Goal: Task Accomplishment & Management: Use online tool/utility

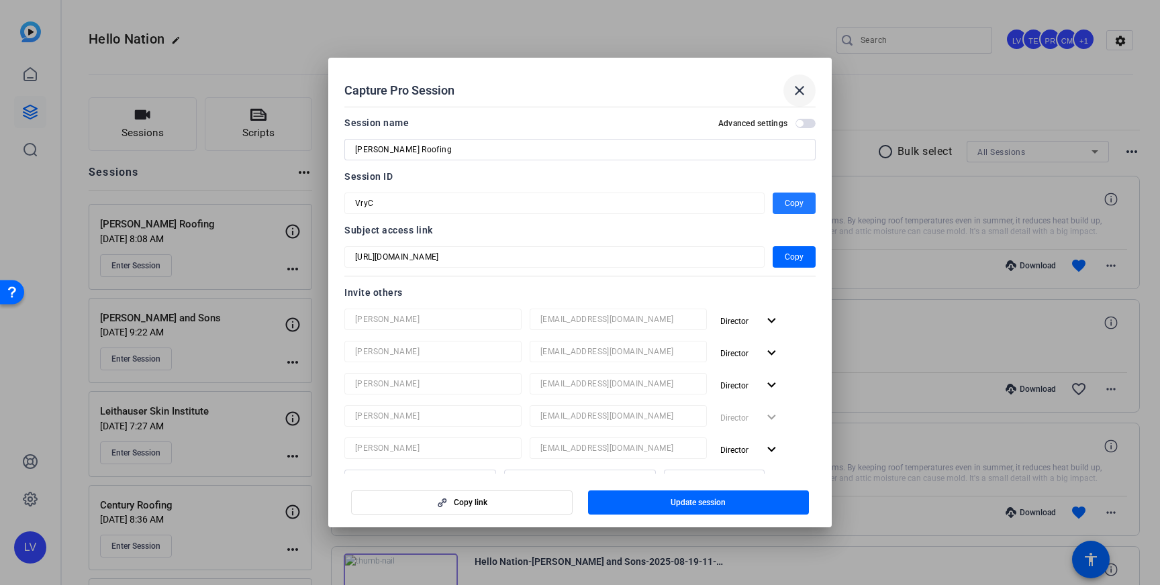
click at [794, 86] on mat-icon "close" at bounding box center [800, 91] width 16 height 16
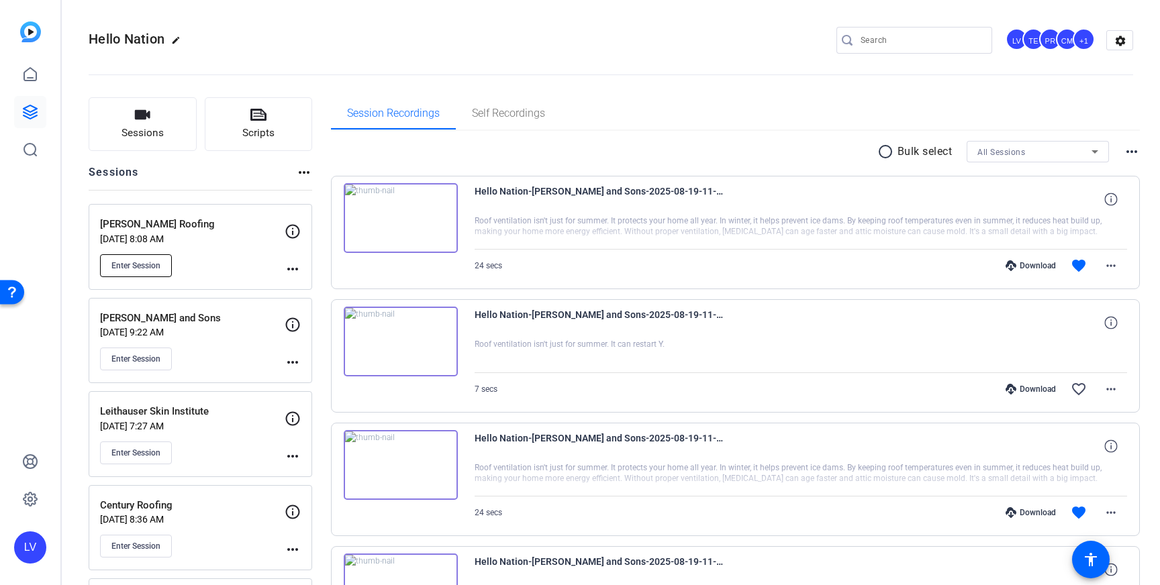
click at [117, 268] on span "Enter Session" at bounding box center [135, 265] width 49 height 11
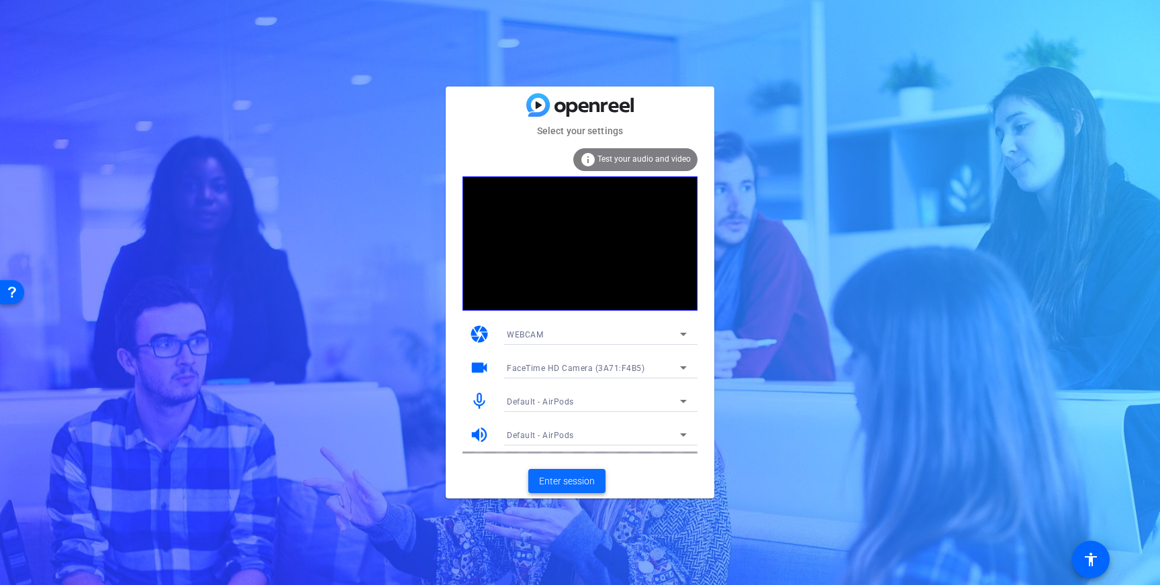
click at [572, 484] on span "Enter session" at bounding box center [567, 482] width 56 height 14
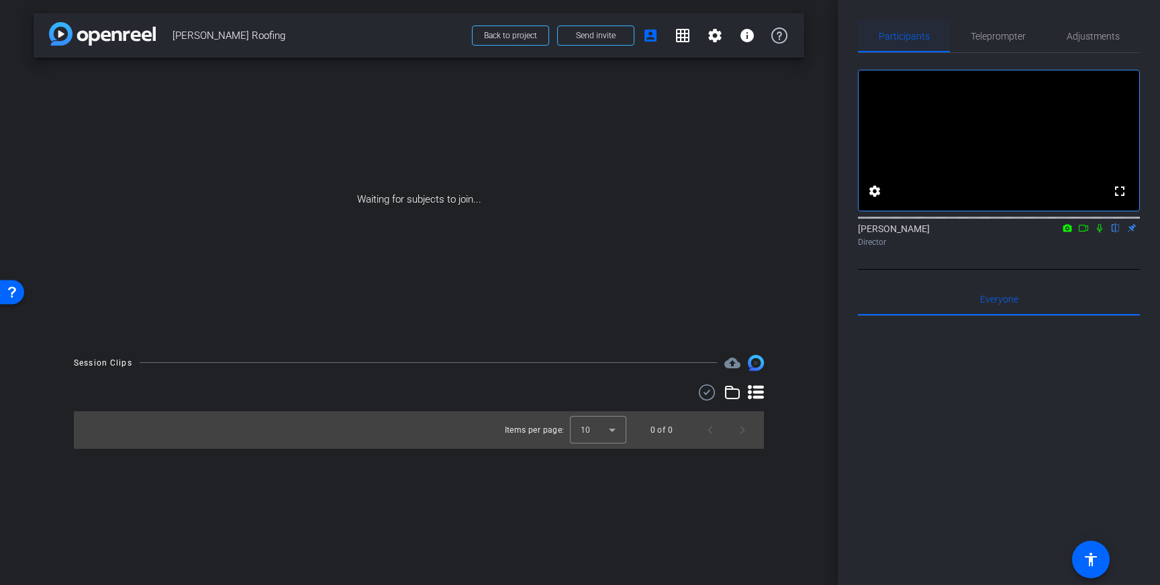
scroll to position [2, 0]
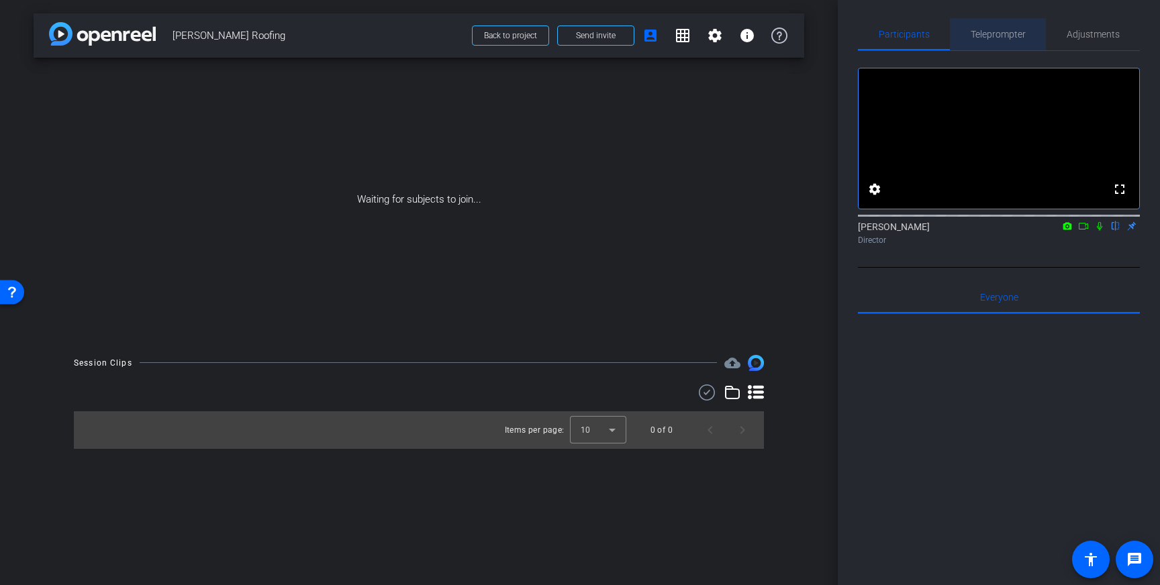
drag, startPoint x: 1003, startPoint y: 36, endPoint x: 1030, endPoint y: 114, distance: 82.4
click at [1003, 36] on span "Teleprompter" at bounding box center [998, 34] width 55 height 9
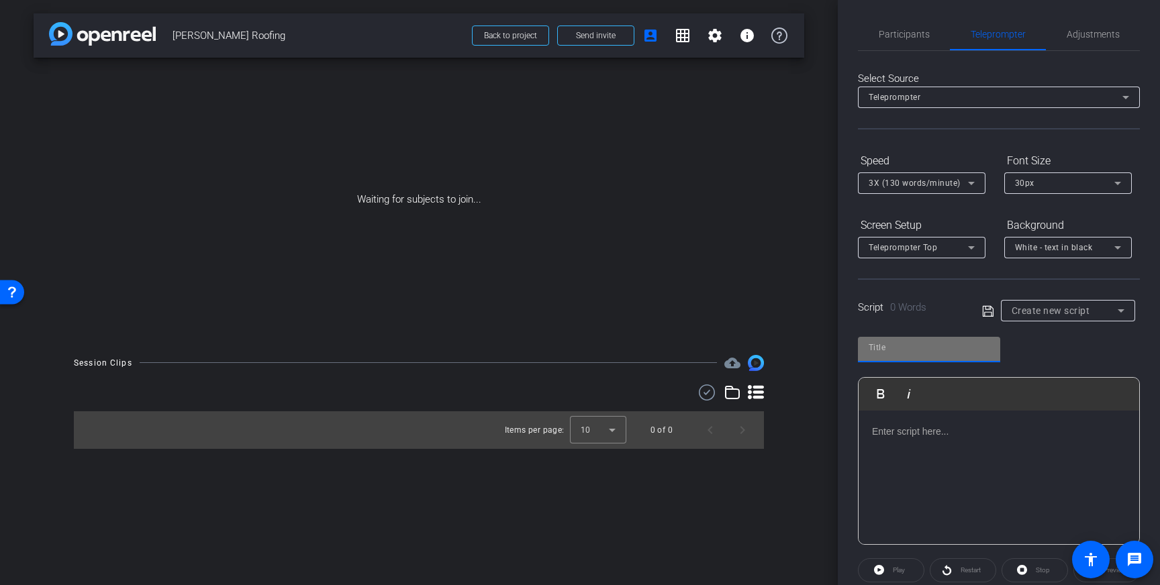
click at [929, 352] on input "text" at bounding box center [929, 348] width 121 height 16
type input "Gable"
click at [959, 435] on p at bounding box center [999, 431] width 254 height 15
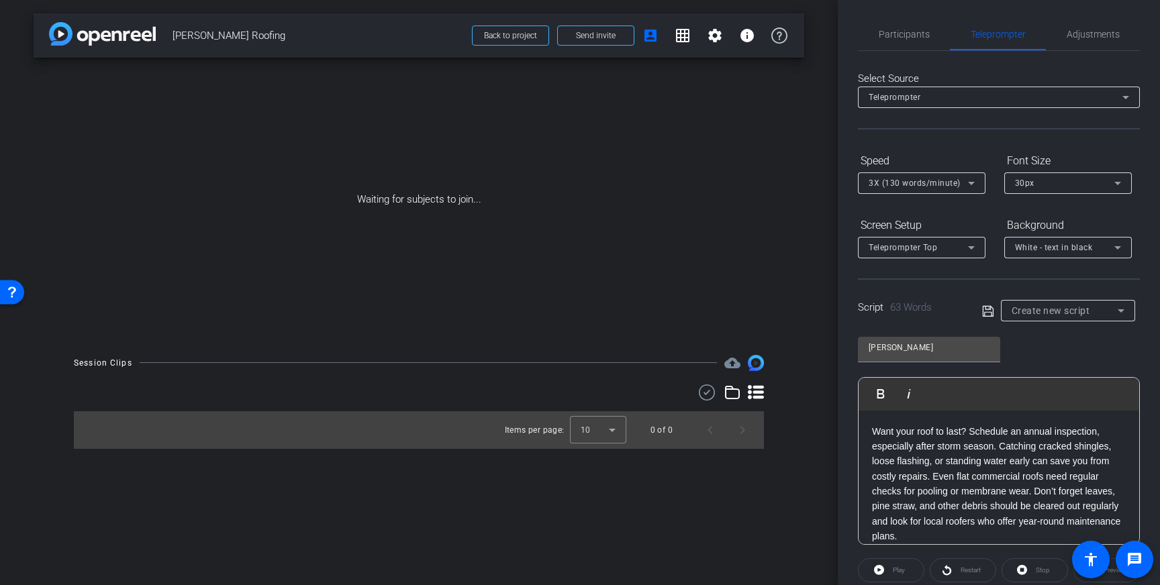
click at [986, 308] on icon at bounding box center [988, 311] width 12 height 16
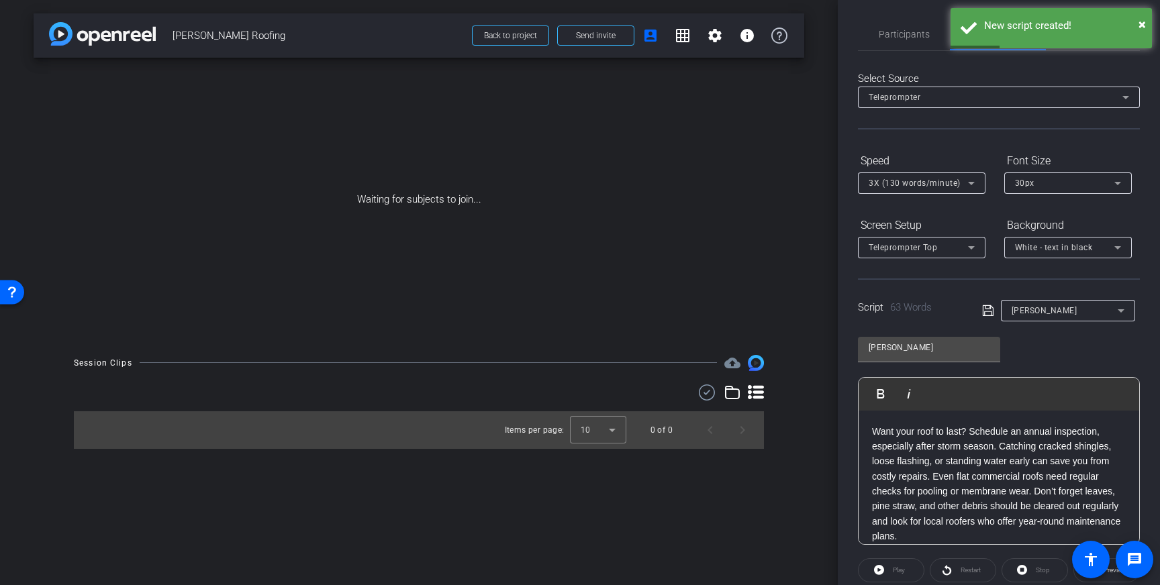
scroll to position [3, 0]
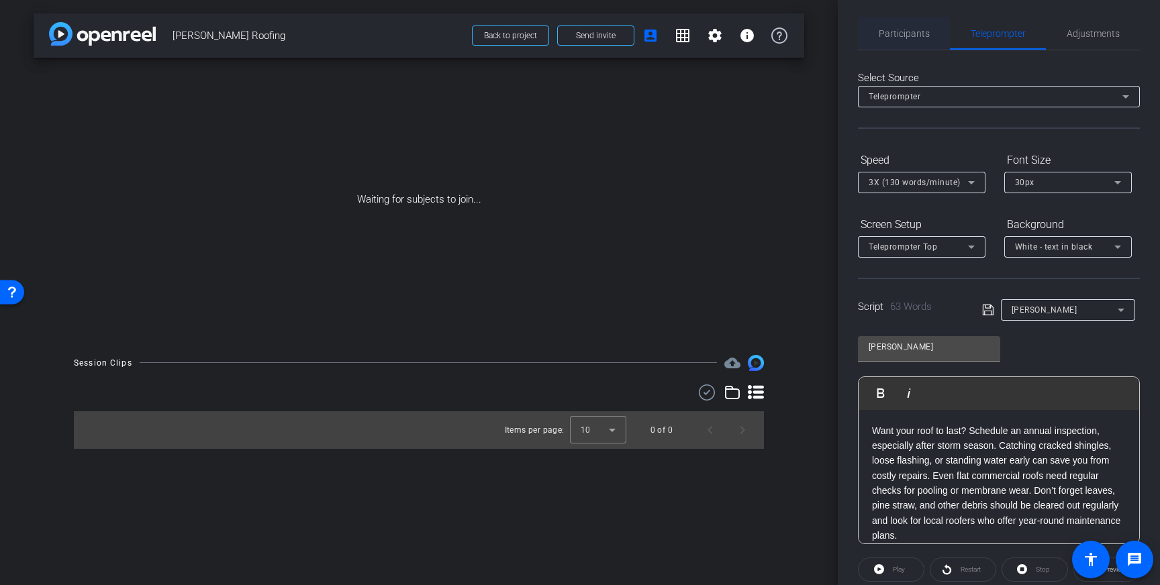
click at [915, 33] on span "Participants" at bounding box center [904, 33] width 51 height 9
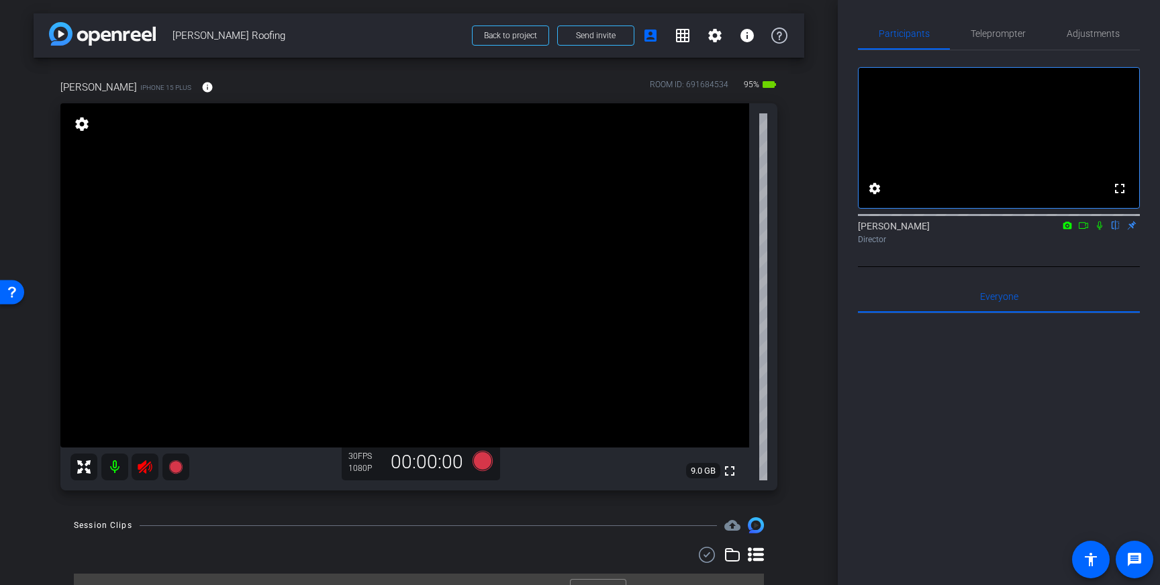
click at [149, 469] on icon at bounding box center [145, 467] width 14 height 13
click at [1099, 34] on span "Adjustments" at bounding box center [1093, 33] width 53 height 9
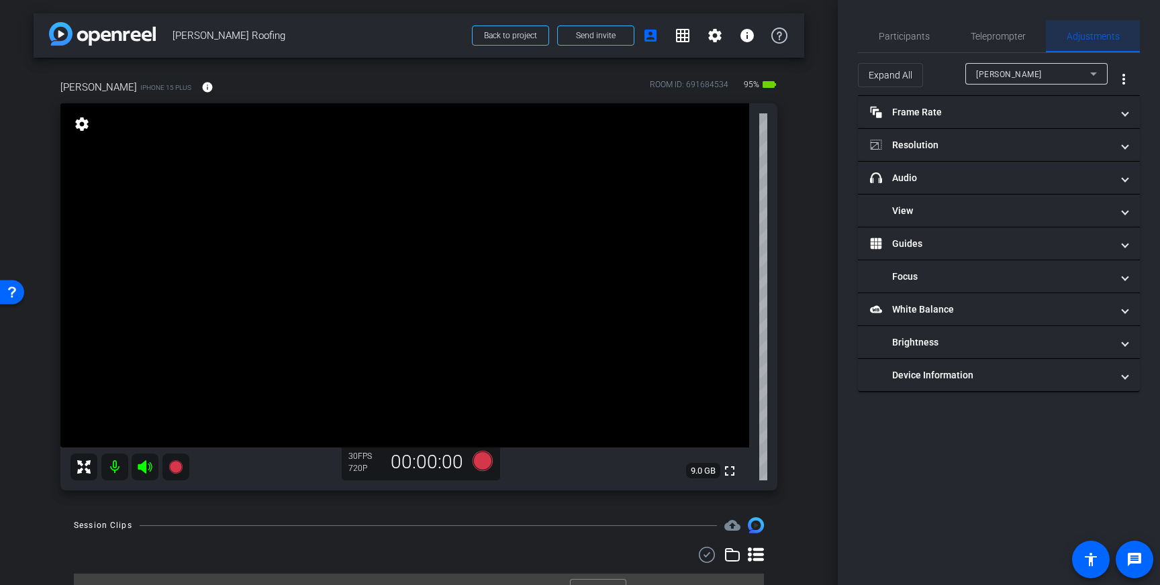
scroll to position [0, 0]
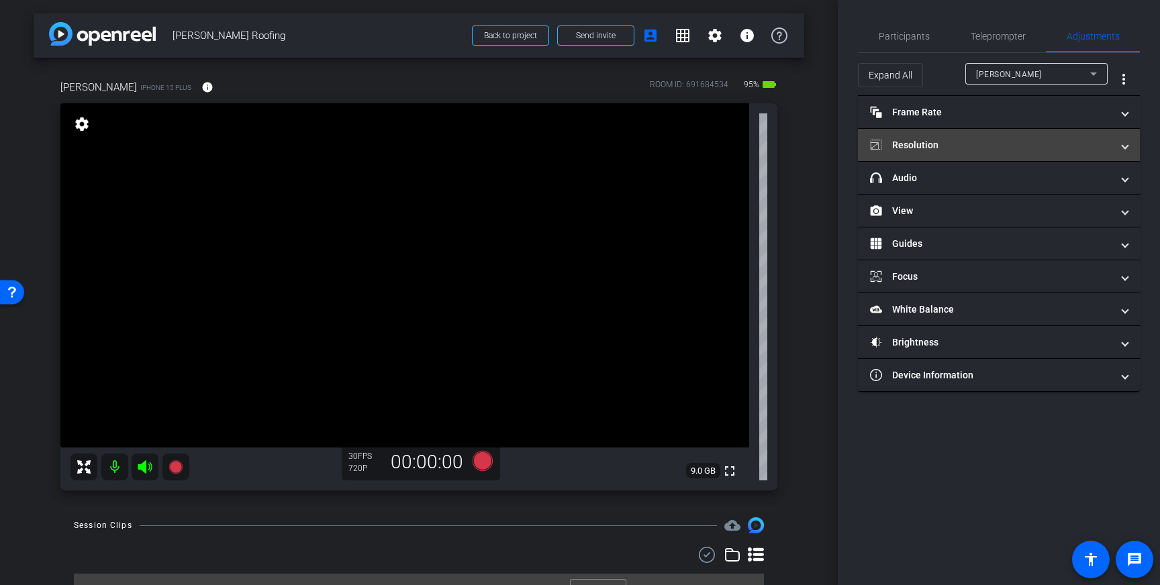
click at [1107, 148] on mat-panel-title "Resolution" at bounding box center [991, 145] width 242 height 14
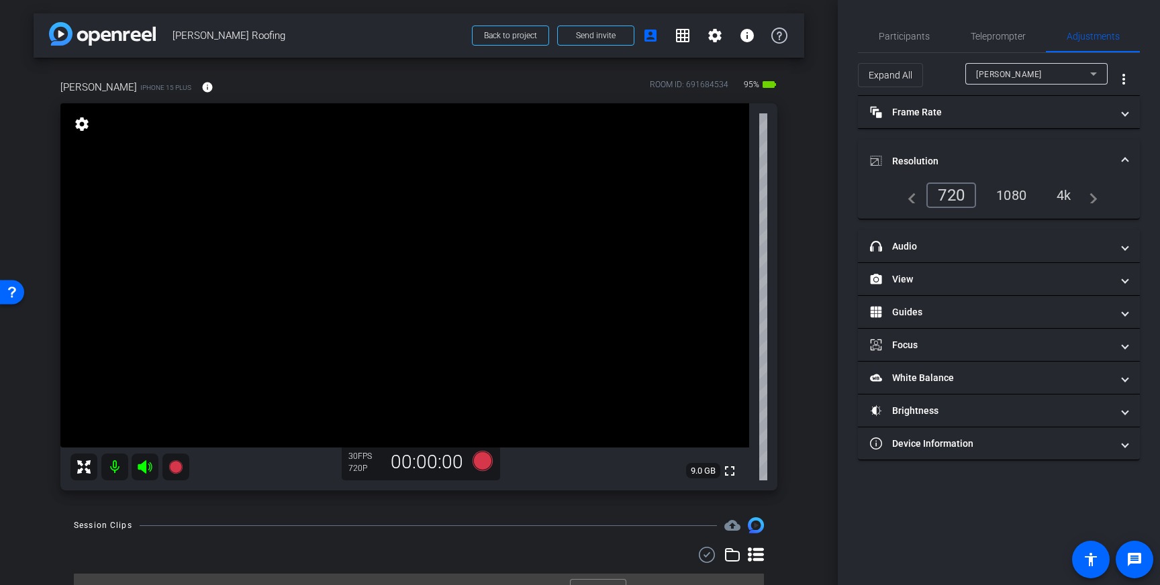
click at [1069, 195] on div "4k" at bounding box center [1064, 195] width 35 height 23
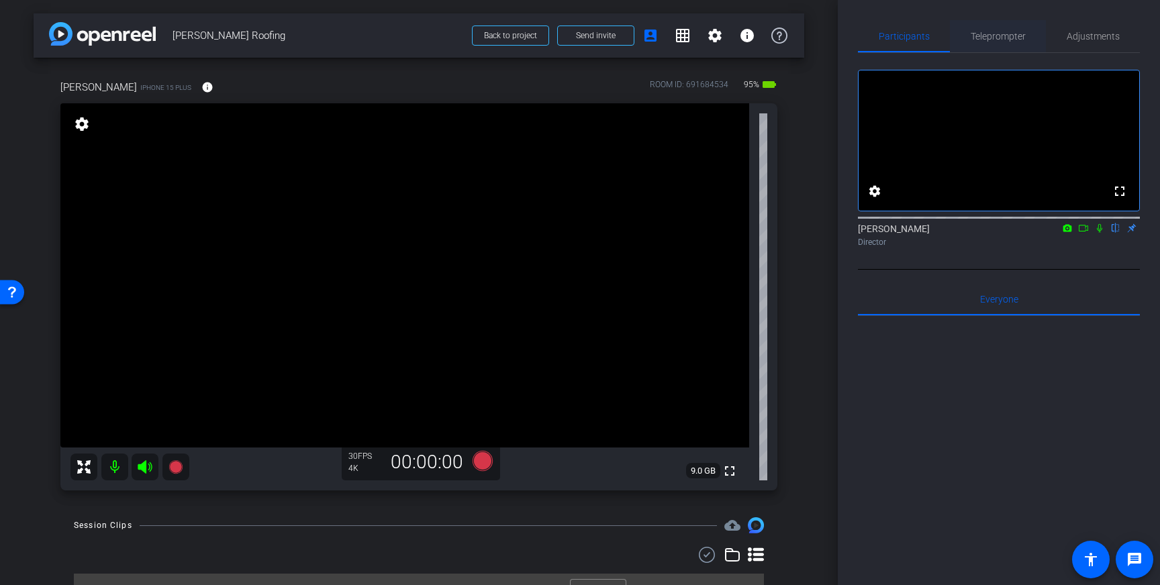
click at [1016, 42] on span "Teleprompter" at bounding box center [998, 36] width 55 height 32
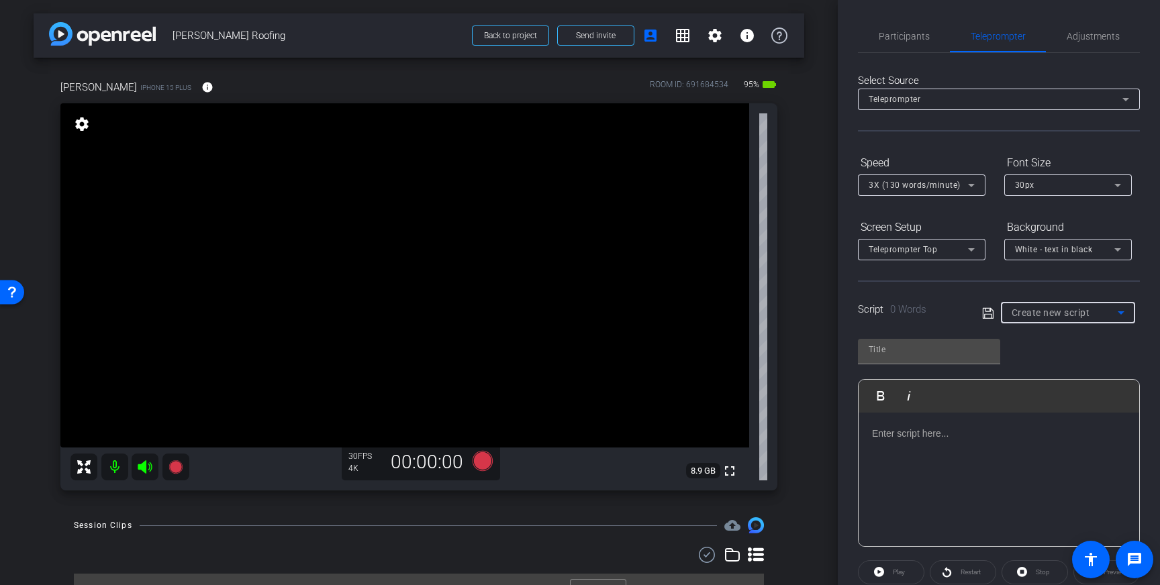
click at [1093, 316] on div "Create new script" at bounding box center [1065, 313] width 106 height 16
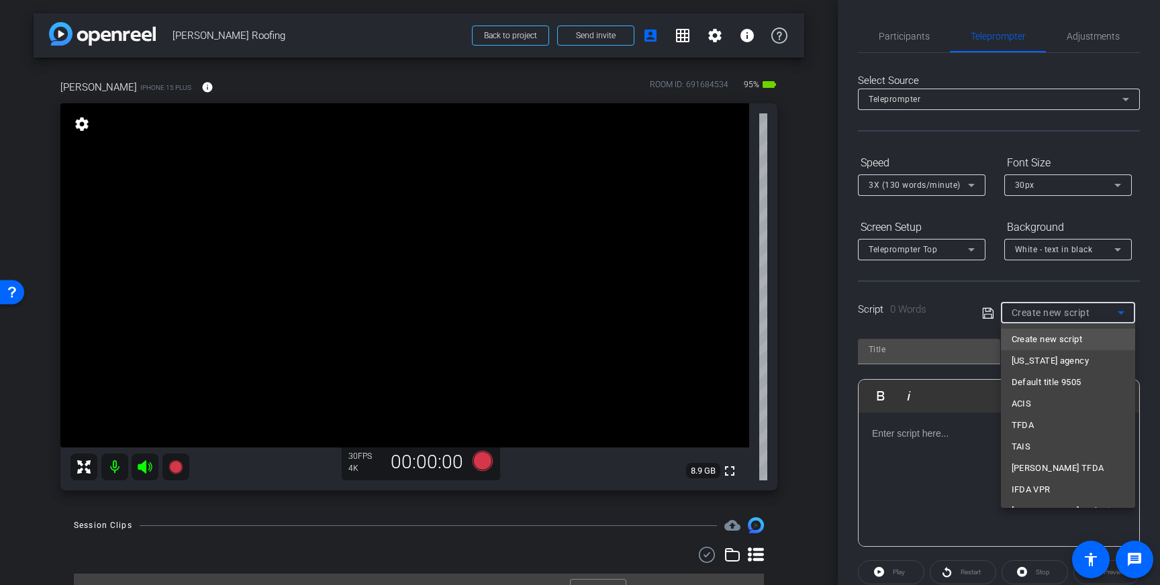
click at [941, 450] on div at bounding box center [580, 292] width 1160 height 585
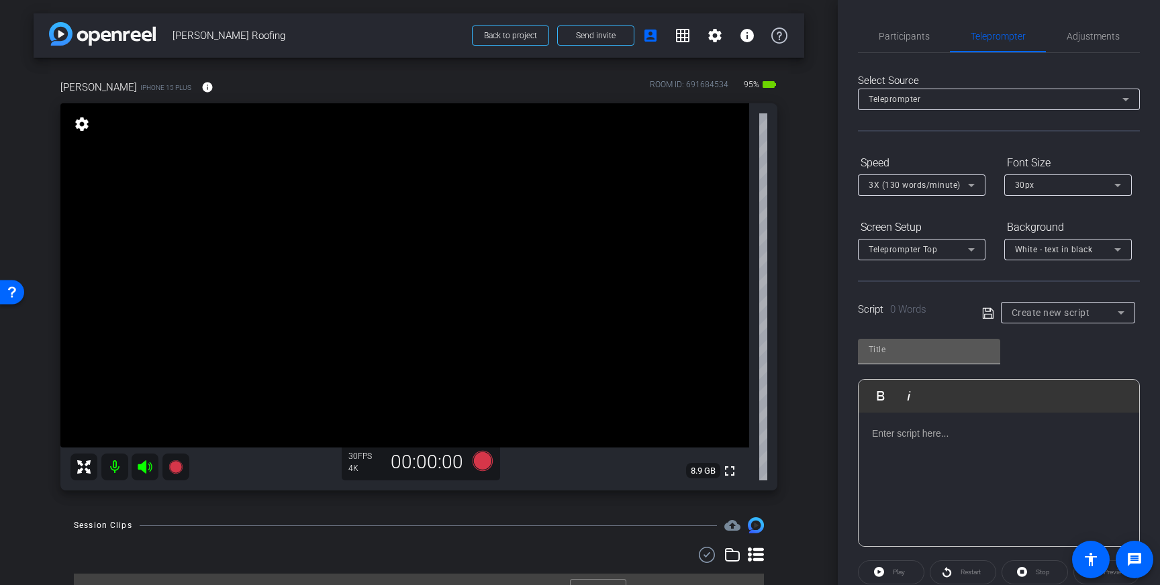
click at [940, 346] on input "text" at bounding box center [929, 350] width 121 height 16
click at [905, 457] on div at bounding box center [999, 480] width 281 height 134
click at [984, 306] on icon at bounding box center [988, 313] width 12 height 16
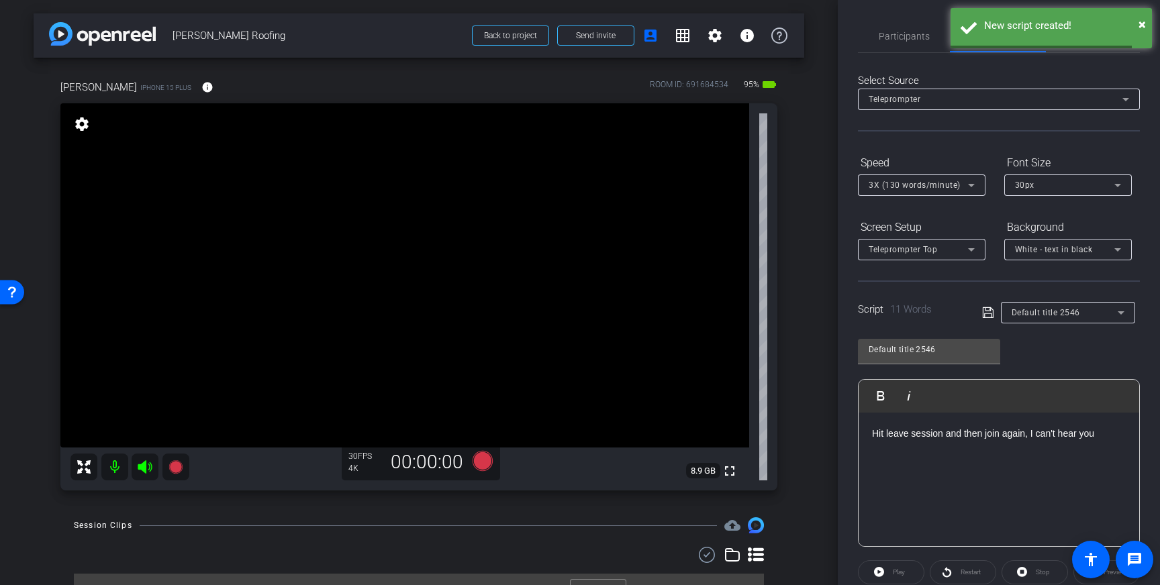
scroll to position [148, 0]
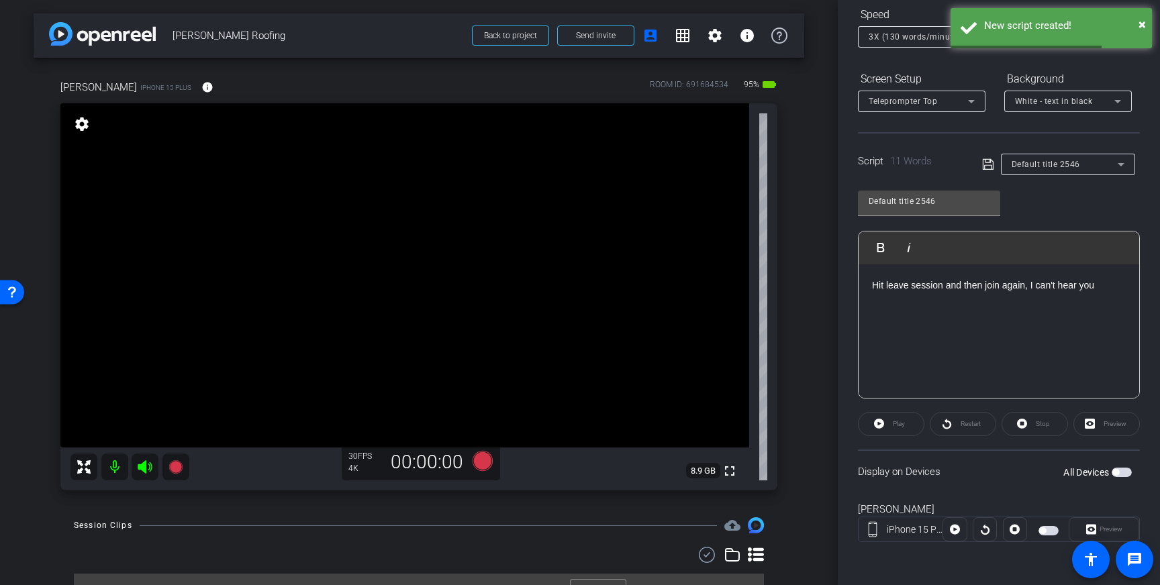
click at [1120, 469] on span "button" at bounding box center [1122, 472] width 20 height 9
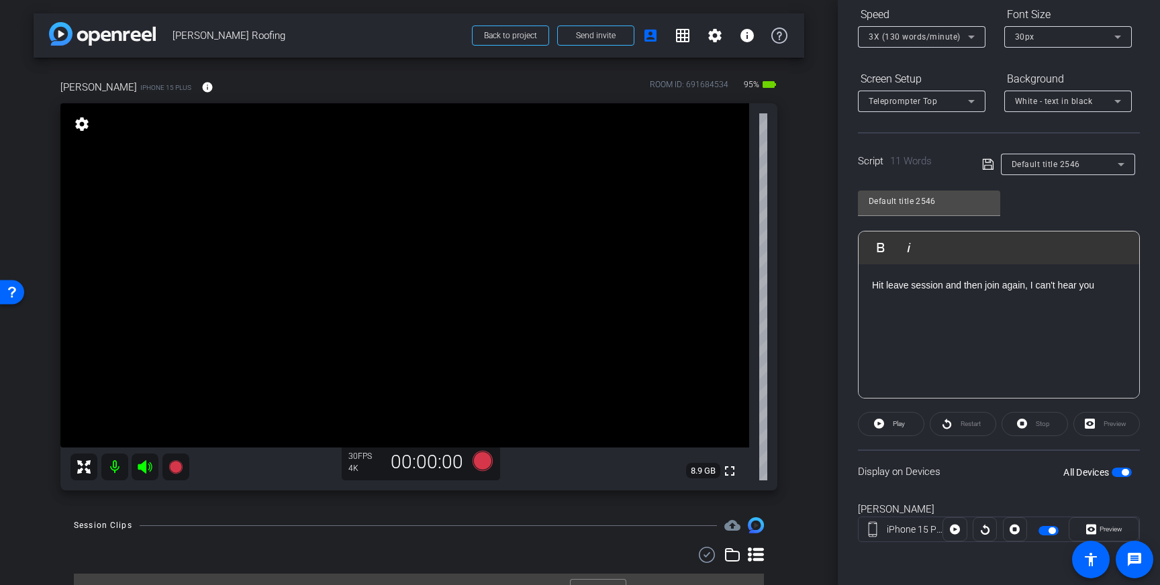
scroll to position [76, 0]
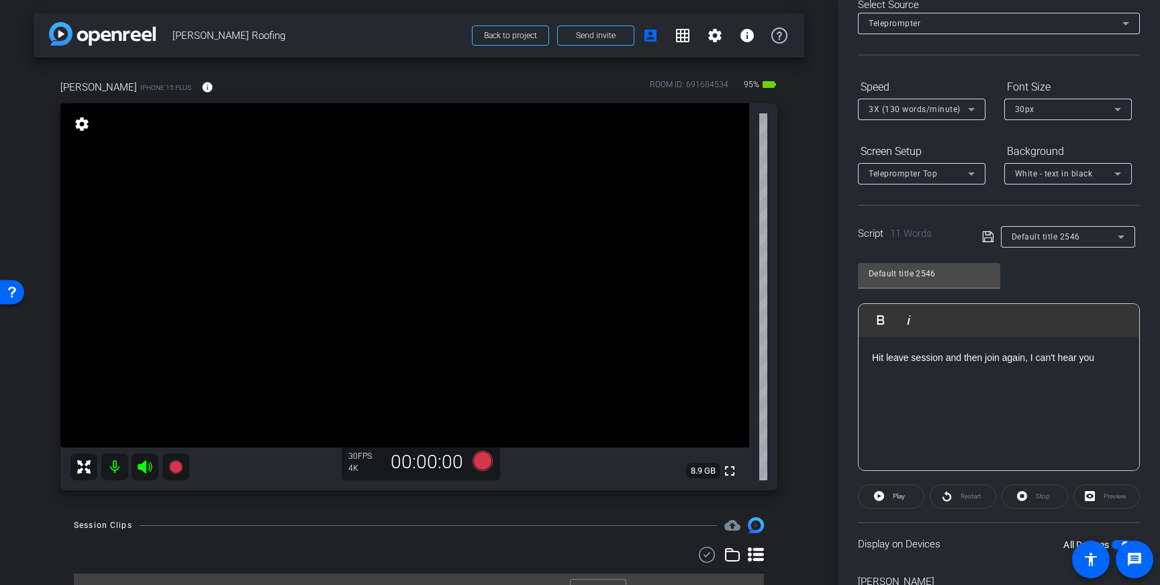
click at [1124, 473] on openreel-capture-teleprompter "Speed 3X (130 words/minute) Font Size 30px Screen Setup Teleprompter Top Backgr…" at bounding box center [999, 357] width 282 height 563
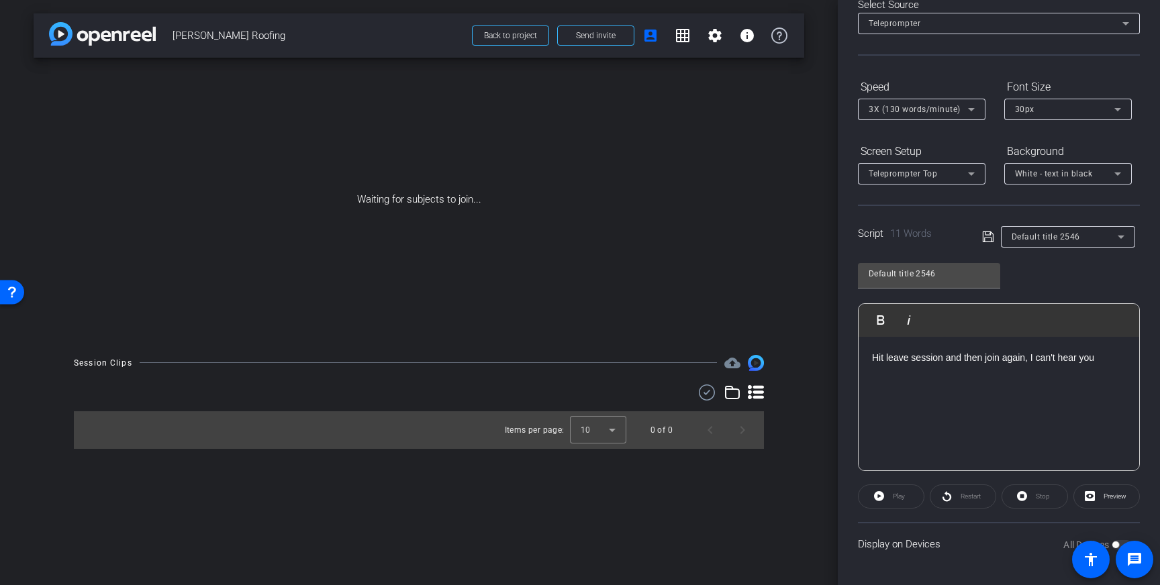
scroll to position [148, 0]
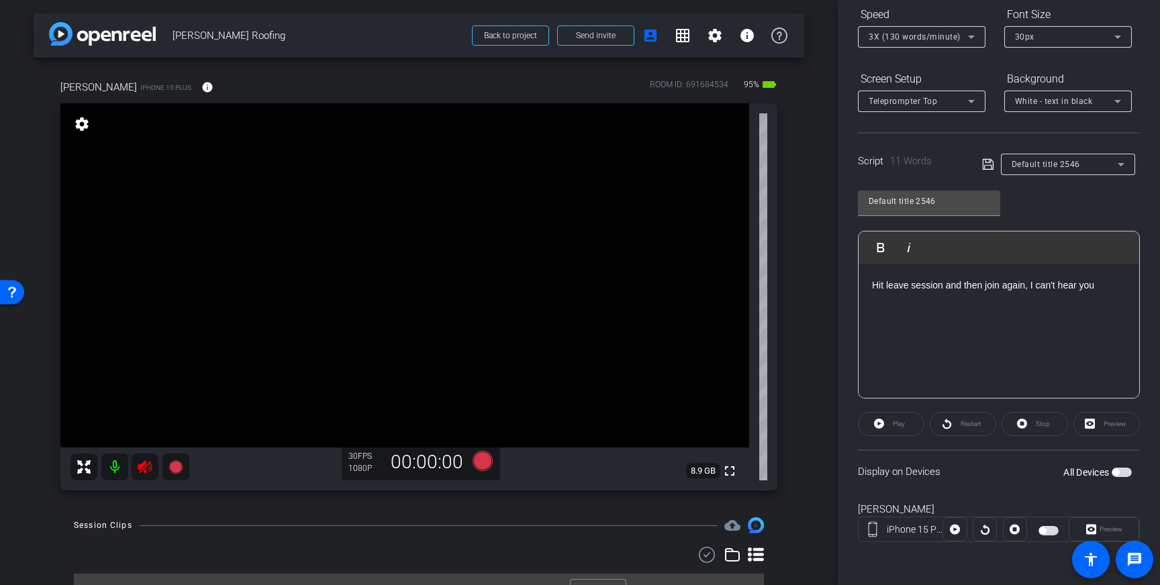
click at [142, 469] on icon at bounding box center [145, 467] width 14 height 13
click at [1030, 158] on div "Default title 2546" at bounding box center [1065, 164] width 106 height 17
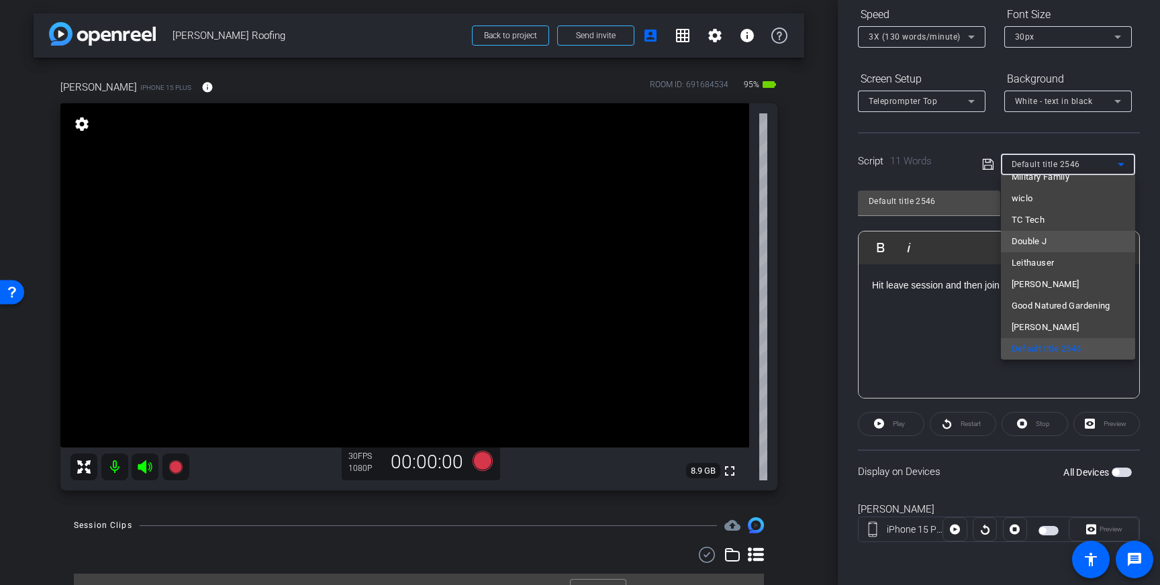
scroll to position [7538, 0]
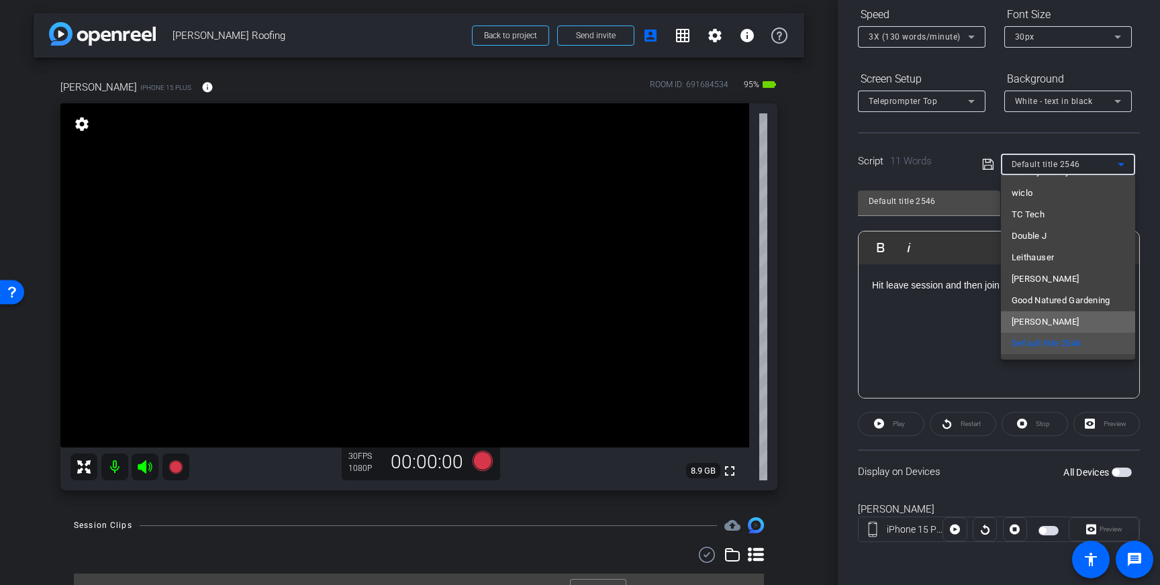
click at [1033, 322] on span "Gable" at bounding box center [1046, 322] width 68 height 16
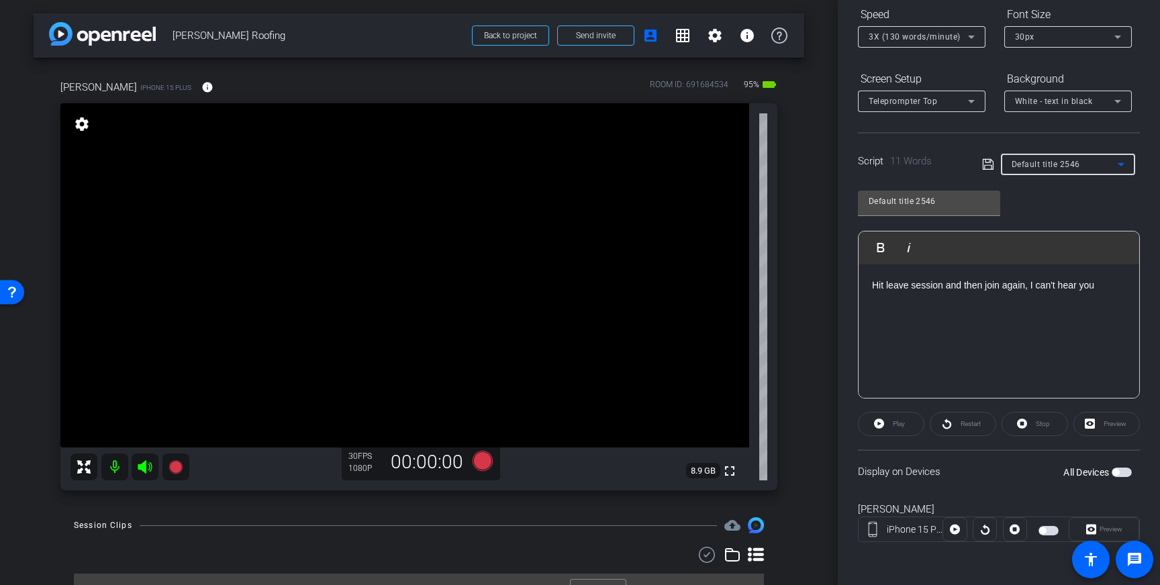
type input "Gable"
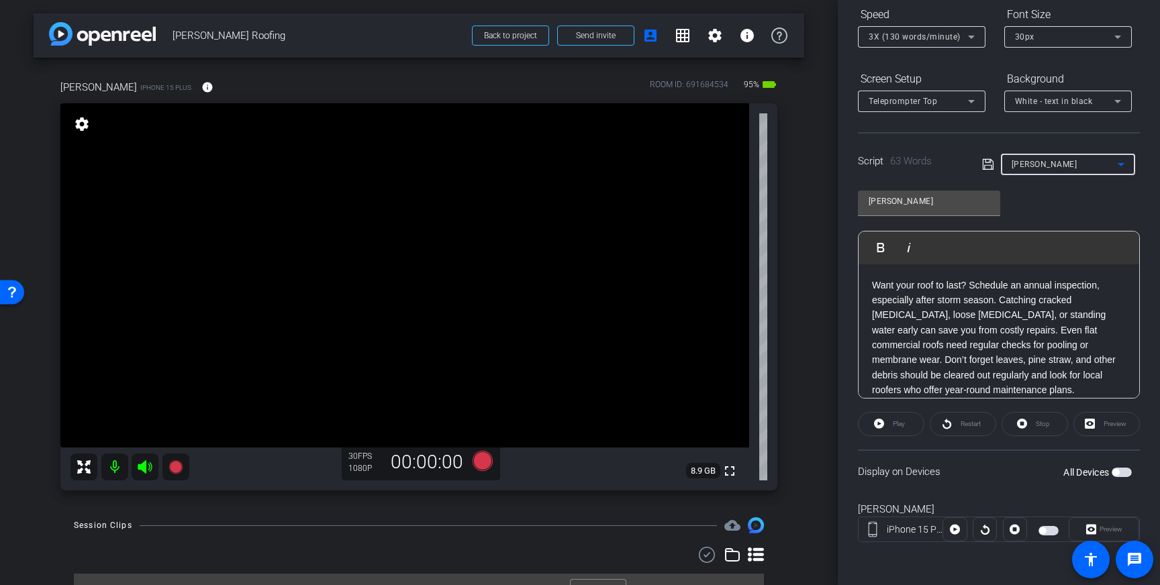
click at [984, 165] on icon at bounding box center [987, 164] width 11 height 11
drag, startPoint x: 377, startPoint y: 249, endPoint x: 392, endPoint y: 236, distance: 20.0
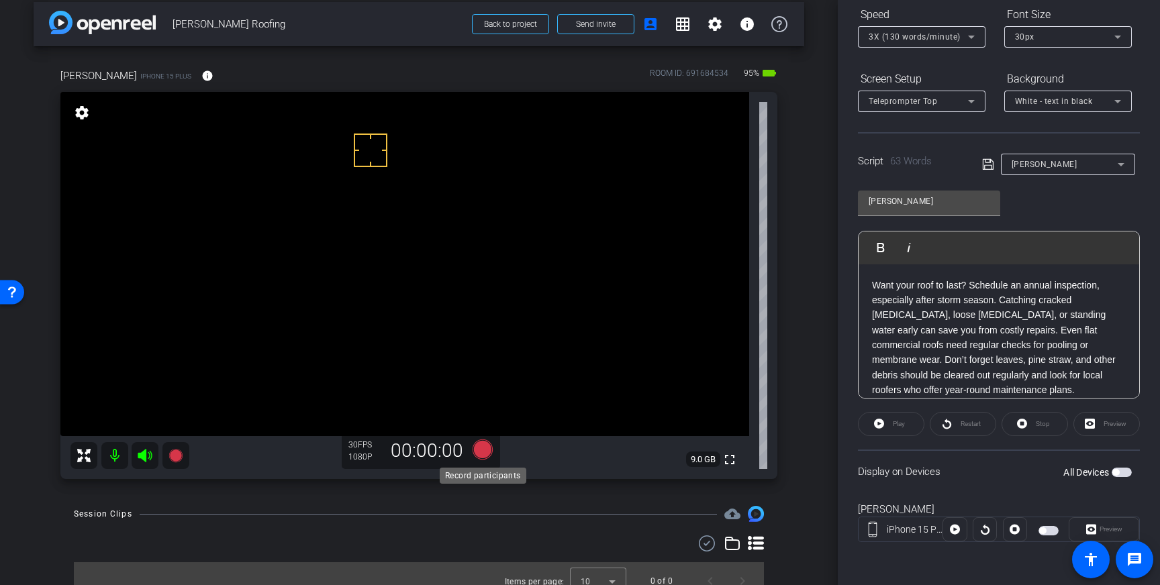
click at [486, 452] on icon at bounding box center [483, 450] width 20 height 20
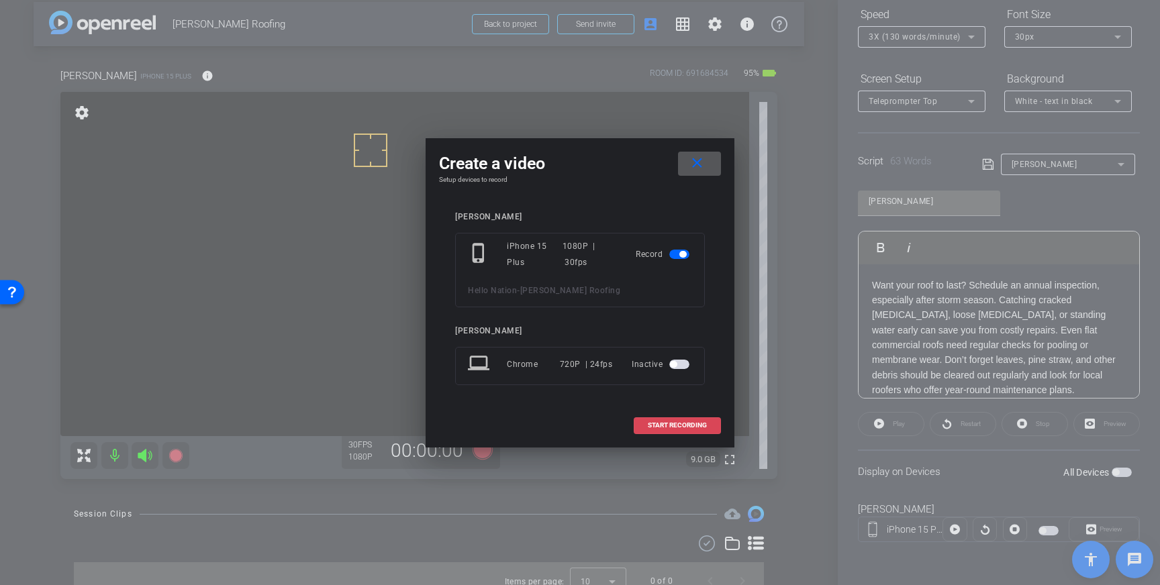
click at [686, 426] on span "START RECORDING" at bounding box center [677, 425] width 59 height 7
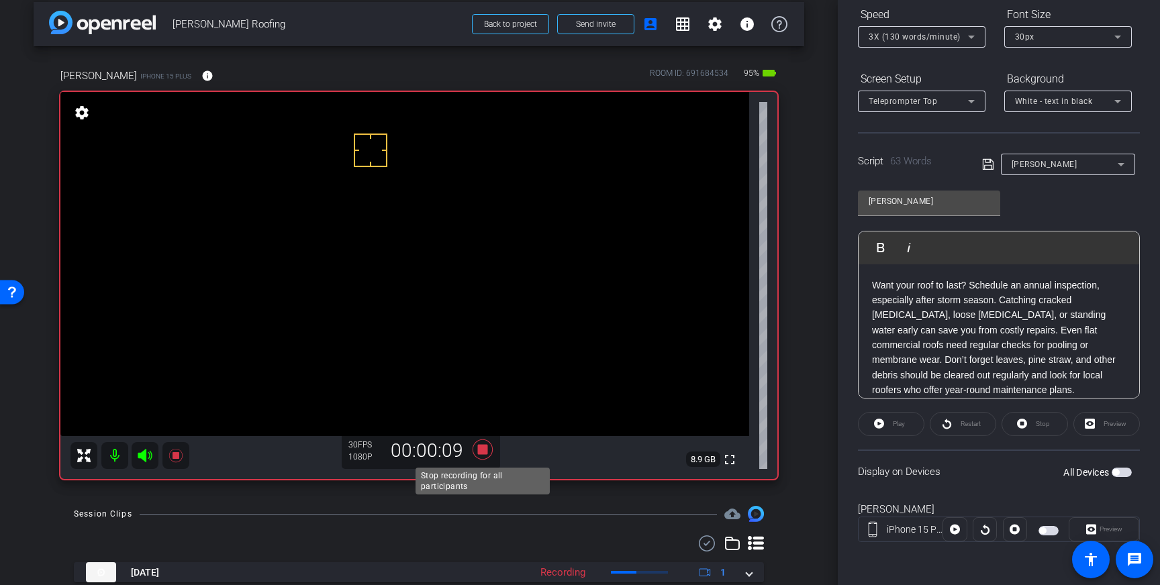
click at [483, 454] on icon at bounding box center [483, 450] width 20 height 20
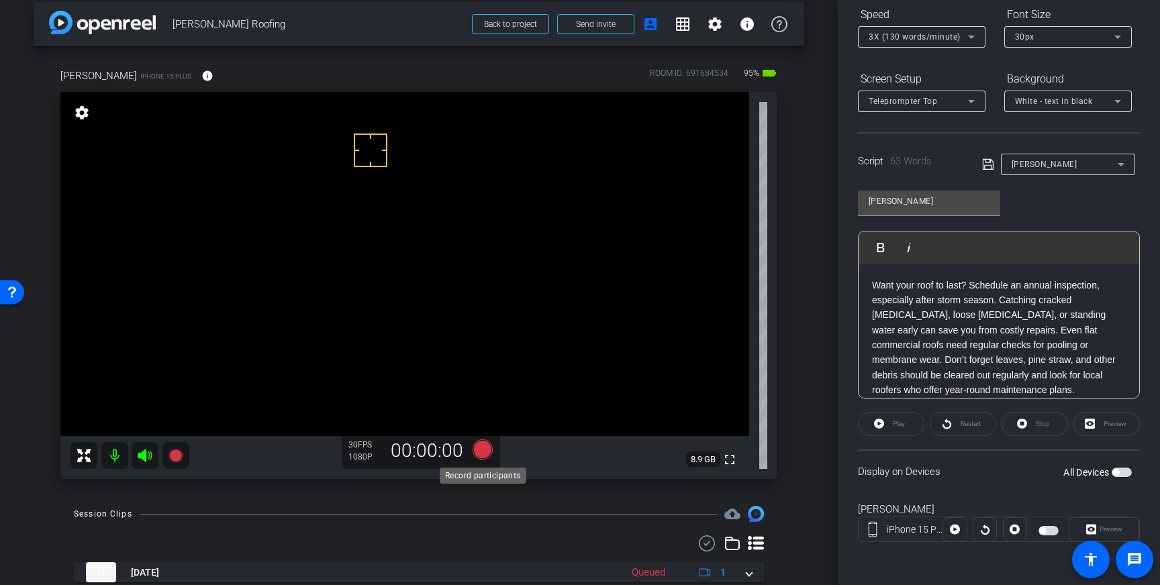
click at [484, 452] on icon at bounding box center [483, 450] width 20 height 20
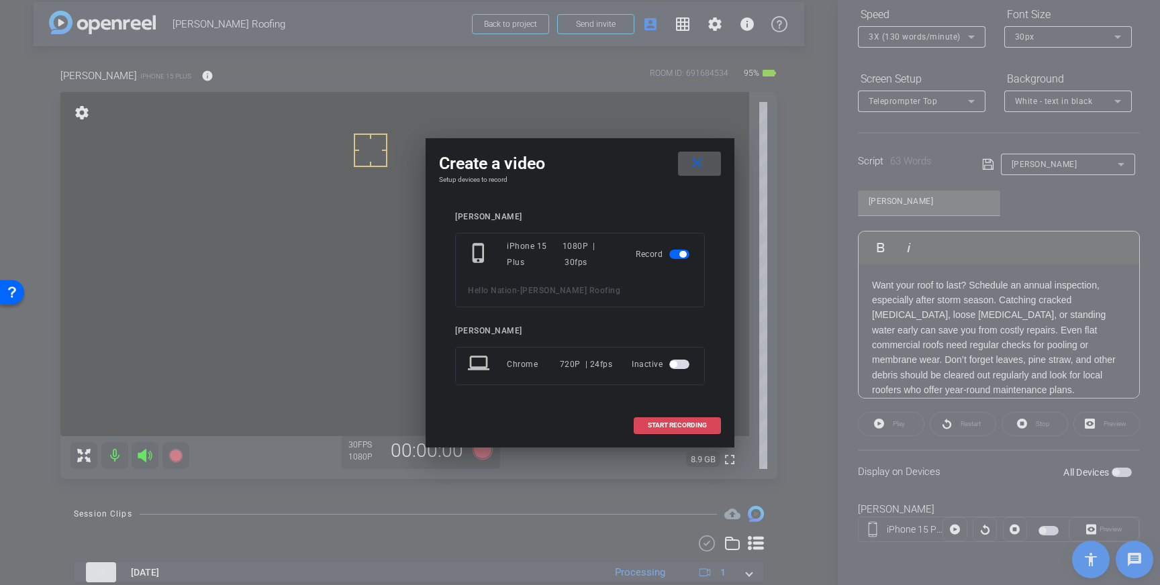
click at [682, 420] on span at bounding box center [677, 426] width 86 height 32
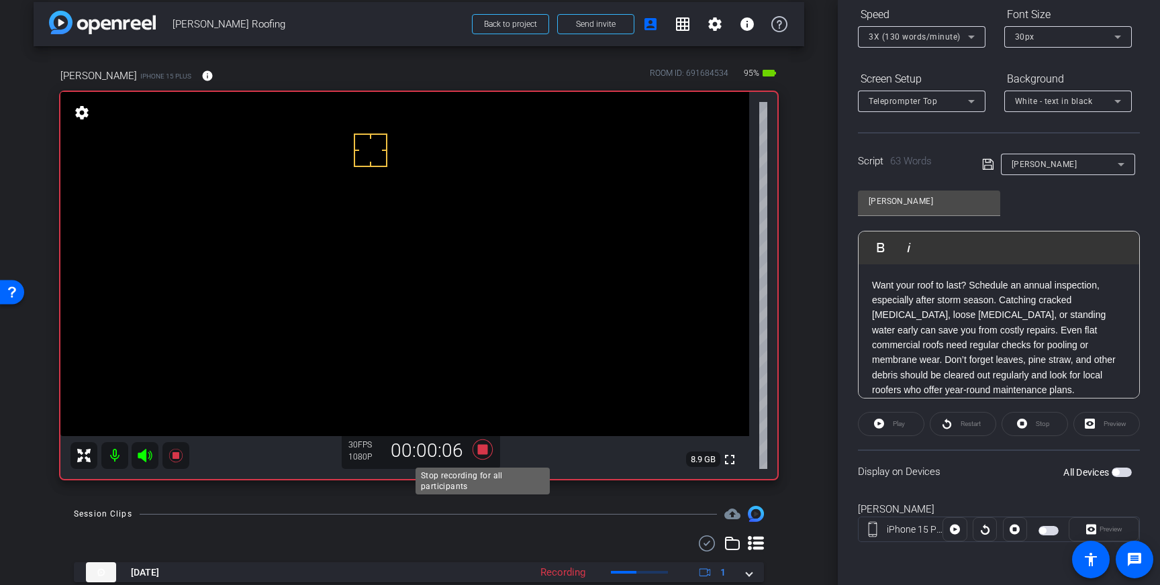
click at [483, 450] on icon at bounding box center [483, 450] width 20 height 20
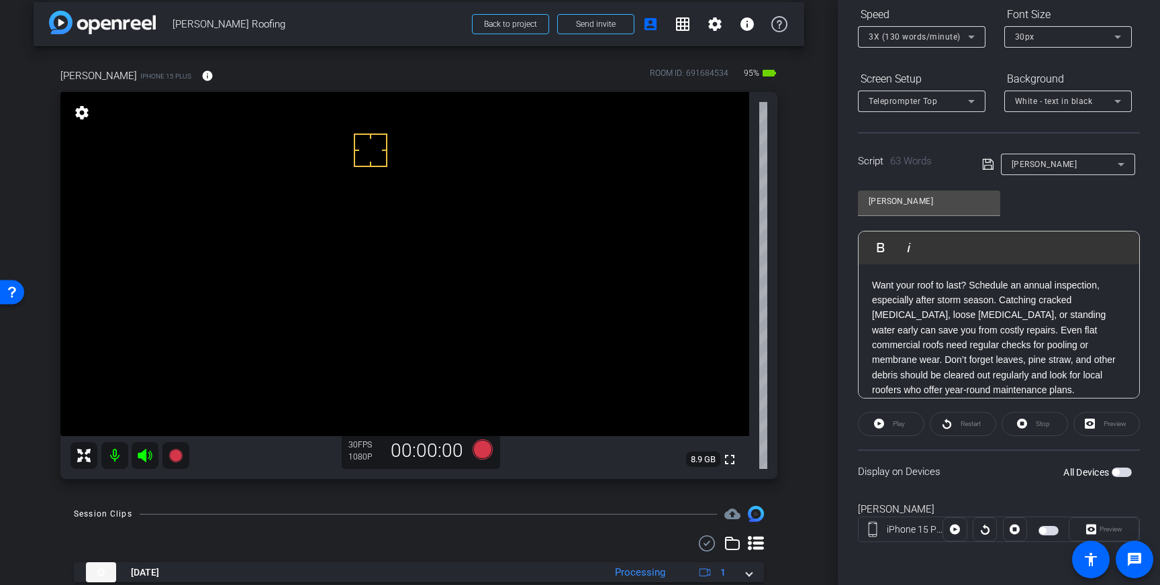
click at [1124, 473] on span "button" at bounding box center [1122, 472] width 20 height 9
drag, startPoint x: 389, startPoint y: 218, endPoint x: 398, endPoint y: 187, distance: 31.6
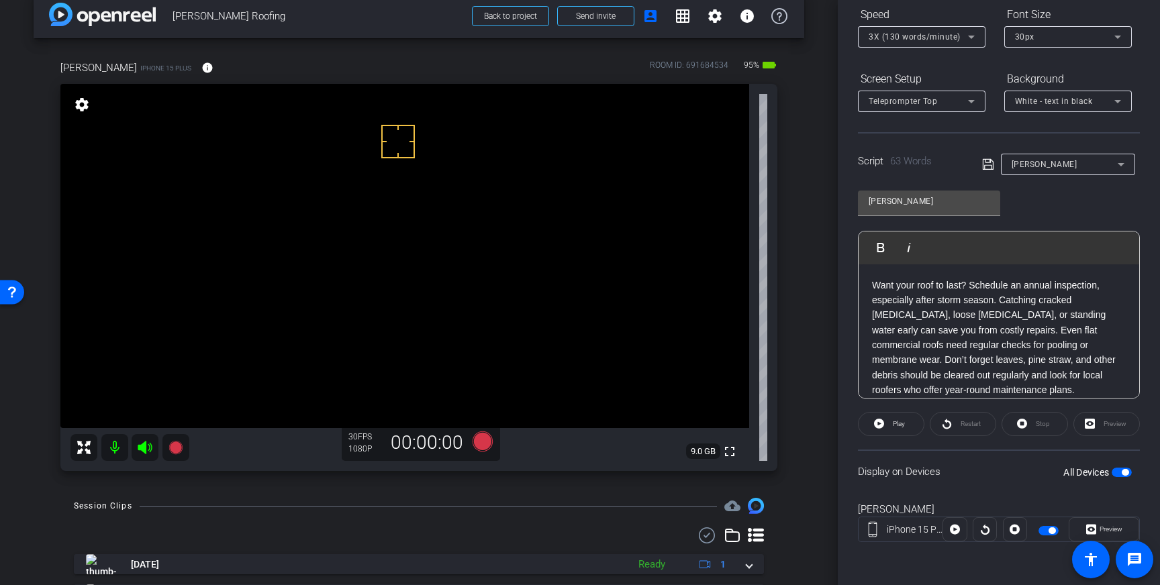
scroll to position [20, 0]
click at [489, 441] on icon at bounding box center [483, 441] width 20 height 20
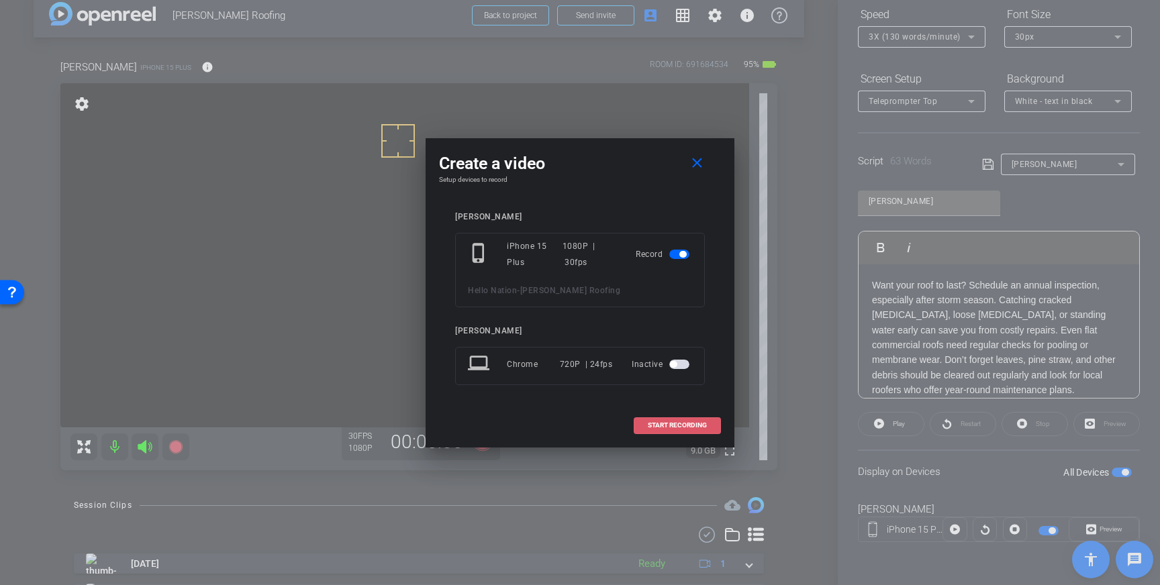
click at [669, 425] on span "START RECORDING" at bounding box center [677, 425] width 59 height 7
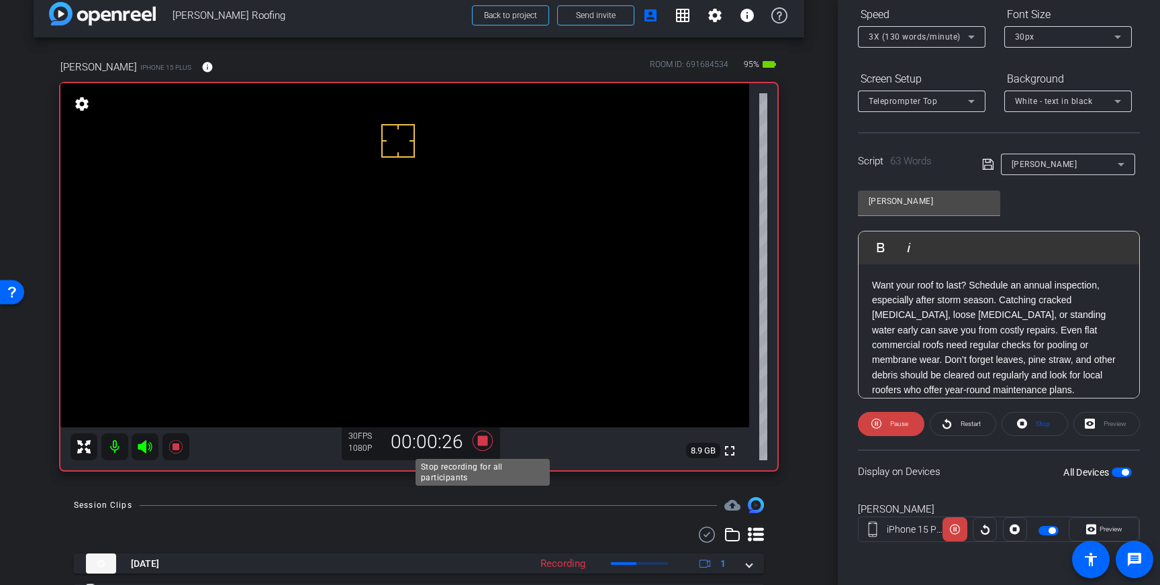
click at [486, 442] on icon at bounding box center [483, 441] width 20 height 20
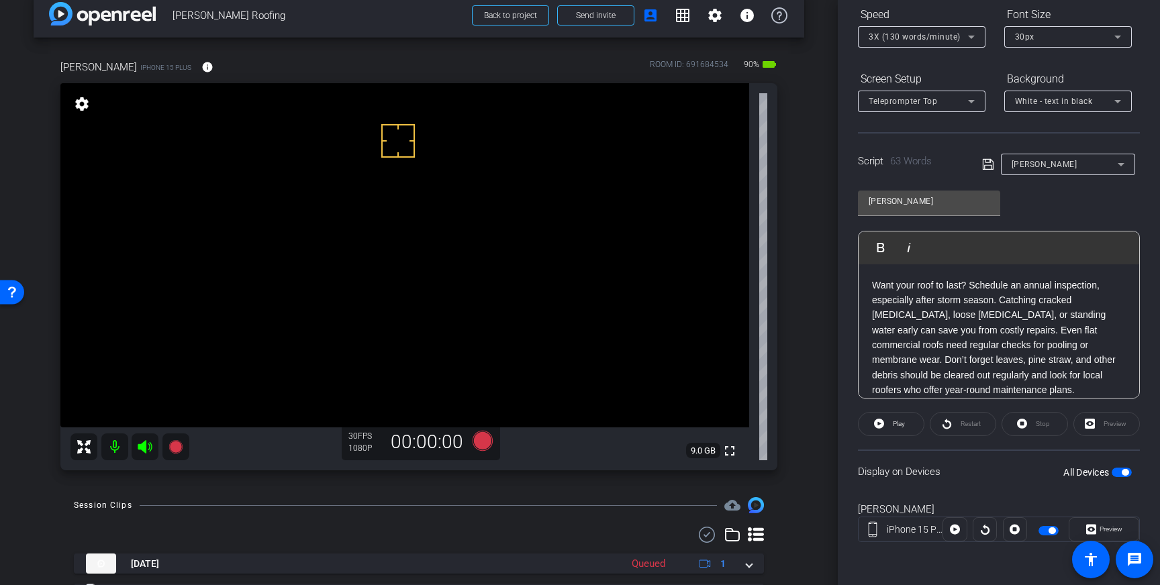
drag, startPoint x: 399, startPoint y: 191, endPoint x: 383, endPoint y: 201, distance: 18.7
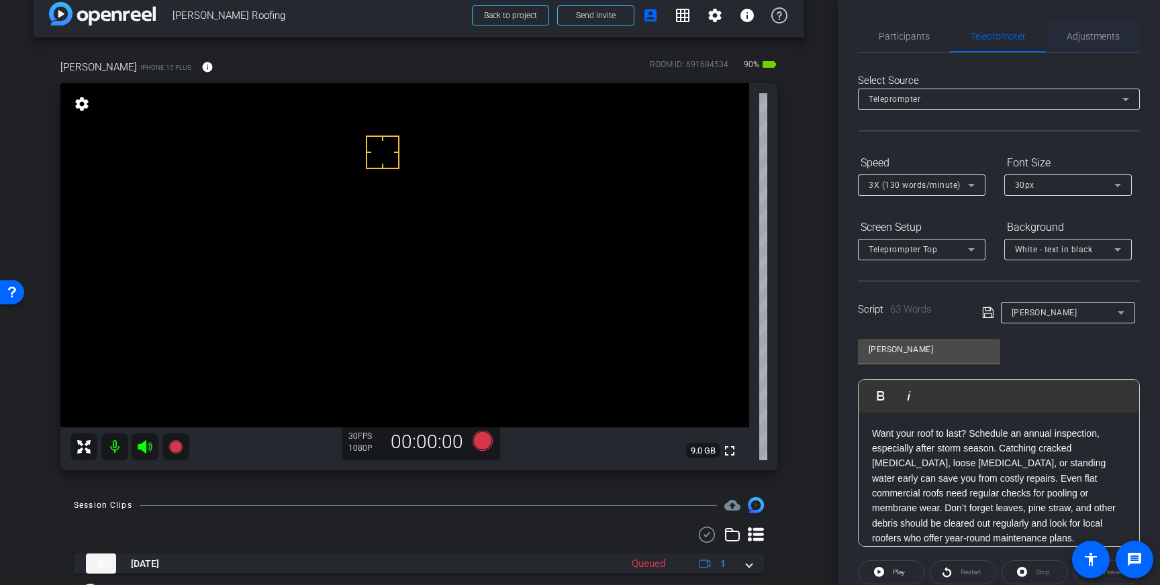
click at [1090, 32] on span "Adjustments" at bounding box center [1093, 36] width 53 height 9
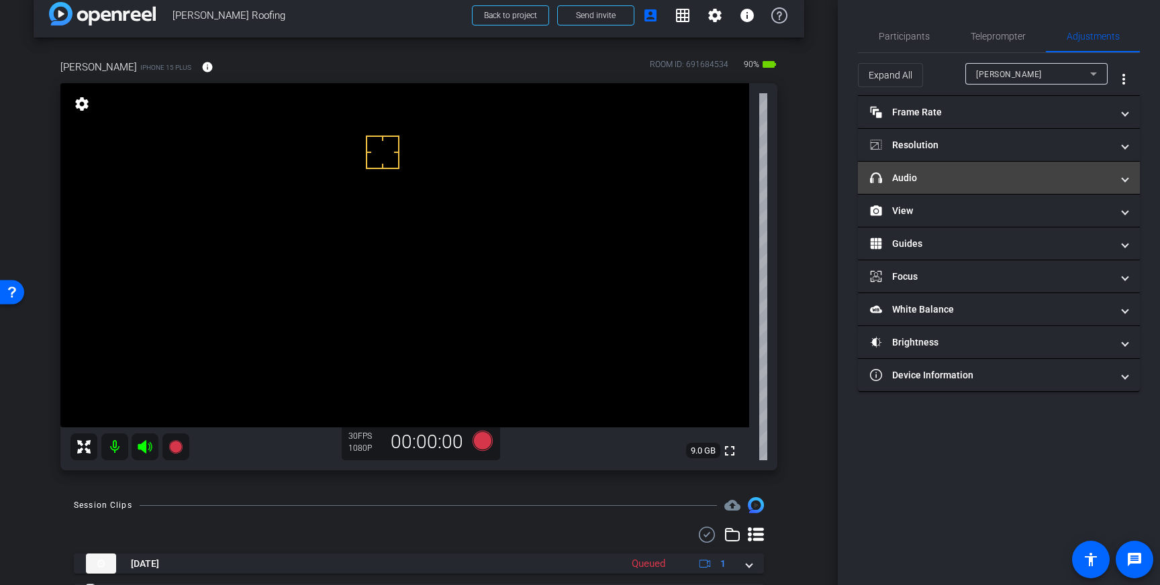
click at [1108, 183] on mat-panel-title "headphone icon Audio" at bounding box center [991, 178] width 242 height 14
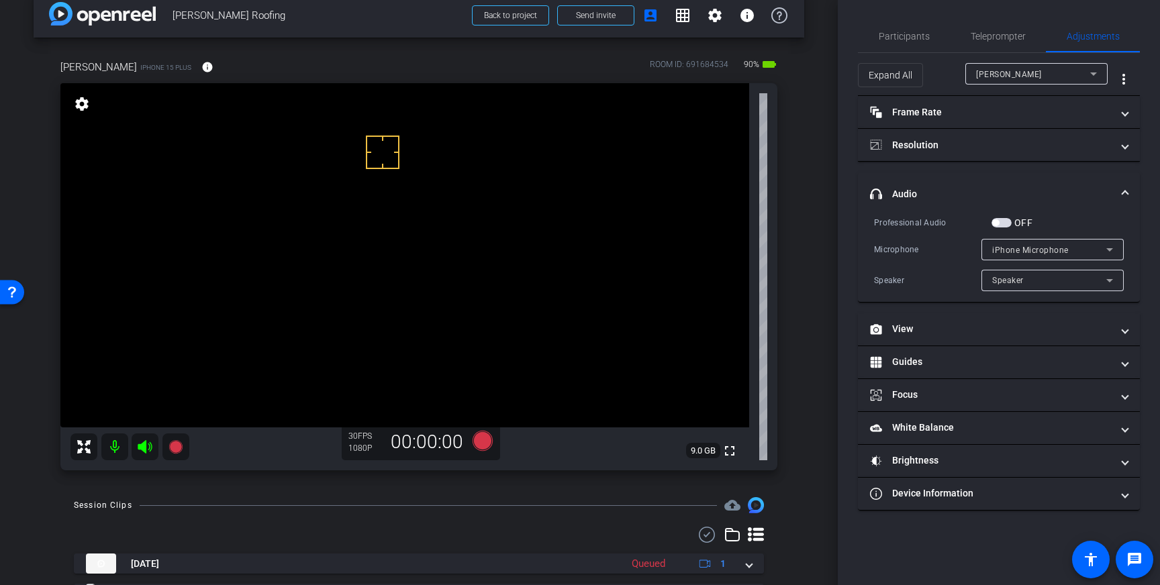
click at [1005, 228] on div "OFF" at bounding box center [1012, 222] width 41 height 13
drag, startPoint x: 1004, startPoint y: 221, endPoint x: 1159, endPoint y: 269, distance: 162.2
click at [1004, 221] on span "button" at bounding box center [1002, 222] width 20 height 9
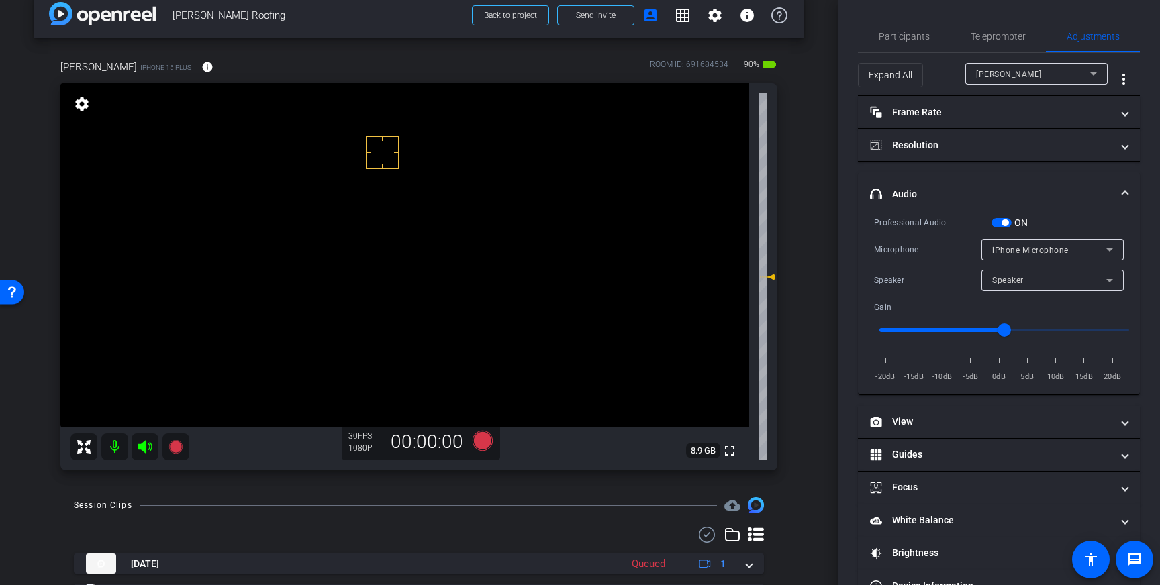
click at [1003, 223] on span "button" at bounding box center [1005, 223] width 7 height 7
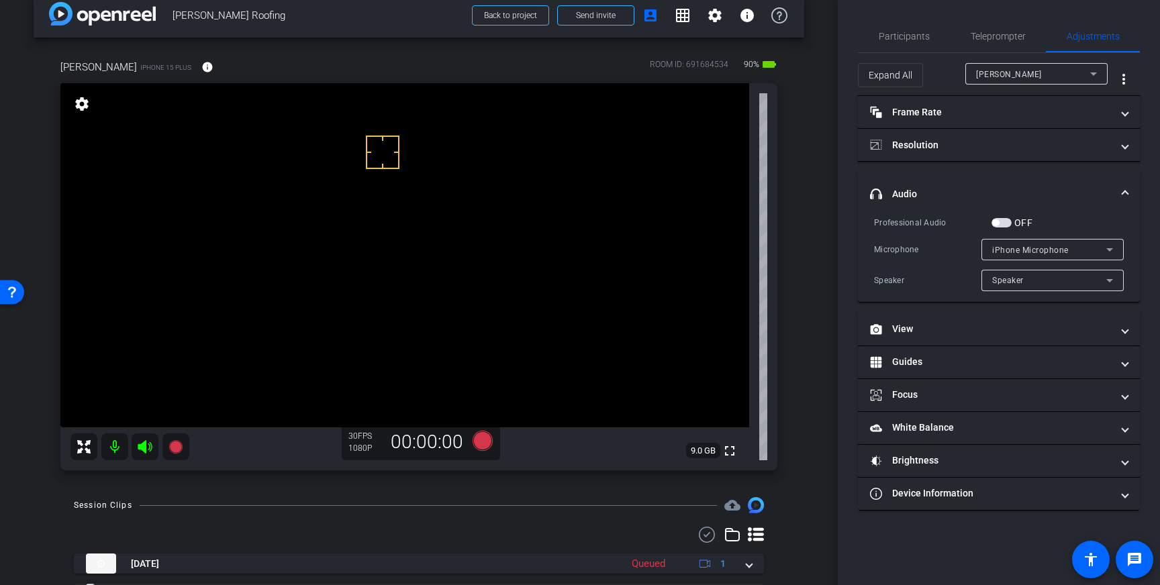
click at [1001, 223] on span "button" at bounding box center [1002, 222] width 20 height 9
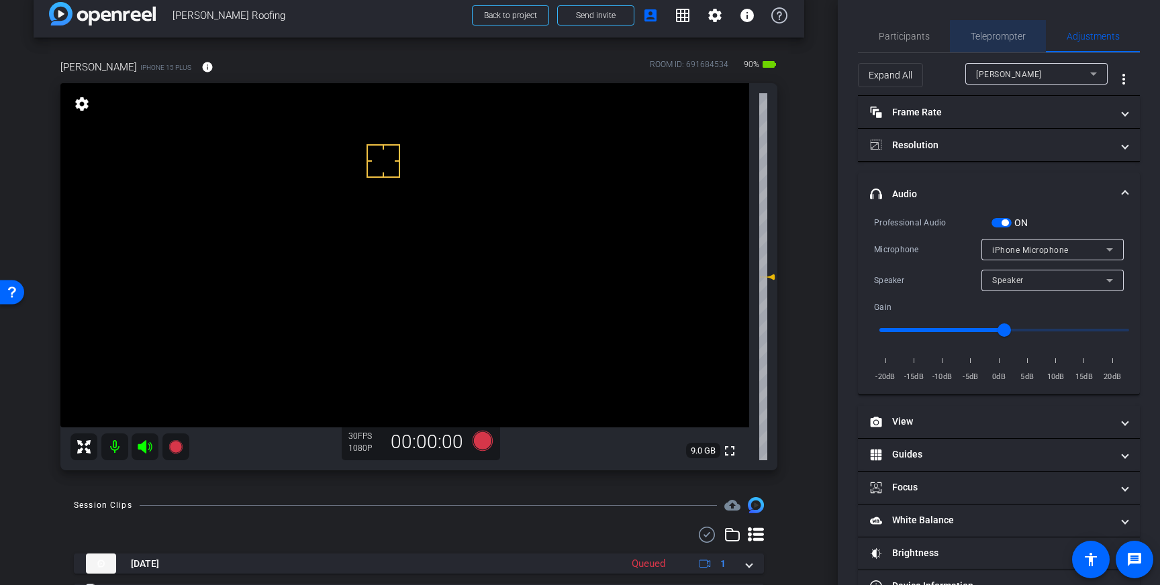
click at [998, 39] on span "Teleprompter" at bounding box center [998, 36] width 55 height 9
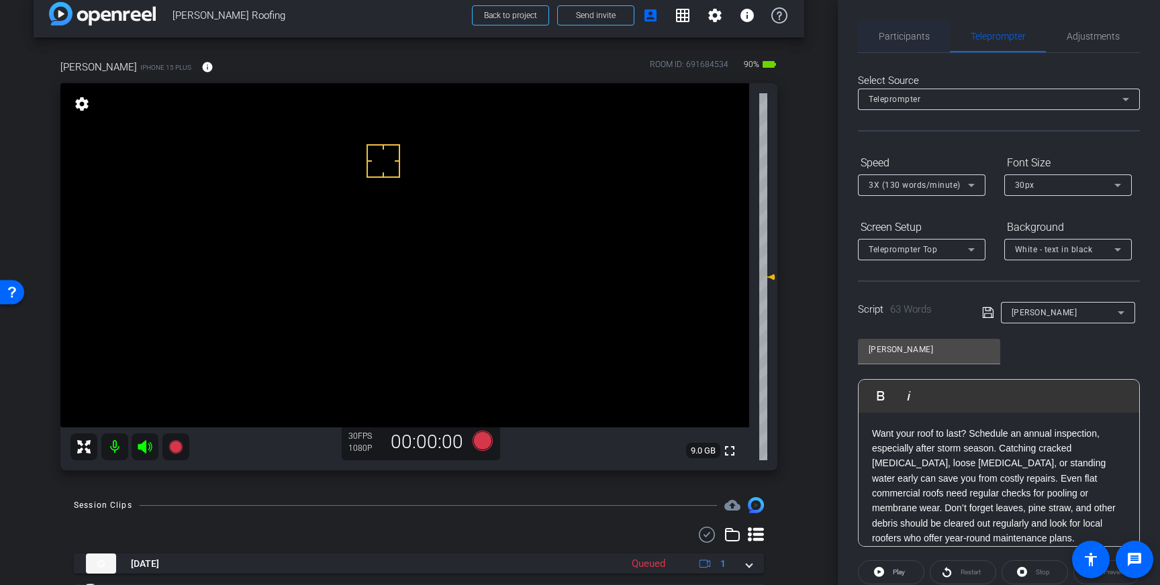
click at [905, 37] on span "Participants" at bounding box center [904, 36] width 51 height 9
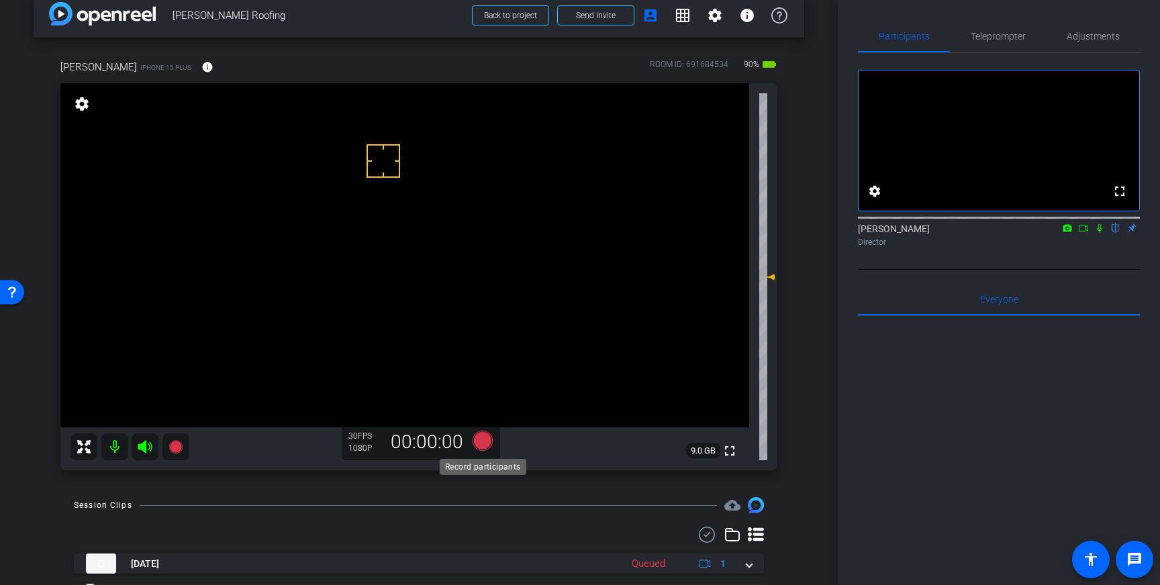
click at [479, 442] on icon at bounding box center [483, 441] width 20 height 20
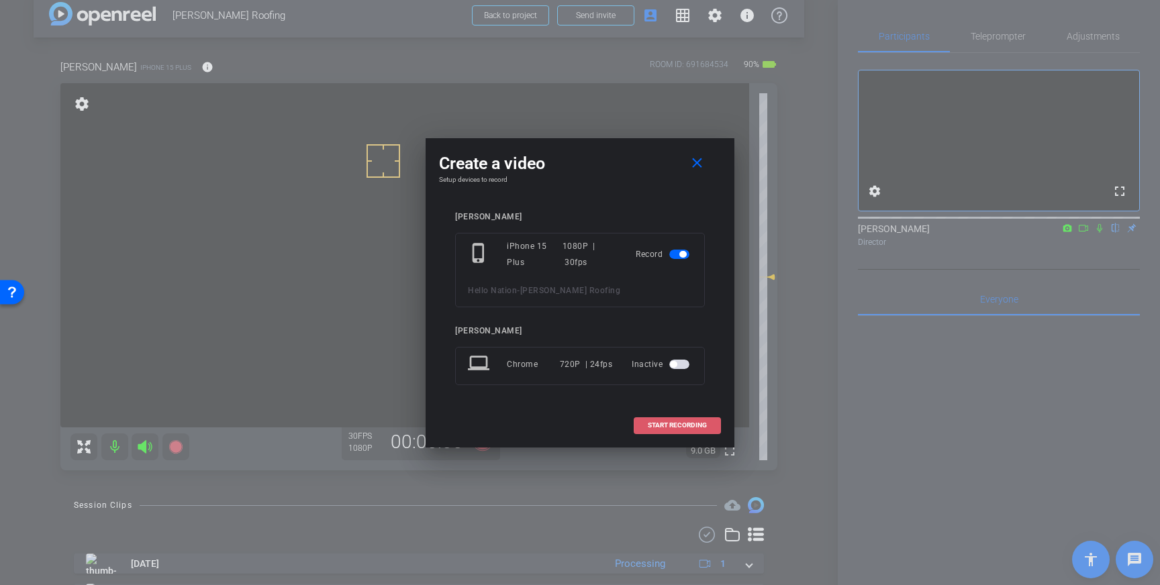
click at [657, 422] on span "START RECORDING" at bounding box center [677, 425] width 59 height 7
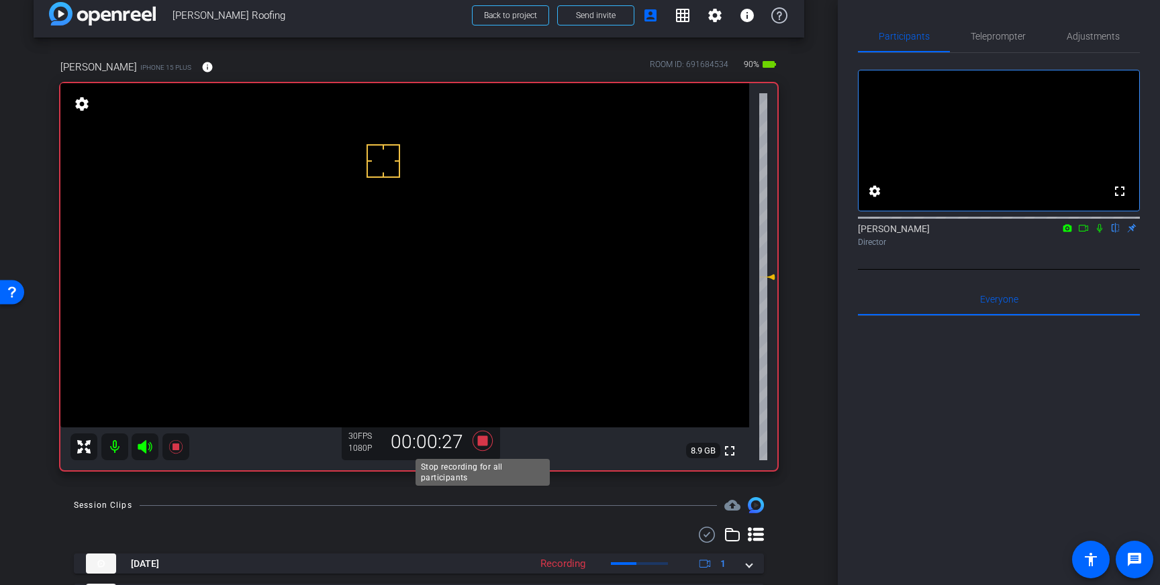
click at [477, 443] on icon at bounding box center [483, 441] width 32 height 24
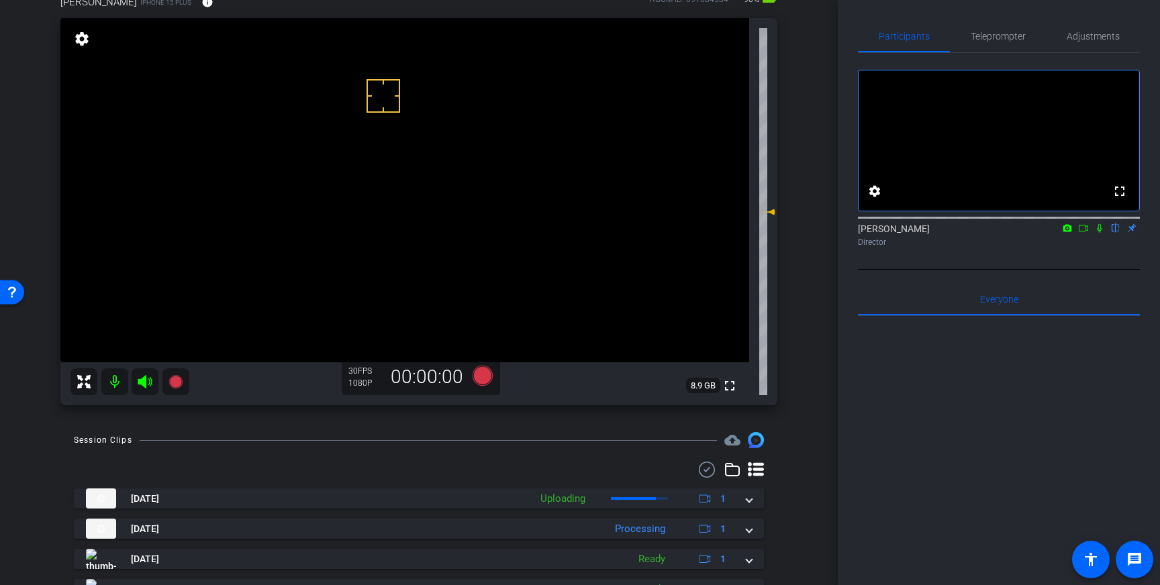
scroll to position [147, 0]
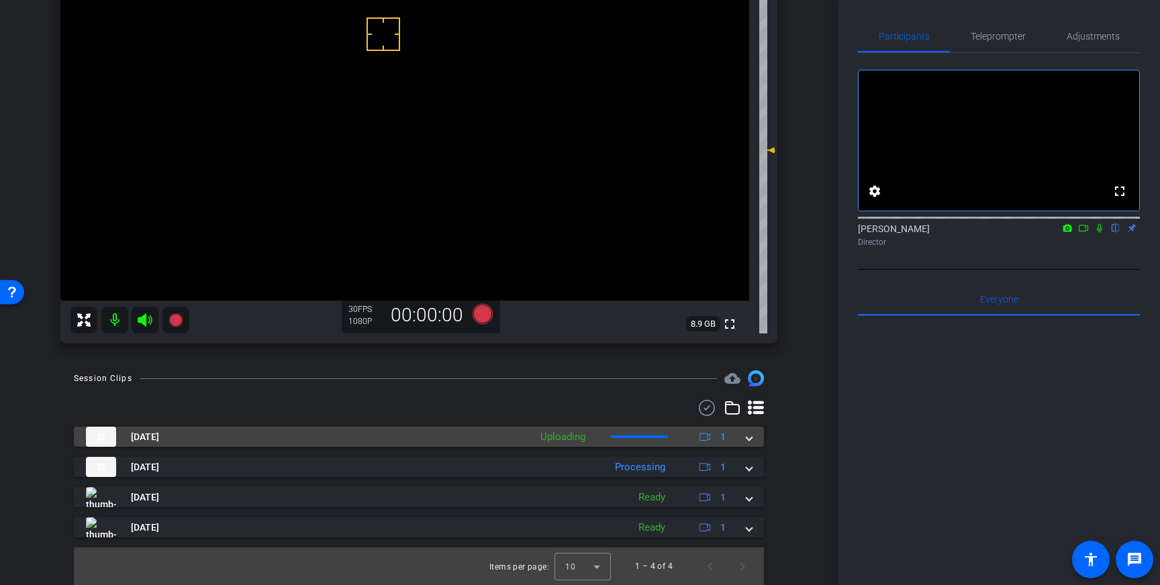
click at [747, 439] on span at bounding box center [749, 437] width 5 height 14
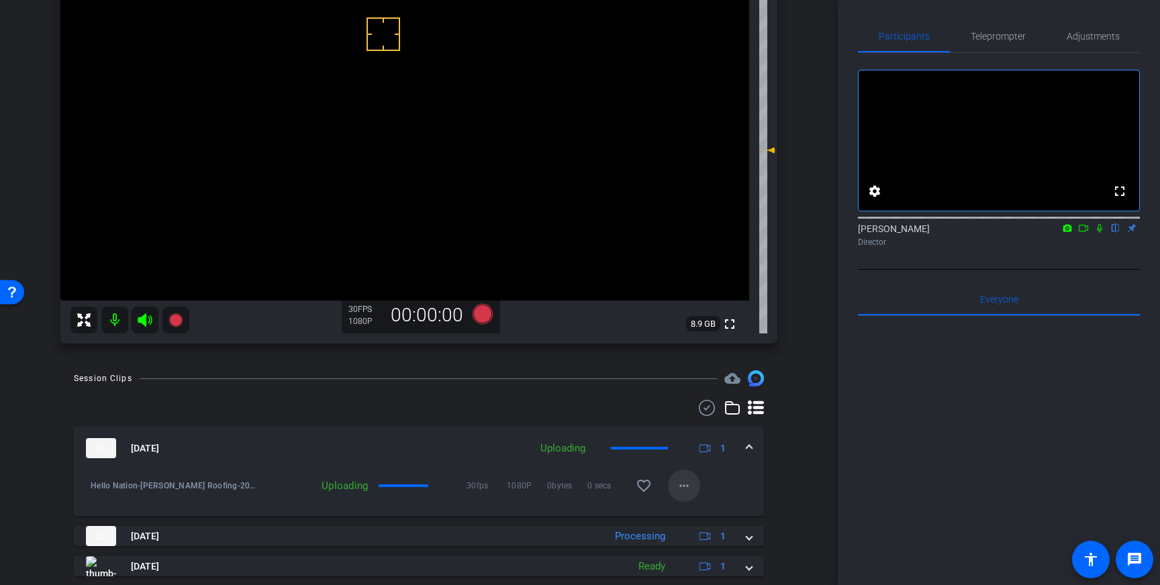
drag, startPoint x: 641, startPoint y: 482, endPoint x: 675, endPoint y: 477, distance: 34.7
click at [641, 482] on mat-icon "favorite_border" at bounding box center [644, 486] width 16 height 16
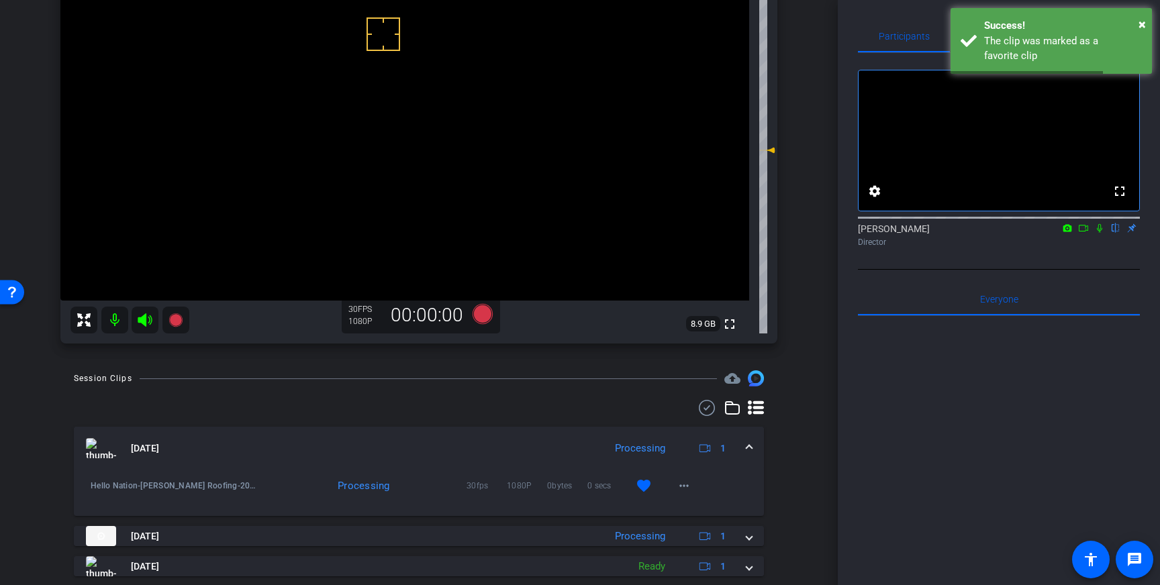
click at [747, 446] on span at bounding box center [749, 449] width 5 height 14
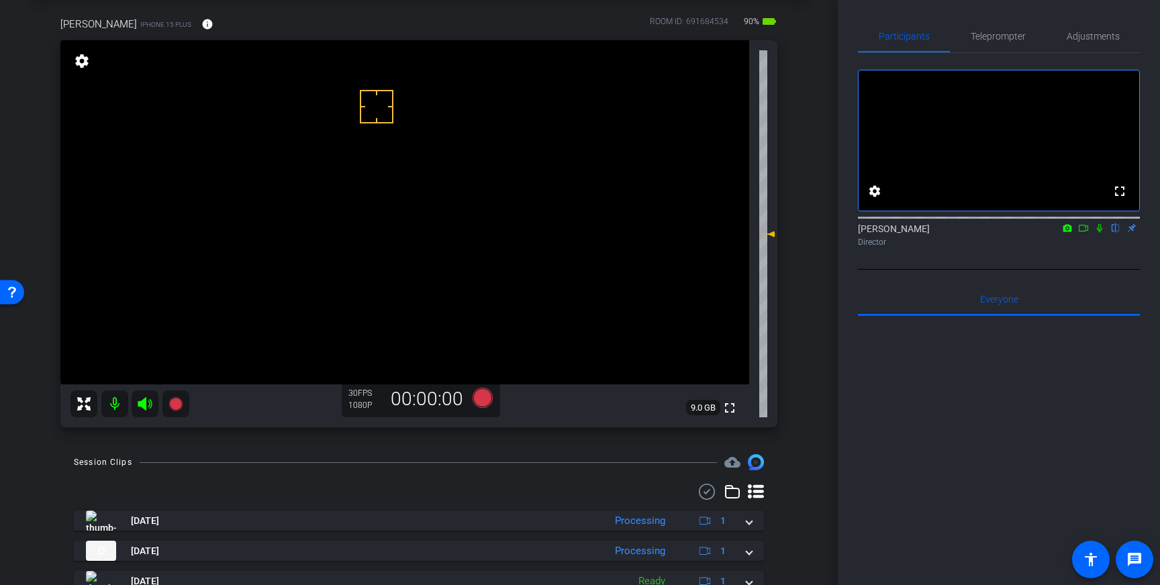
scroll to position [69, 0]
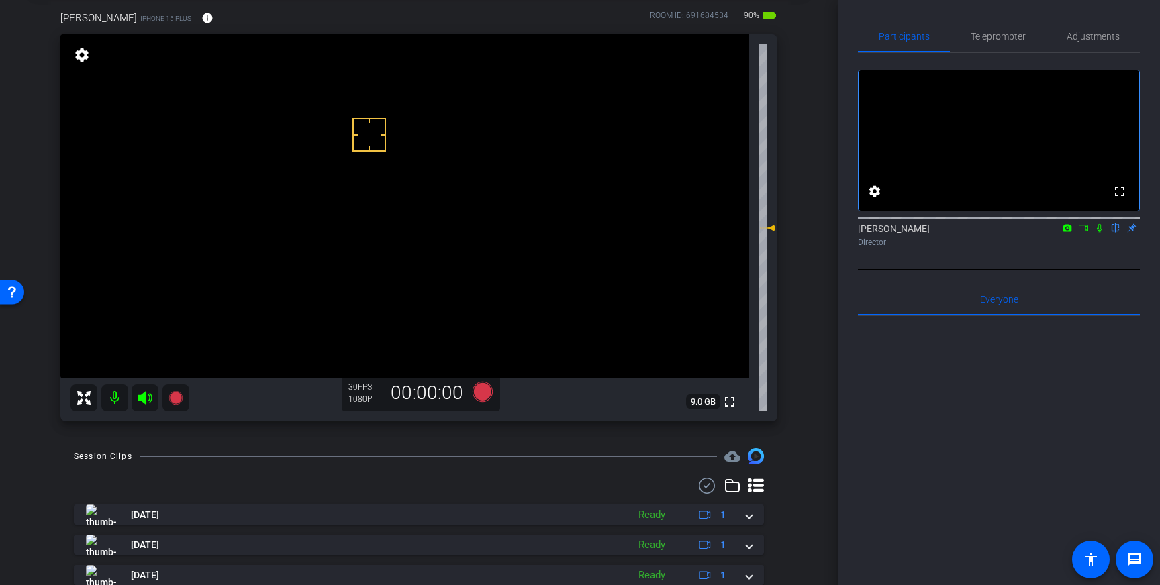
drag, startPoint x: 369, startPoint y: 134, endPoint x: 365, endPoint y: 107, distance: 27.8
drag, startPoint x: 373, startPoint y: 87, endPoint x: 371, endPoint y: 73, distance: 14.9
drag, startPoint x: 371, startPoint y: 70, endPoint x: 347, endPoint y: 70, distance: 23.5
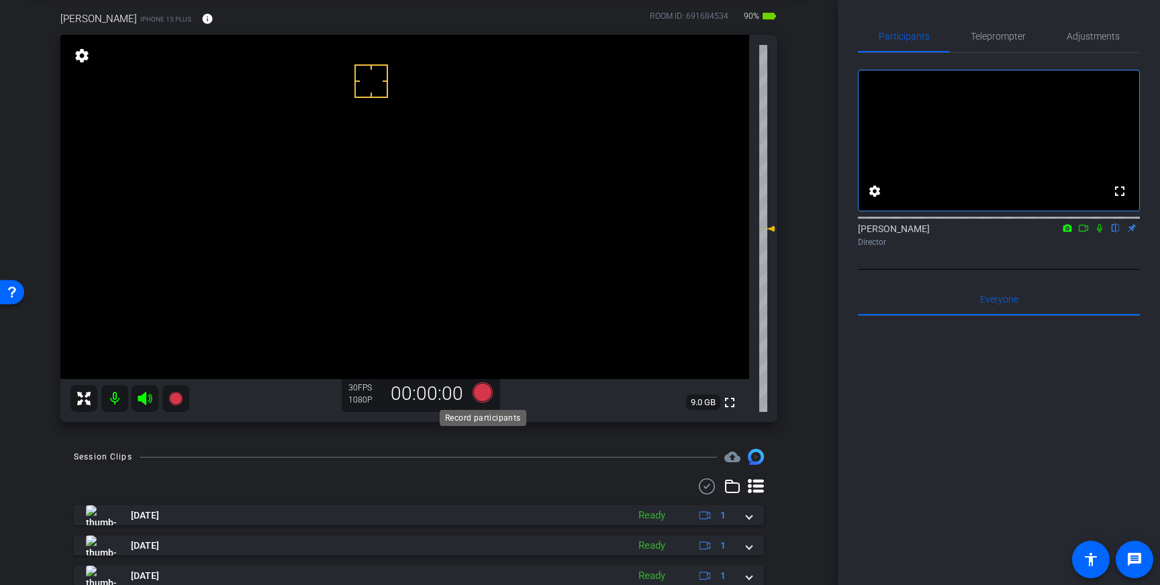
click at [485, 391] on icon at bounding box center [483, 393] width 20 height 20
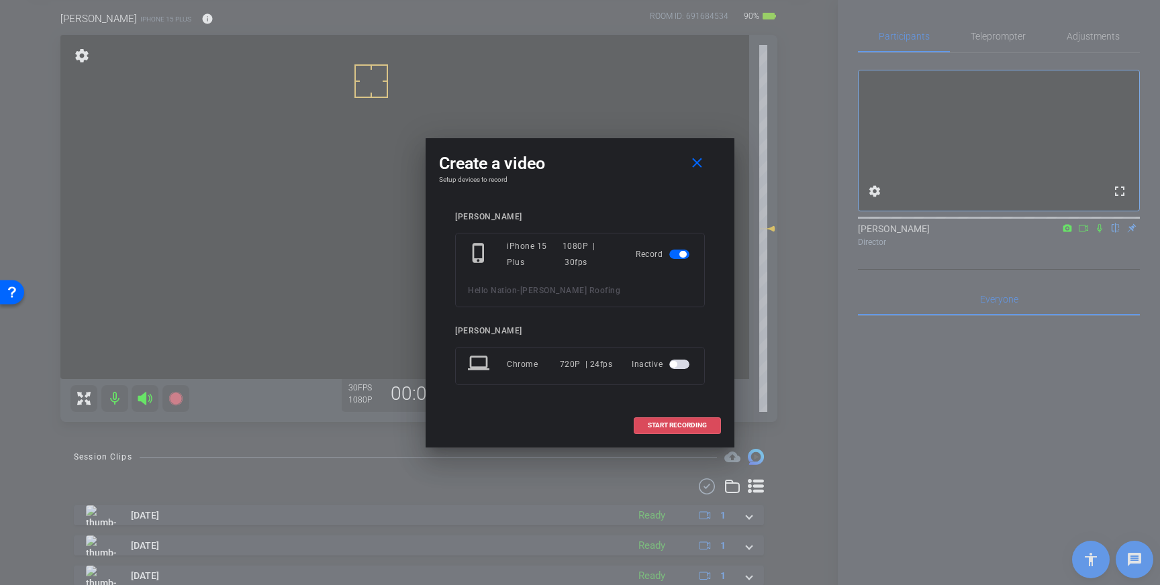
drag, startPoint x: 684, startPoint y: 430, endPoint x: 773, endPoint y: 361, distance: 112.4
click at [685, 429] on button "START RECORDING" at bounding box center [677, 426] width 87 height 17
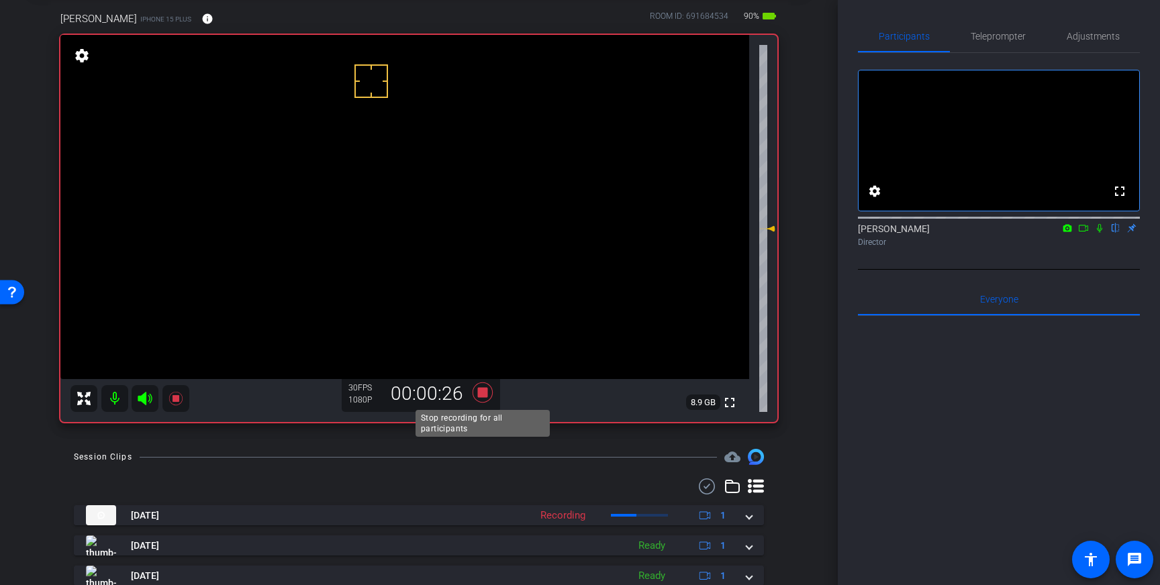
click at [480, 391] on icon at bounding box center [483, 393] width 20 height 20
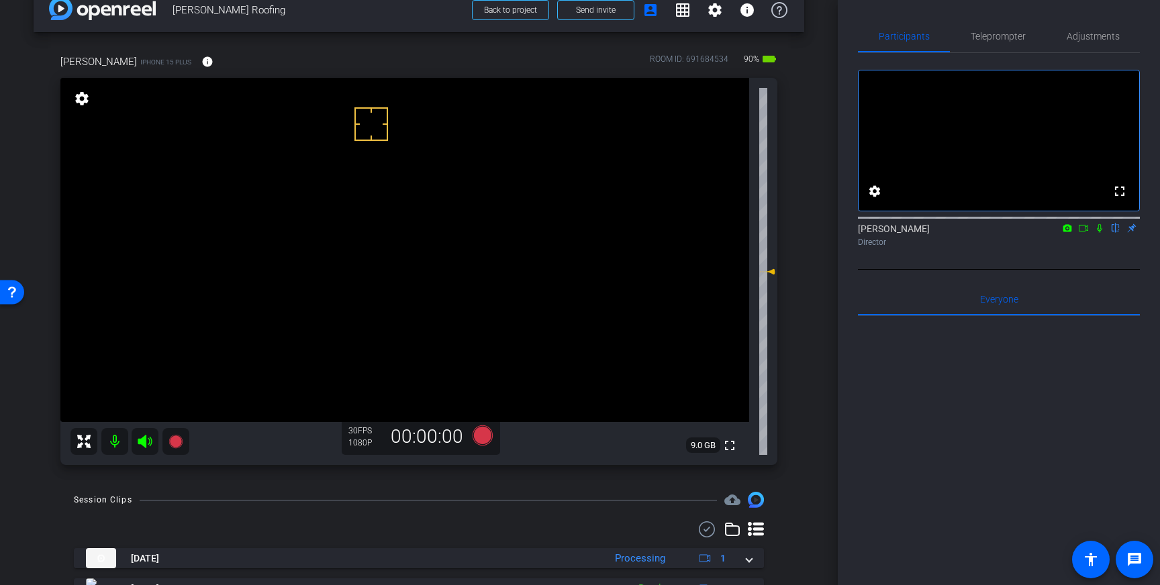
scroll to position [0, 0]
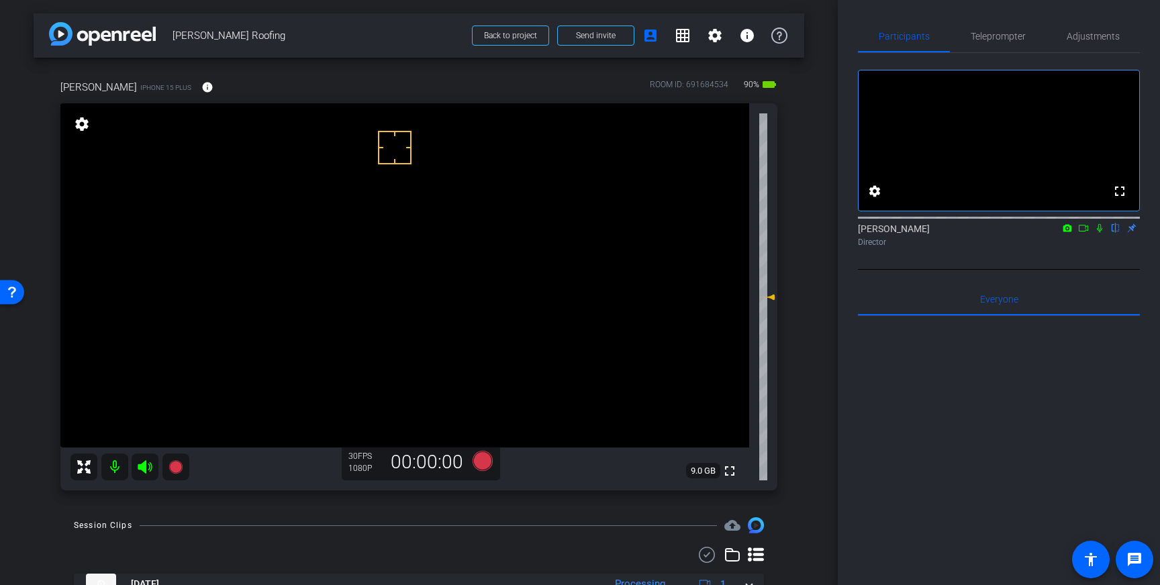
drag, startPoint x: 379, startPoint y: 144, endPoint x: 367, endPoint y: 145, distance: 12.8
click at [1005, 38] on span "Teleprompter" at bounding box center [998, 36] width 55 height 9
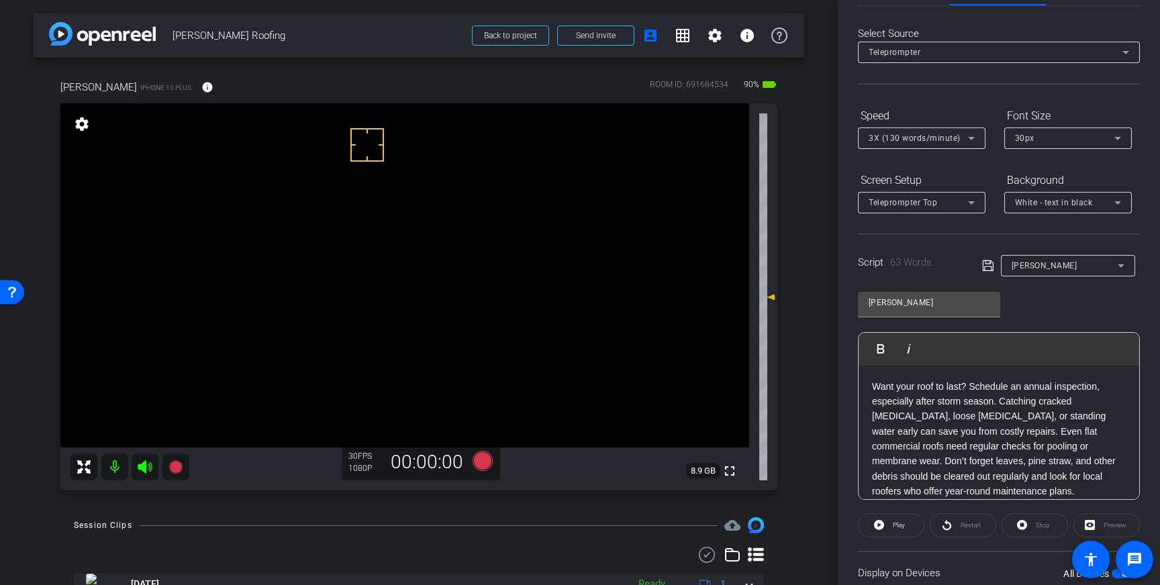
scroll to position [148, 0]
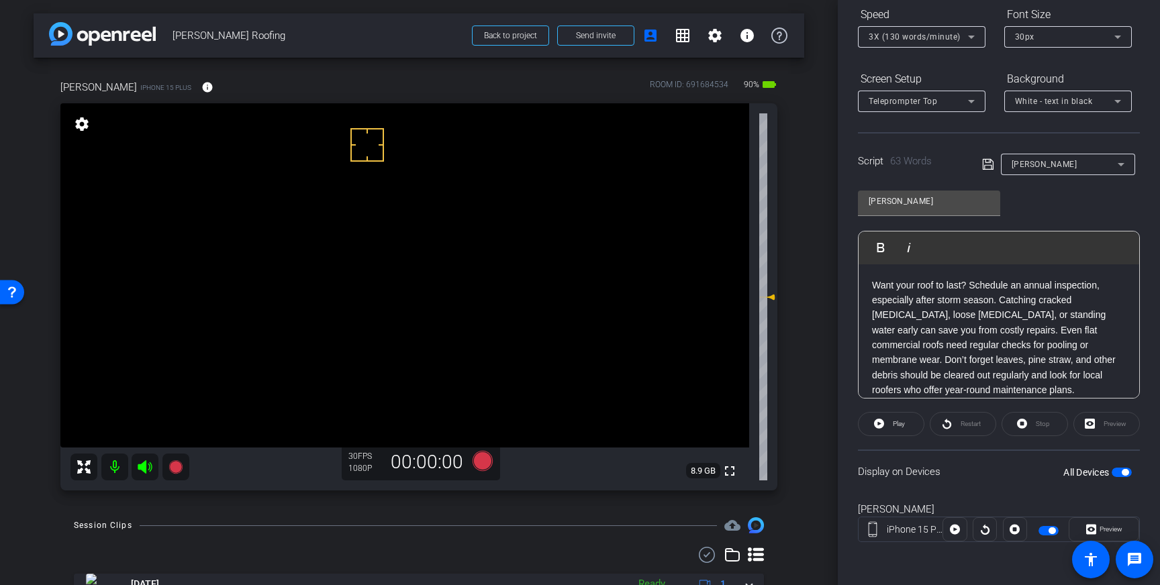
click at [1122, 474] on span "button" at bounding box center [1125, 472] width 7 height 7
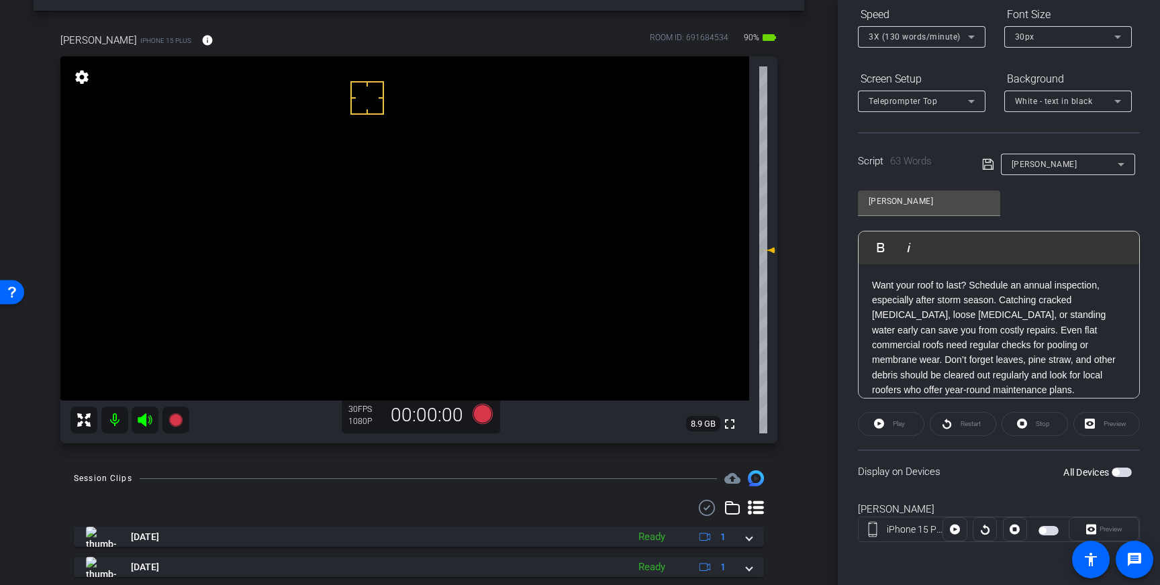
scroll to position [45, 0]
click at [1122, 473] on span "button" at bounding box center [1122, 472] width 20 height 9
drag, startPoint x: 371, startPoint y: 154, endPoint x: 376, endPoint y: 179, distance: 25.9
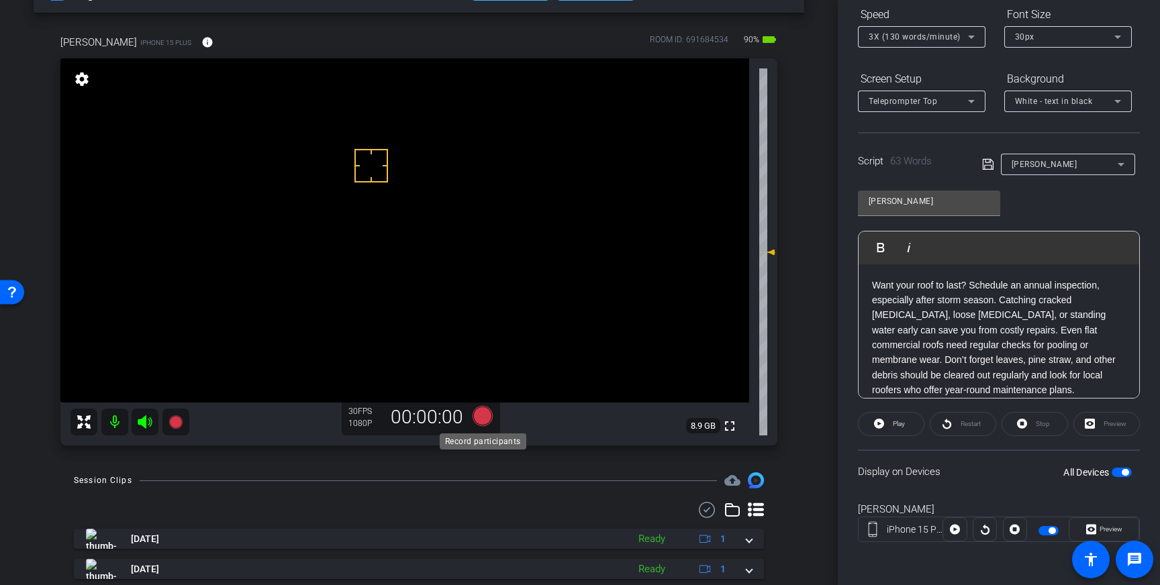
click at [479, 419] on icon at bounding box center [483, 416] width 20 height 20
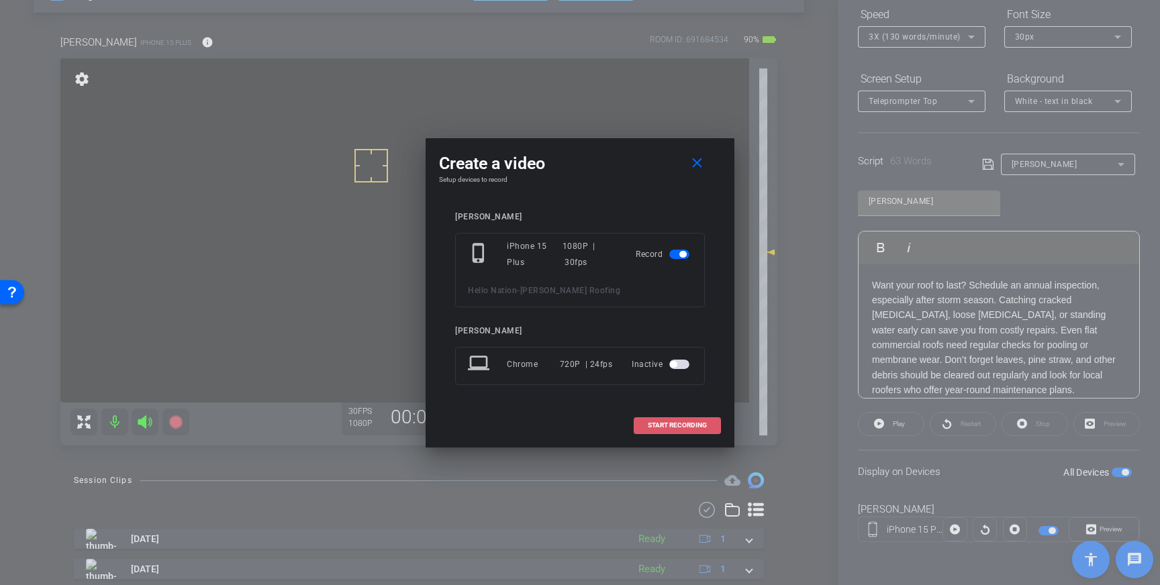
click at [685, 424] on span "START RECORDING" at bounding box center [677, 425] width 59 height 7
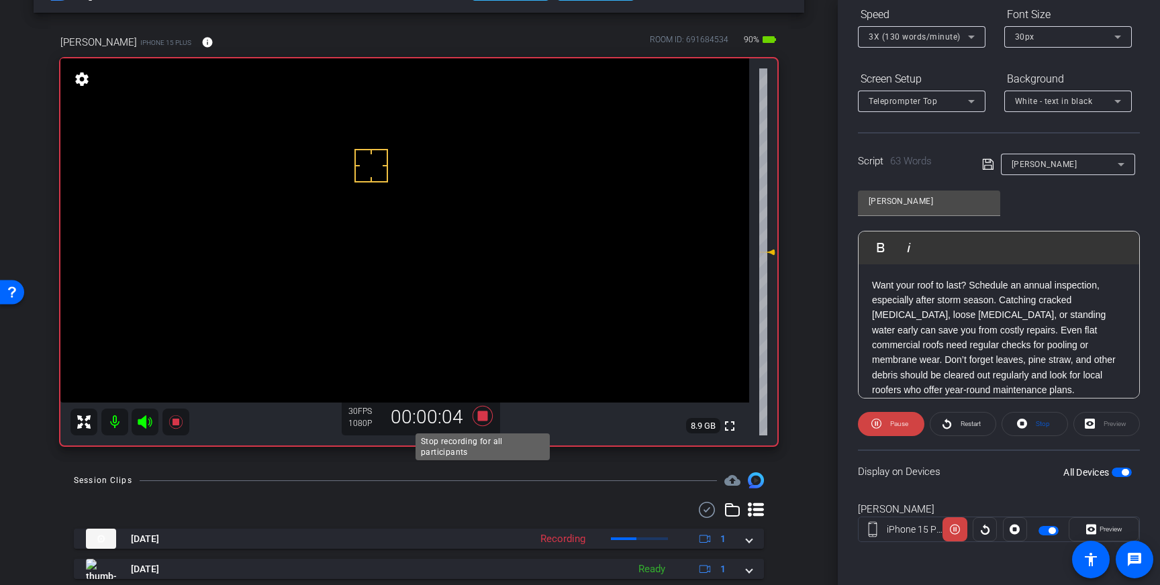
click at [484, 418] on icon at bounding box center [483, 416] width 20 height 20
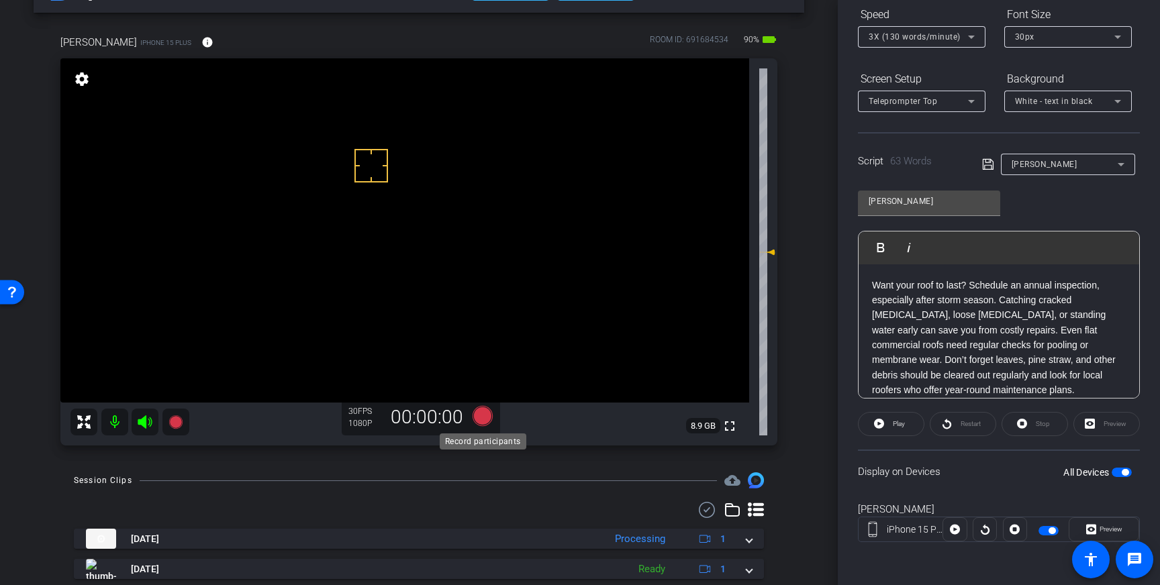
click at [481, 419] on icon at bounding box center [483, 416] width 20 height 20
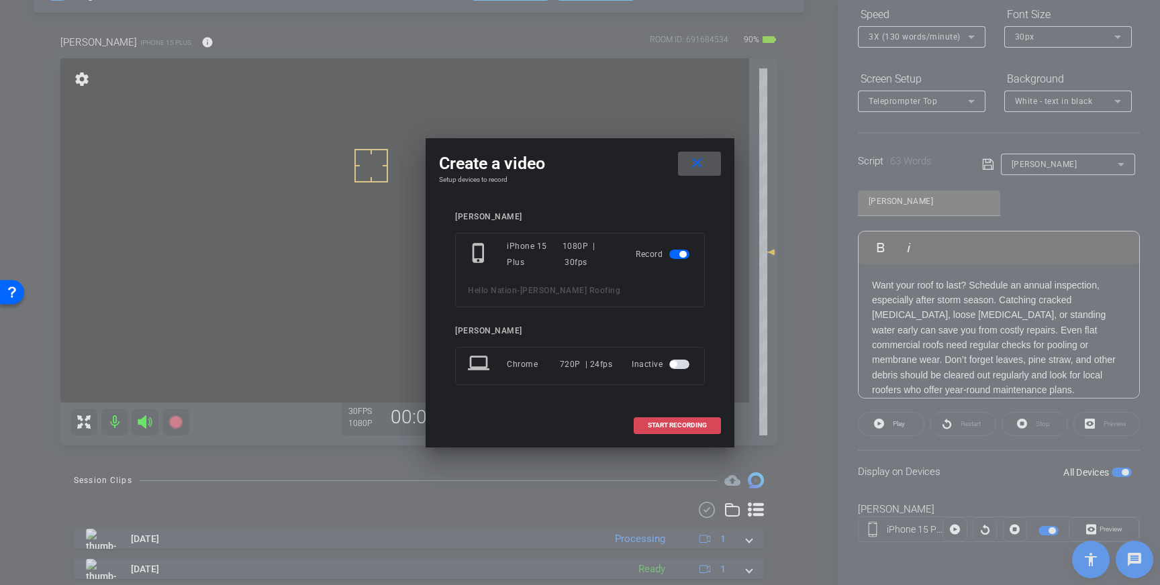
click at [664, 424] on span "START RECORDING" at bounding box center [677, 425] width 59 height 7
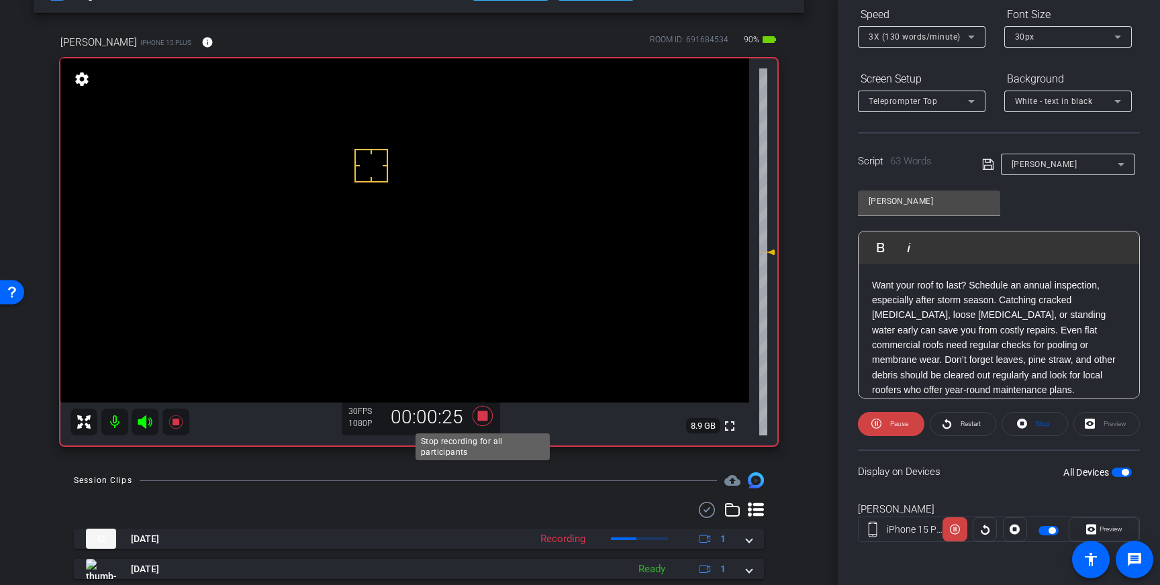
click at [484, 416] on icon at bounding box center [483, 416] width 20 height 20
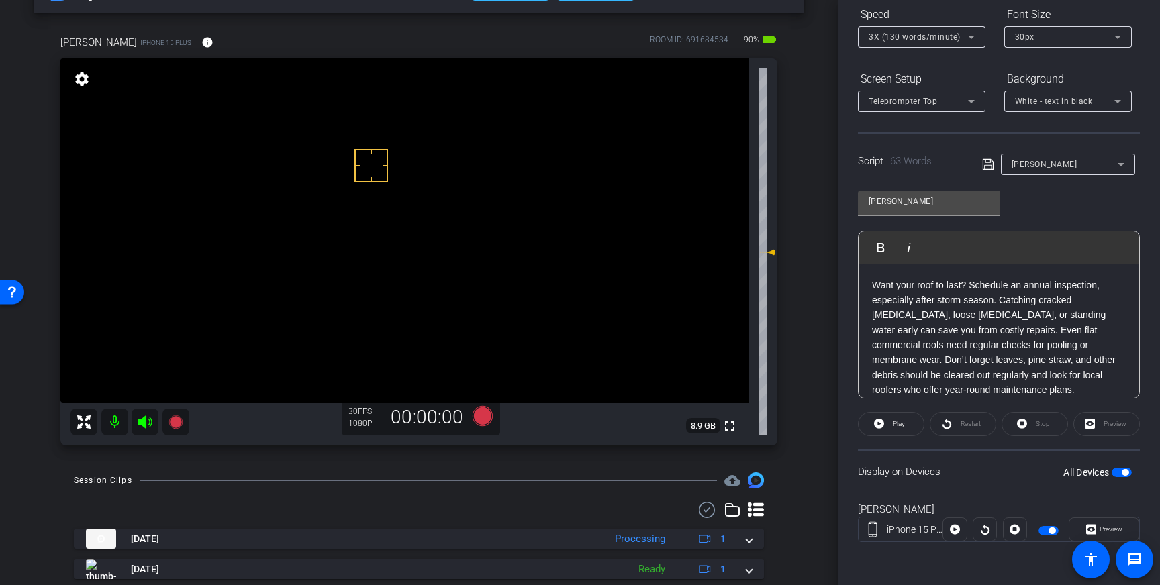
drag, startPoint x: 312, startPoint y: 328, endPoint x: 307, endPoint y: 349, distance: 21.3
click at [489, 414] on icon at bounding box center [483, 416] width 20 height 20
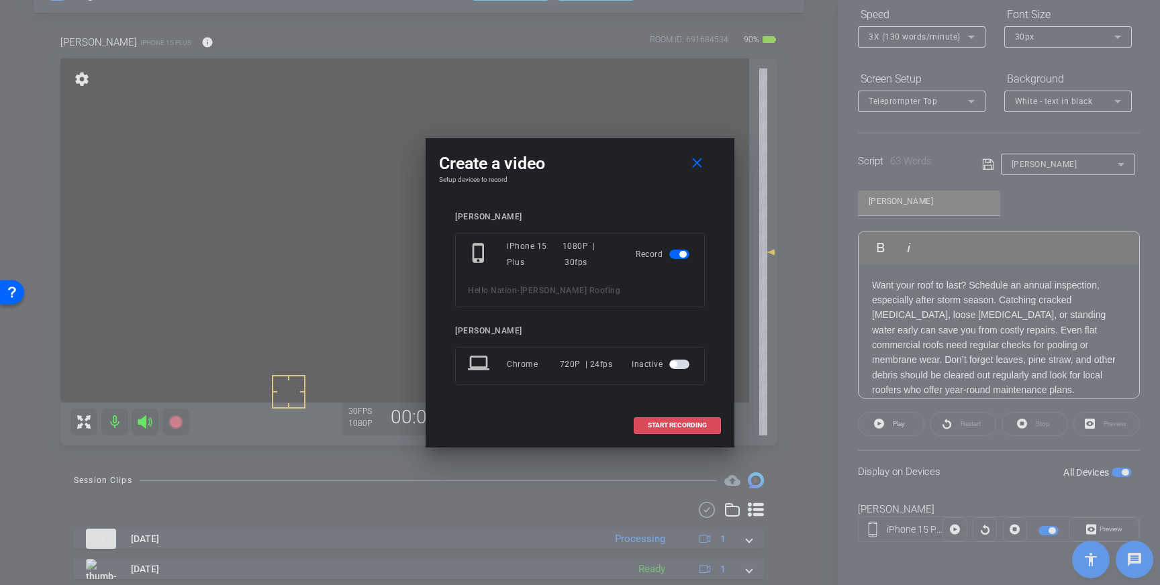
drag, startPoint x: 672, startPoint y: 428, endPoint x: 761, endPoint y: 398, distance: 94.0
click at [672, 428] on span "START RECORDING" at bounding box center [677, 425] width 59 height 7
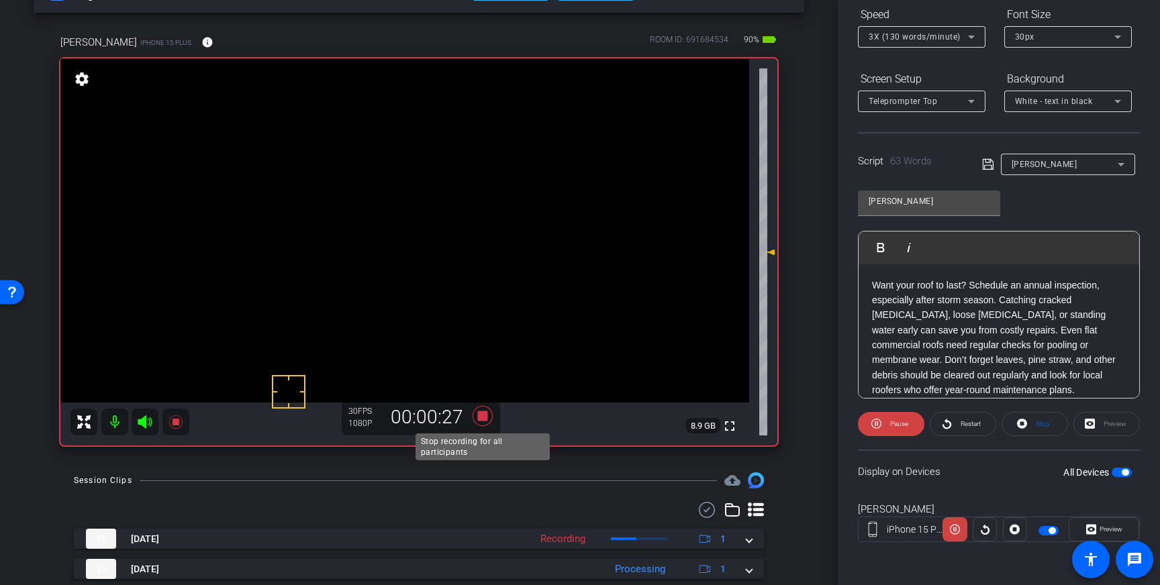
click at [484, 419] on icon at bounding box center [483, 416] width 20 height 20
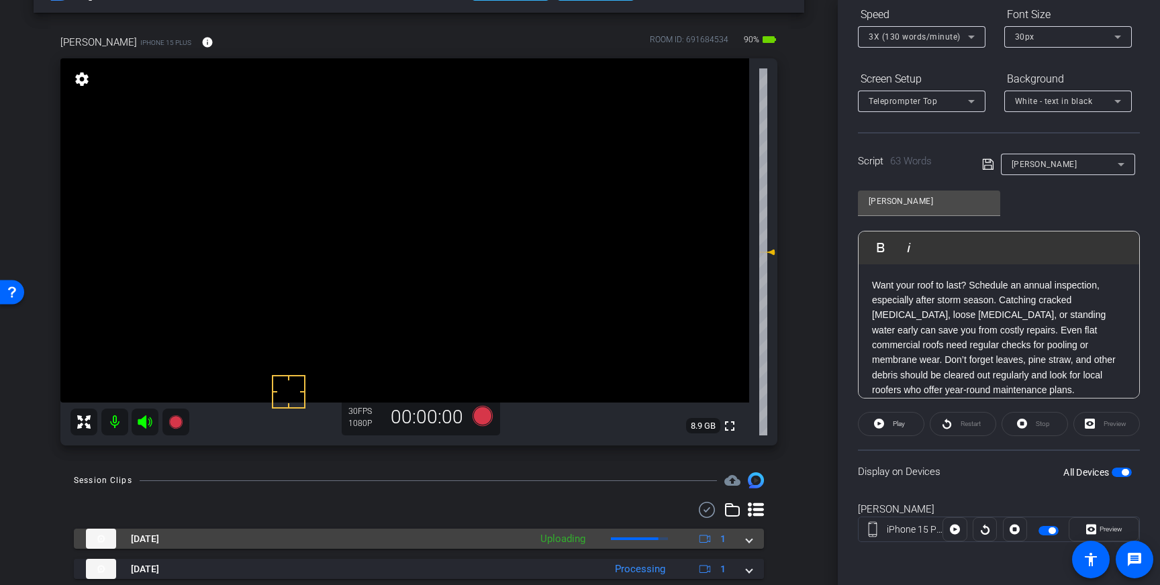
click at [749, 538] on span at bounding box center [749, 539] width 5 height 14
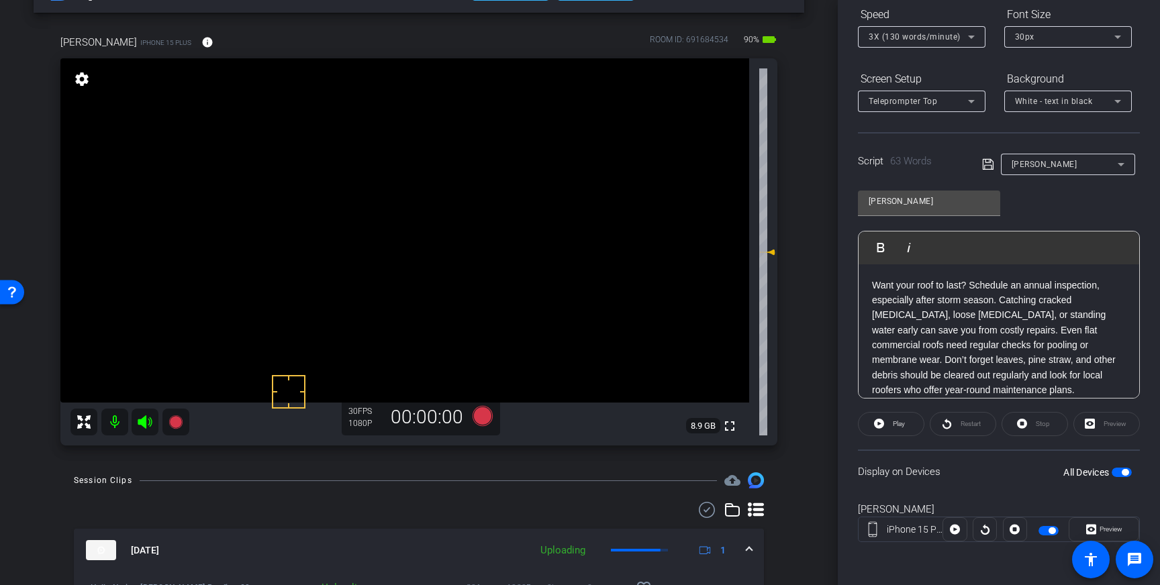
scroll to position [94, 0]
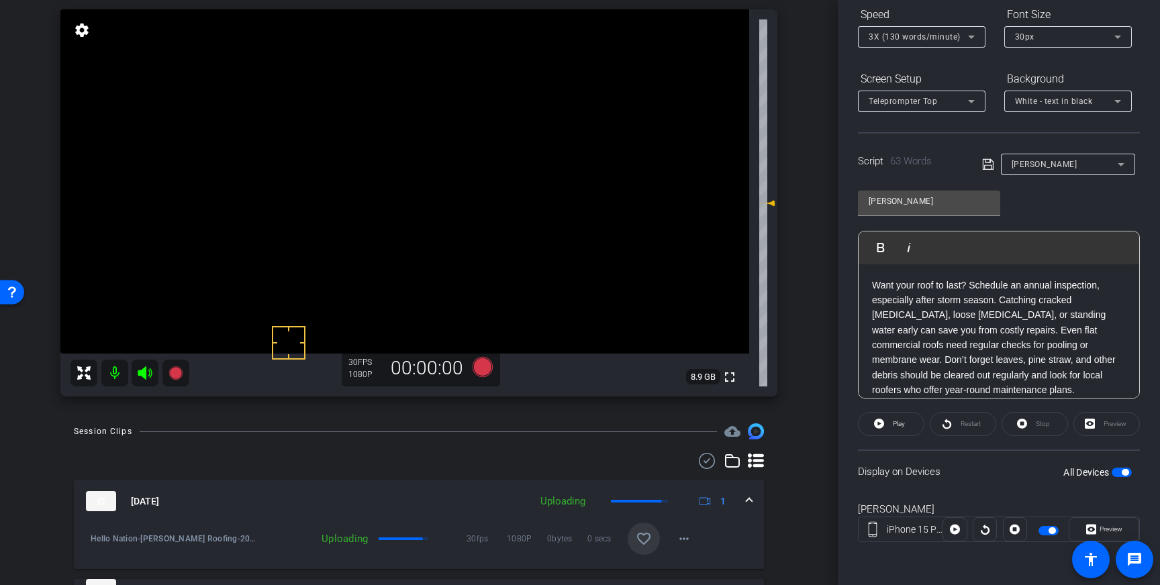
click at [645, 530] on span at bounding box center [644, 539] width 32 height 32
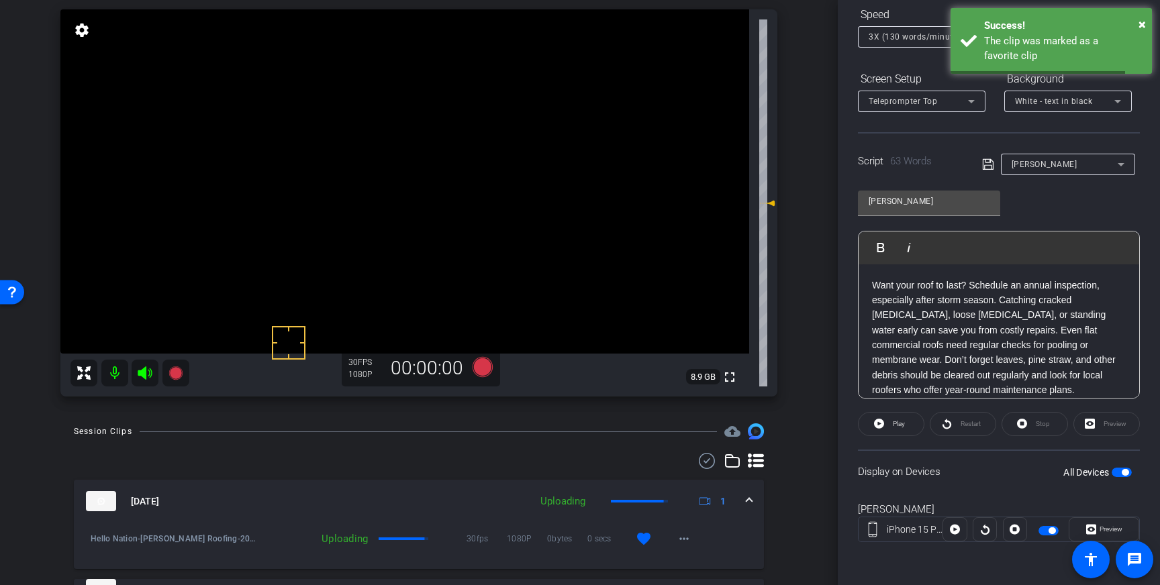
click at [749, 500] on span at bounding box center [749, 502] width 5 height 14
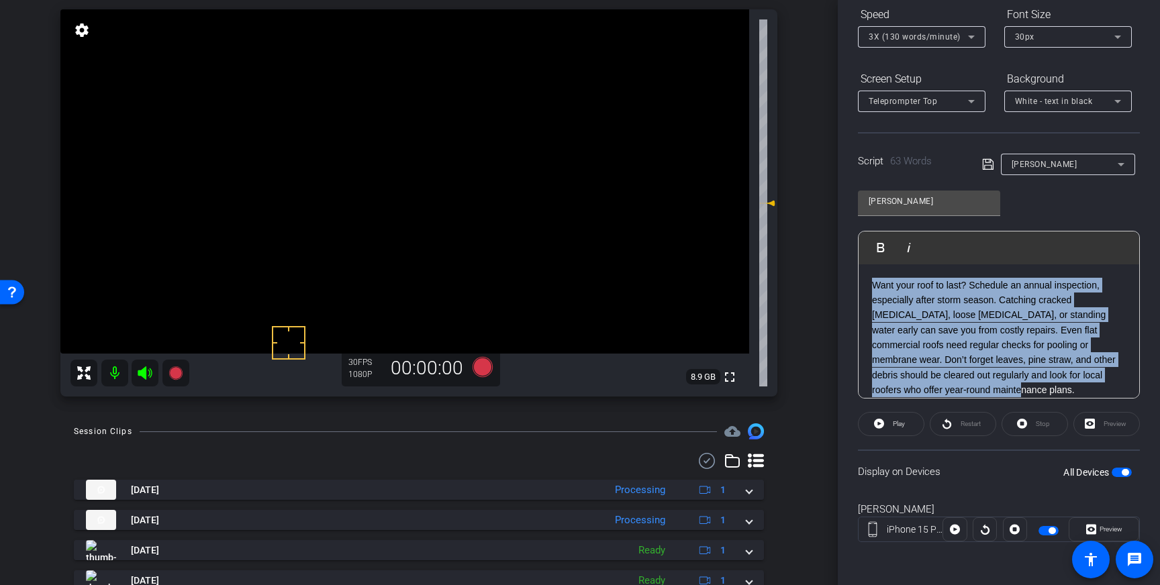
drag, startPoint x: 908, startPoint y: 390, endPoint x: 865, endPoint y: 291, distance: 108.5
click at [865, 291] on div "Want your roof to last? Schedule an annual inspection, especially after storm s…" at bounding box center [999, 338] width 281 height 147
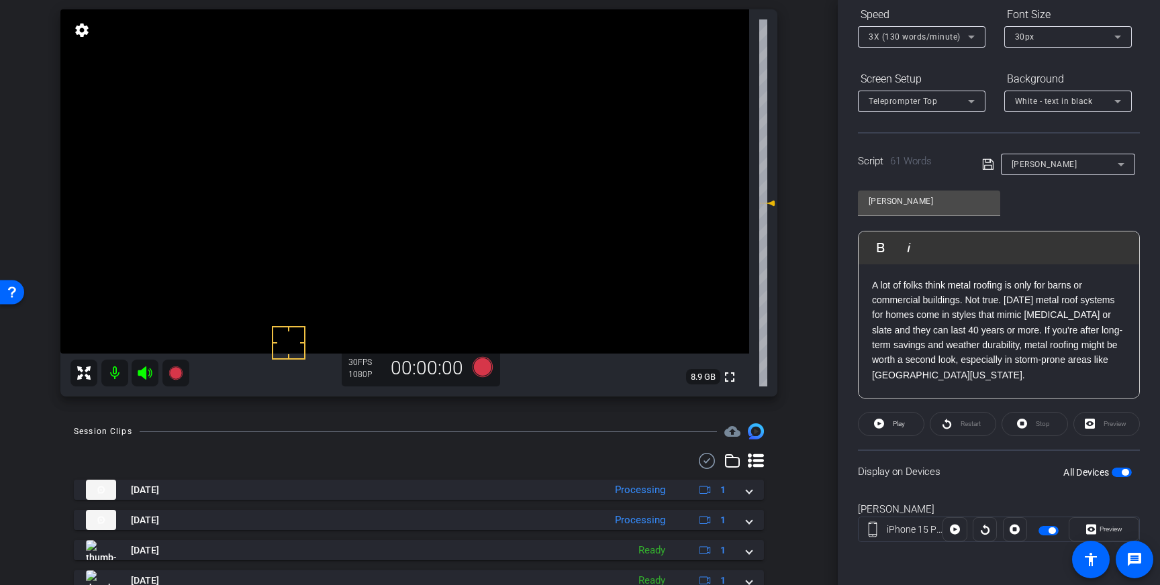
click at [988, 169] on icon at bounding box center [988, 164] width 12 height 16
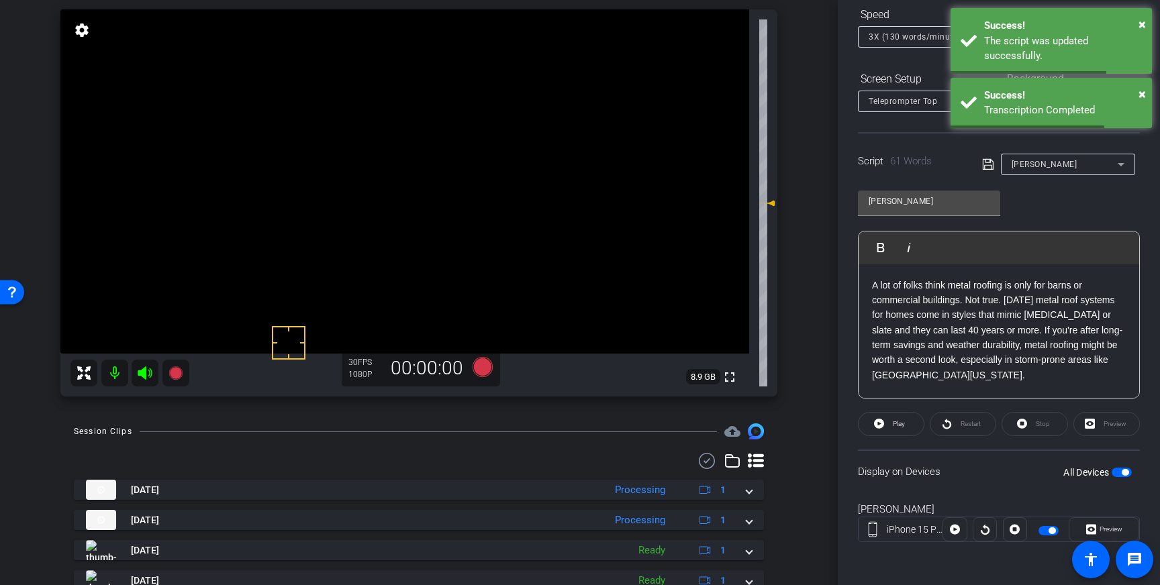
click at [1116, 467] on div "All Devices" at bounding box center [1097, 472] width 68 height 13
click at [1118, 471] on span "button" at bounding box center [1122, 472] width 20 height 9
click at [1119, 471] on span "button" at bounding box center [1115, 472] width 7 height 7
click at [990, 166] on icon at bounding box center [988, 164] width 12 height 16
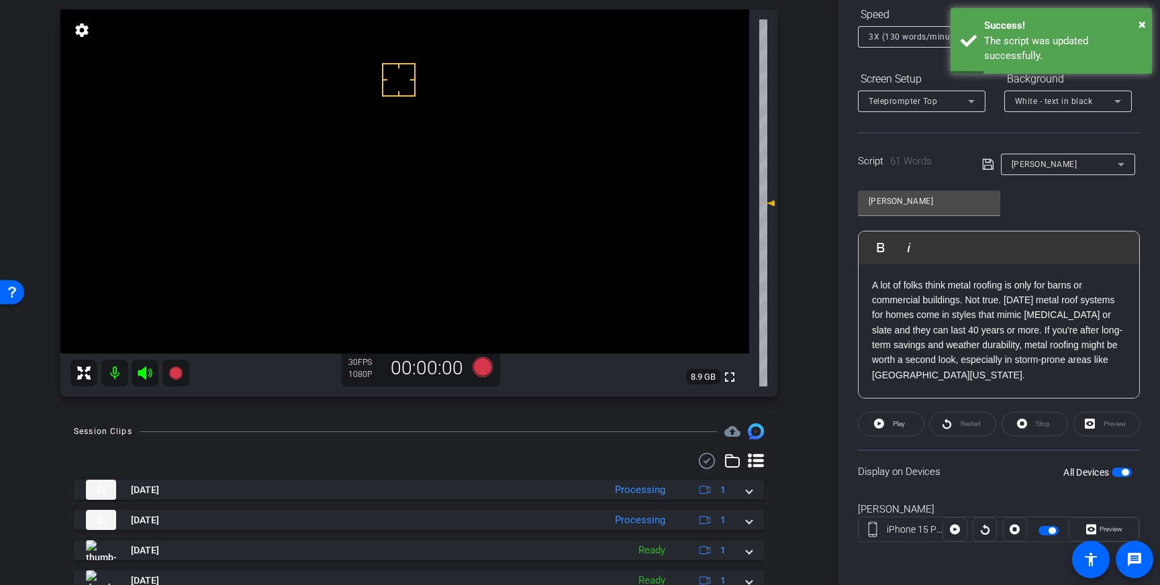
drag, startPoint x: 399, startPoint y: 79, endPoint x: 445, endPoint y: 153, distance: 87.2
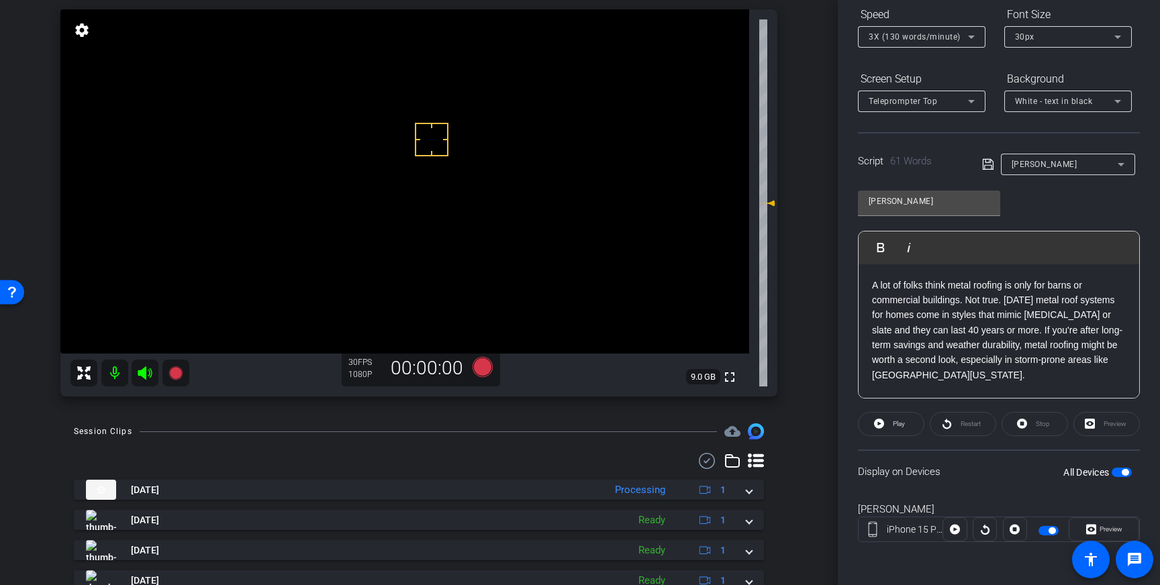
click at [923, 284] on p "A lot of folks think metal roofing is only for barns or commercial buildings. N…" at bounding box center [999, 330] width 254 height 105
click at [988, 162] on icon at bounding box center [987, 164] width 11 height 11
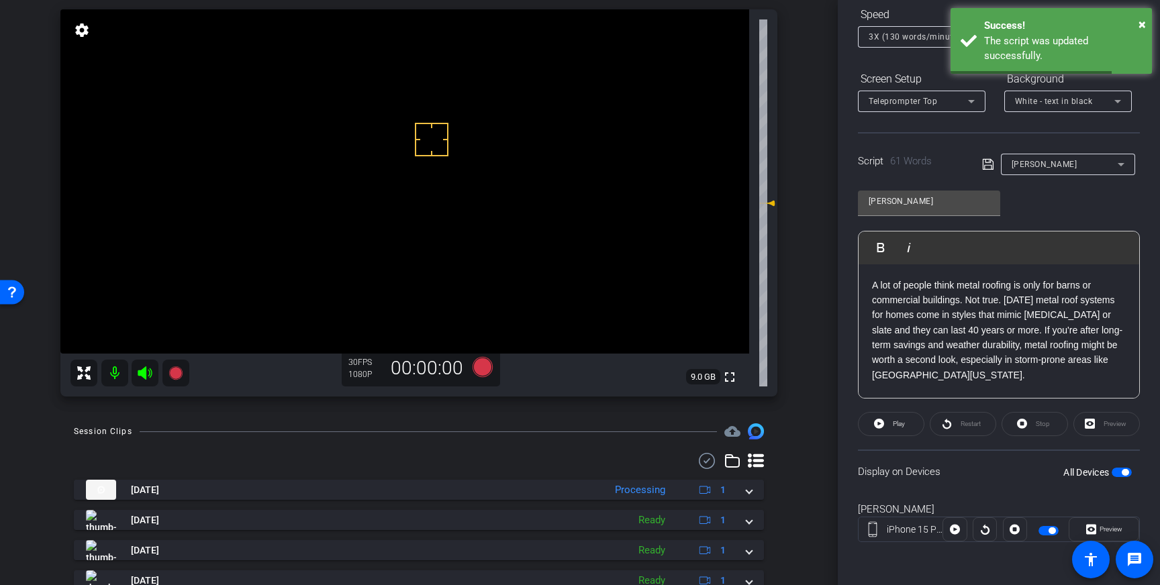
click at [1126, 471] on span "button" at bounding box center [1125, 472] width 7 height 7
click at [1119, 471] on span "button" at bounding box center [1115, 472] width 7 height 7
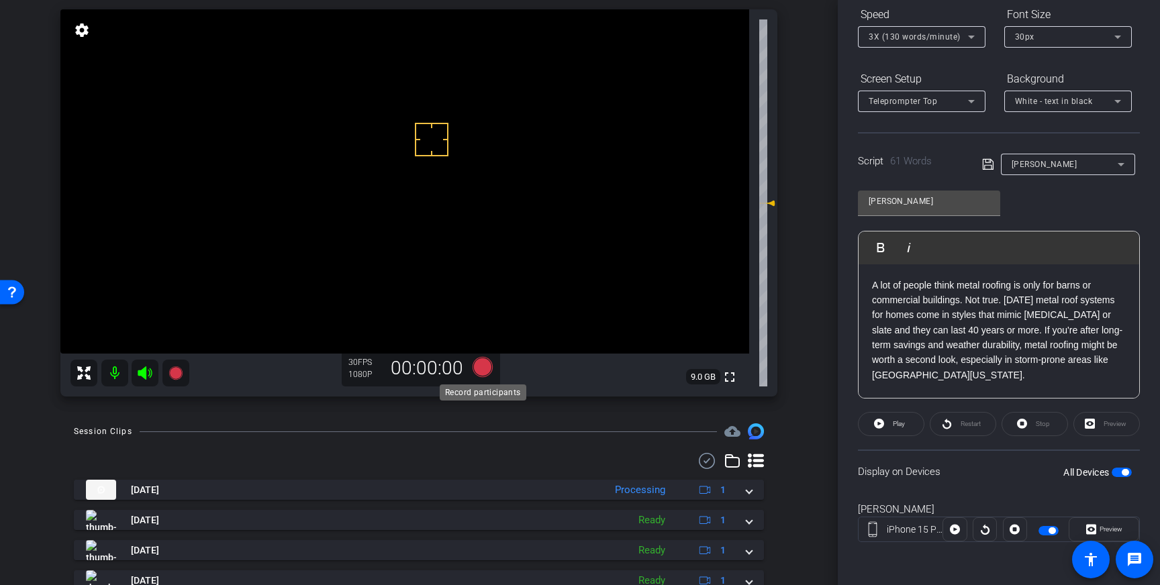
click at [484, 371] on icon at bounding box center [483, 367] width 20 height 20
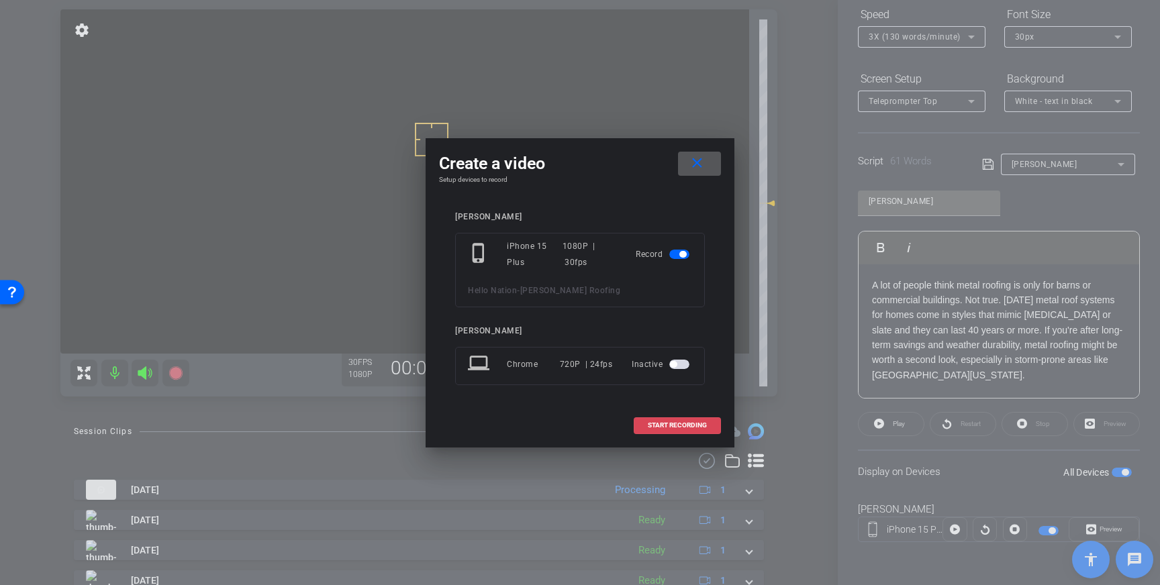
click at [666, 427] on span "START RECORDING" at bounding box center [677, 425] width 59 height 7
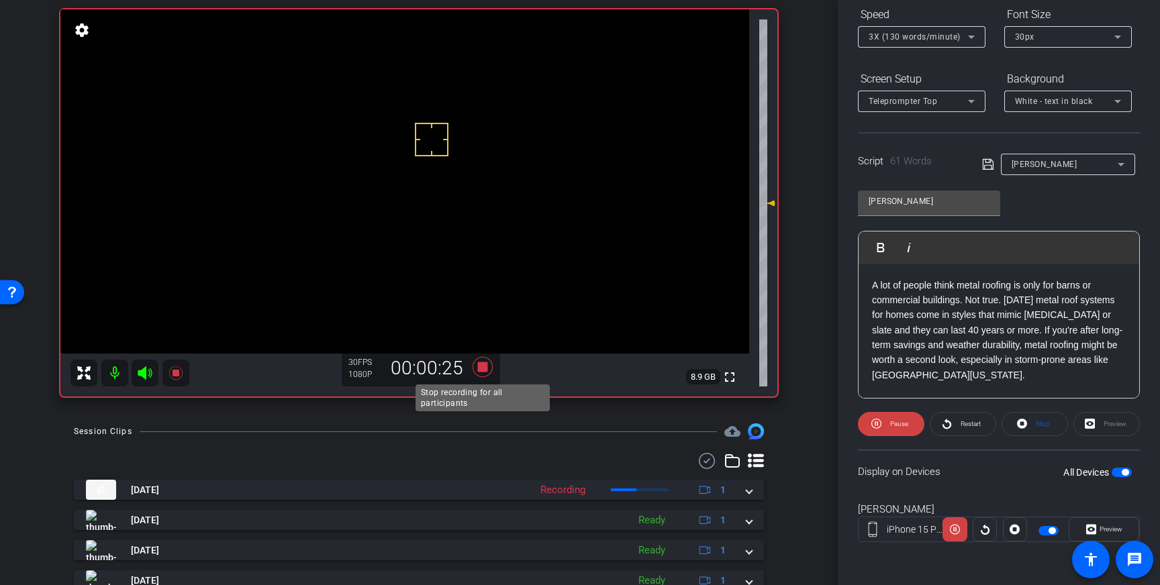
click at [485, 368] on icon at bounding box center [483, 367] width 20 height 20
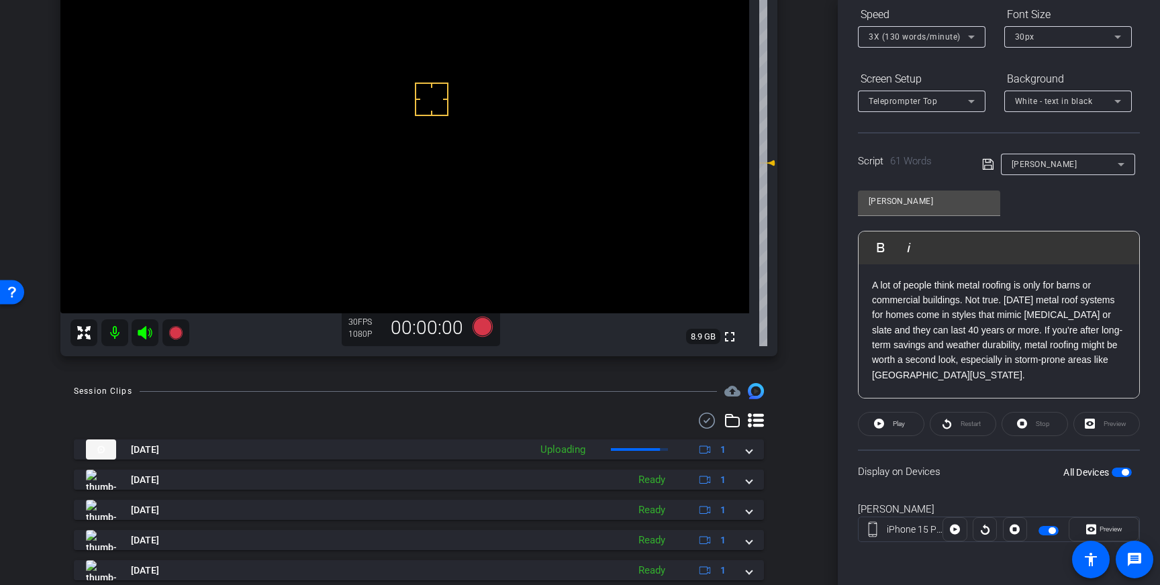
scroll to position [136, 0]
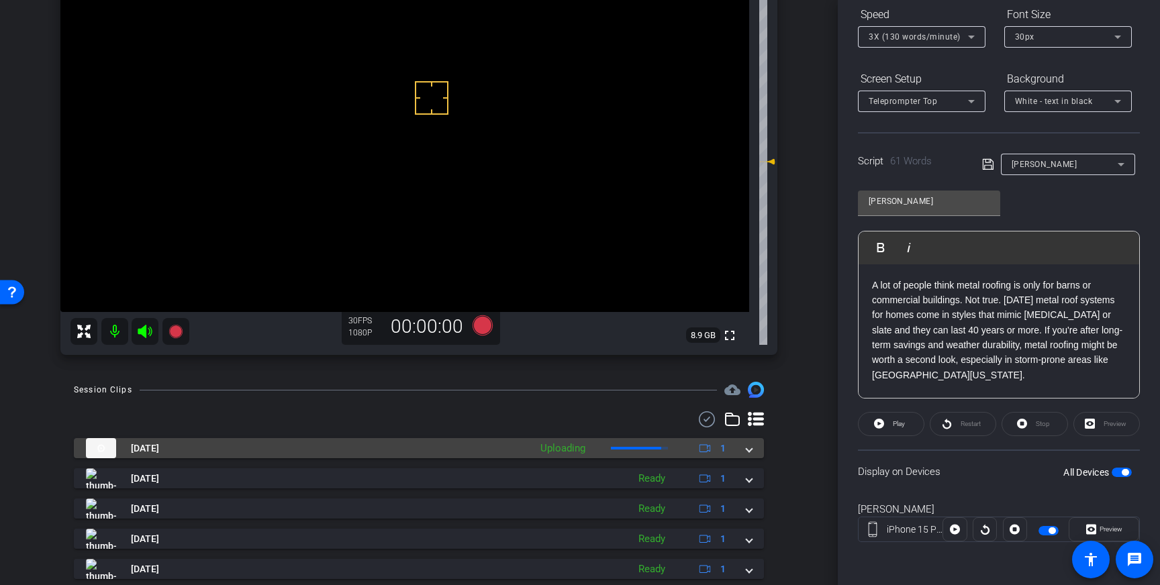
click at [749, 450] on span at bounding box center [749, 449] width 5 height 14
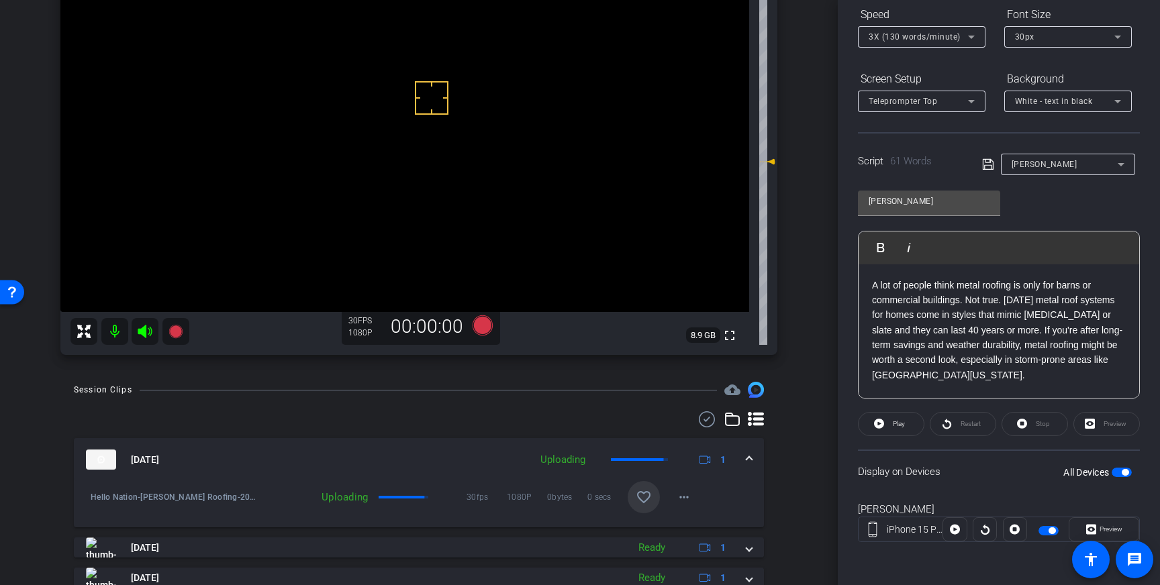
click at [641, 488] on span at bounding box center [644, 497] width 32 height 32
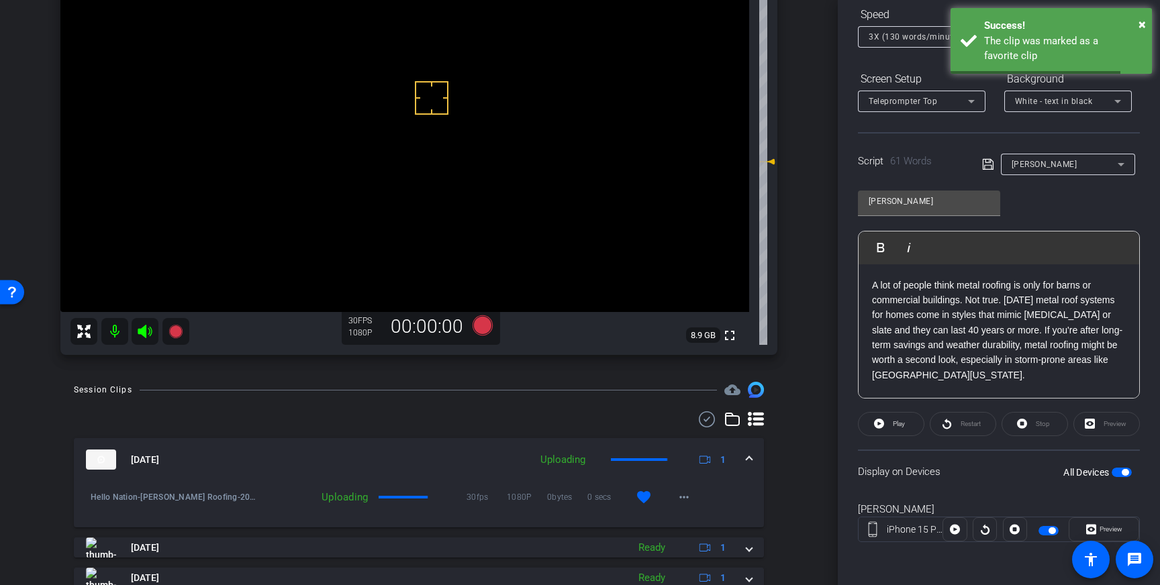
click at [748, 457] on span at bounding box center [749, 460] width 5 height 14
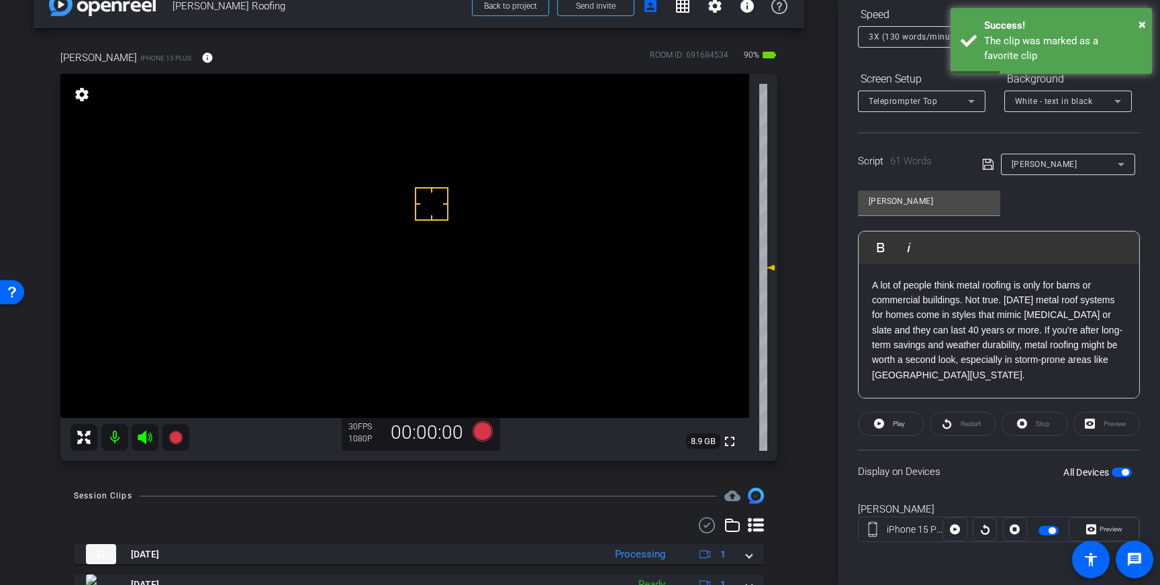
scroll to position [27, 0]
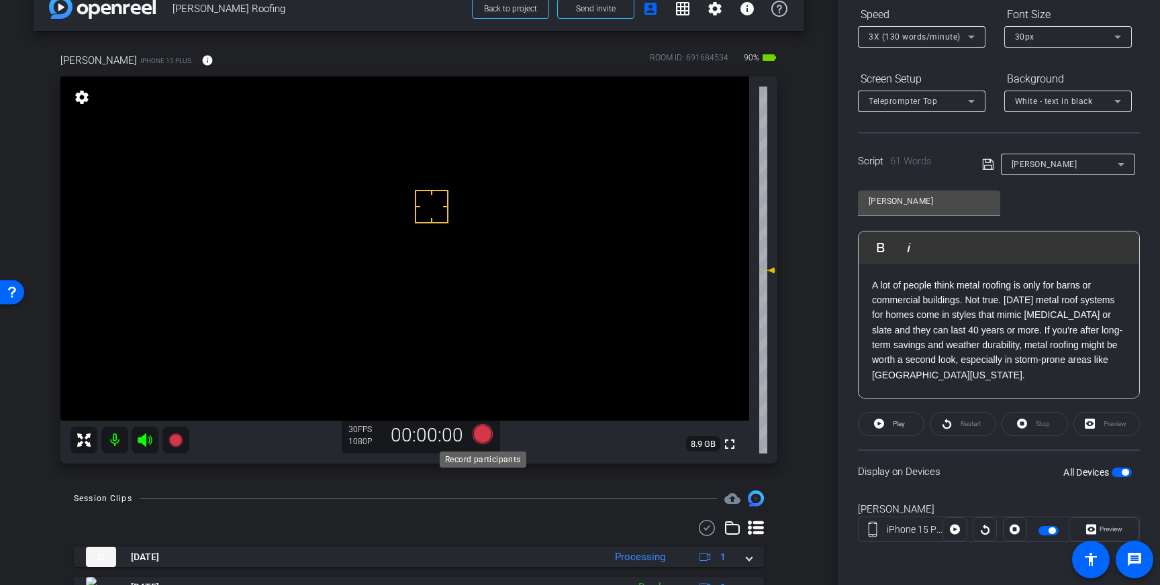
click at [482, 440] on icon at bounding box center [483, 434] width 20 height 20
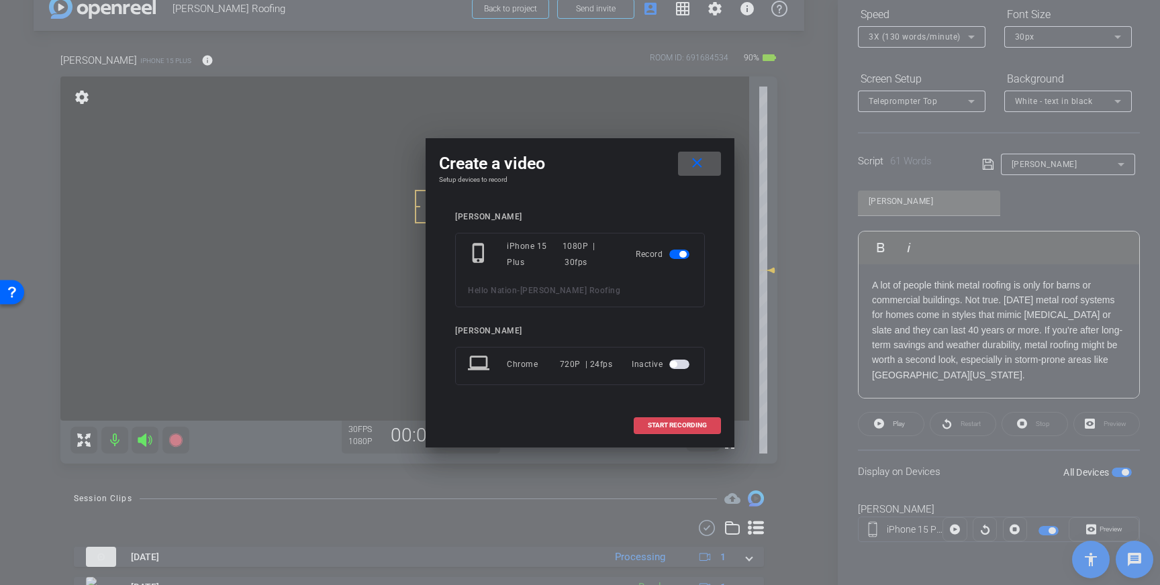
click at [679, 422] on span "START RECORDING" at bounding box center [677, 425] width 59 height 7
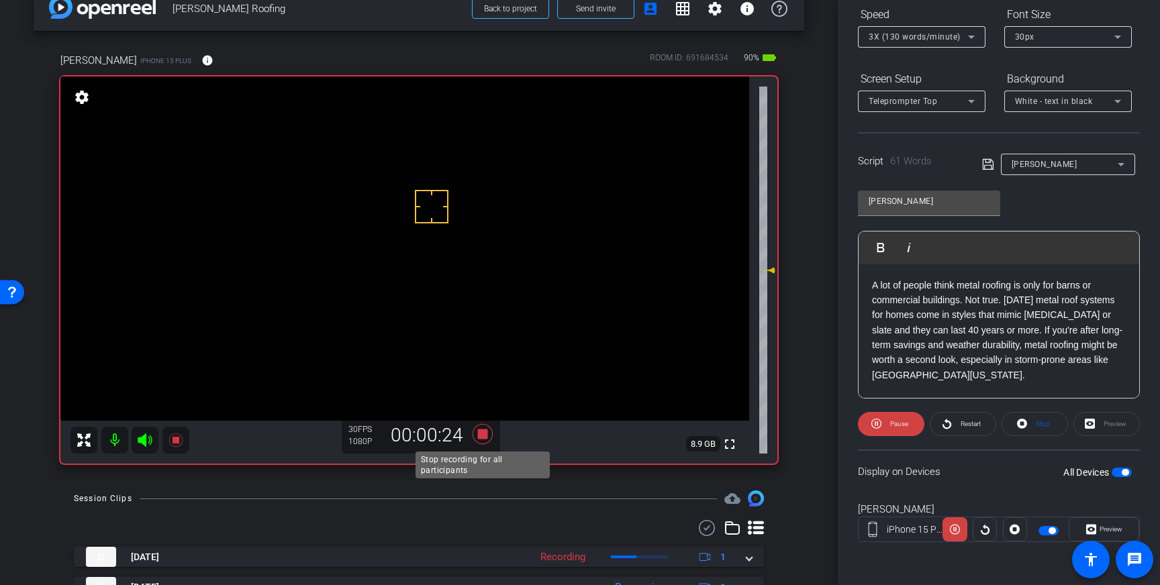
click at [485, 434] on icon at bounding box center [483, 434] width 20 height 20
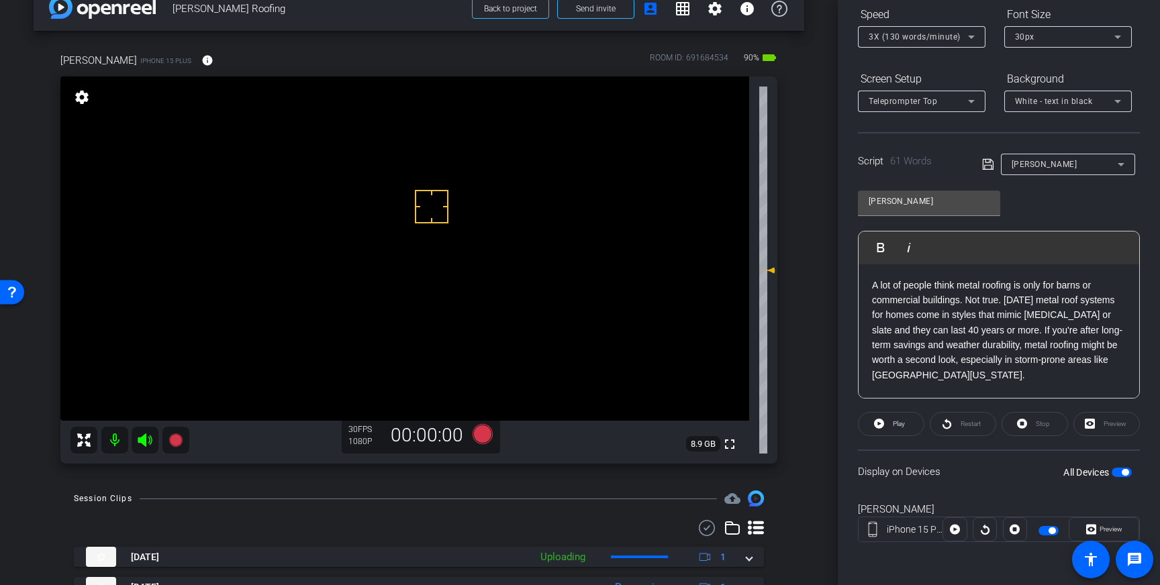
click at [1122, 475] on span "button" at bounding box center [1122, 472] width 20 height 9
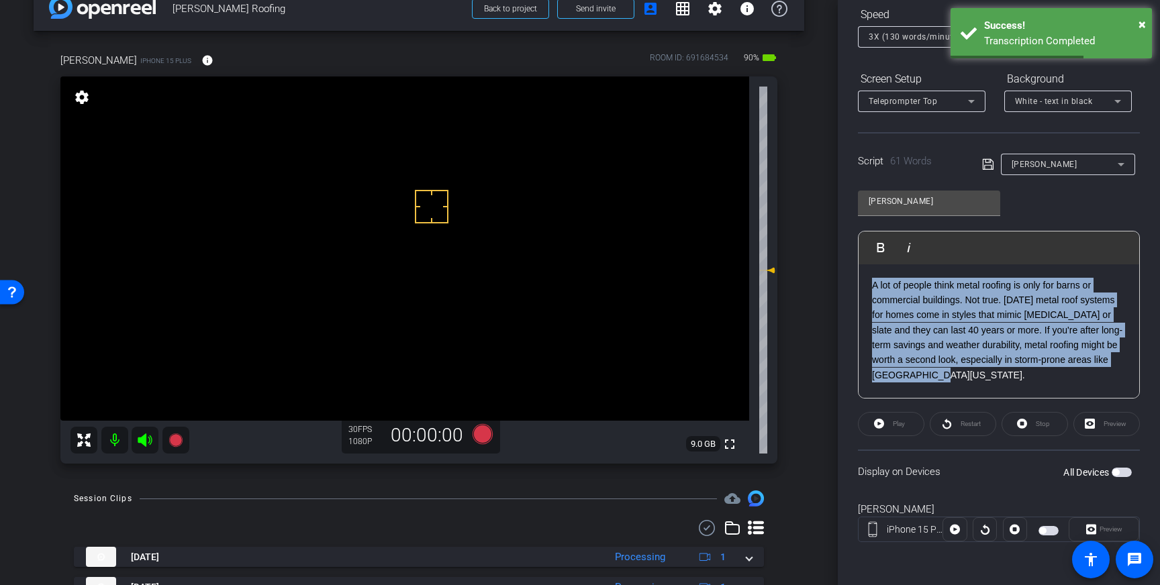
drag, startPoint x: 932, startPoint y: 379, endPoint x: 873, endPoint y: 290, distance: 106.9
click at [873, 290] on p "A lot of people think metal roofing is only for barns or commercial buildings. …" at bounding box center [999, 330] width 254 height 105
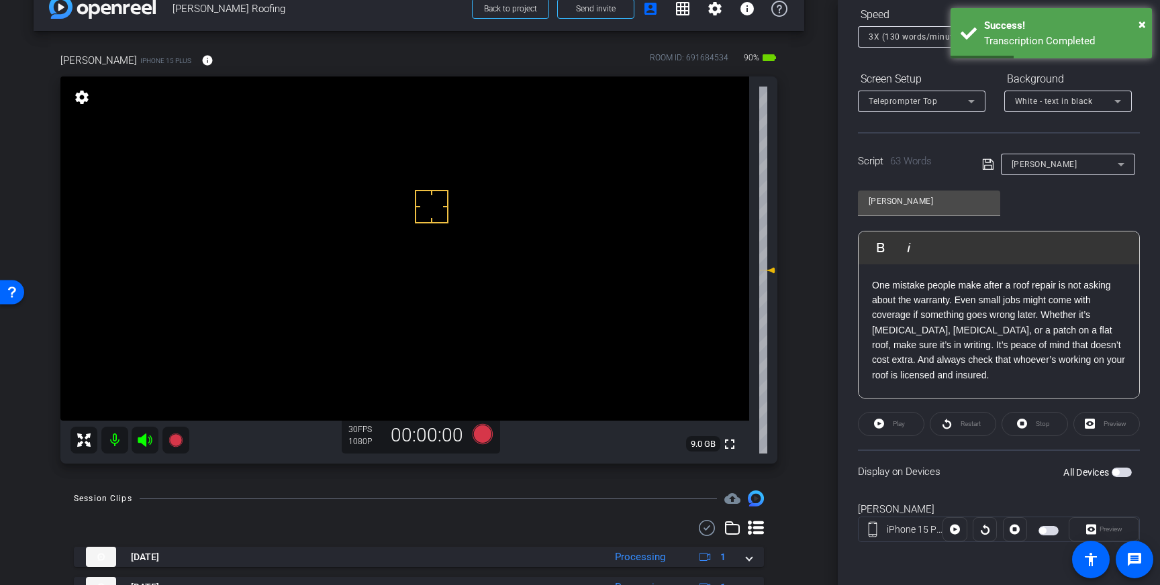
click at [988, 164] on icon at bounding box center [988, 164] width 12 height 16
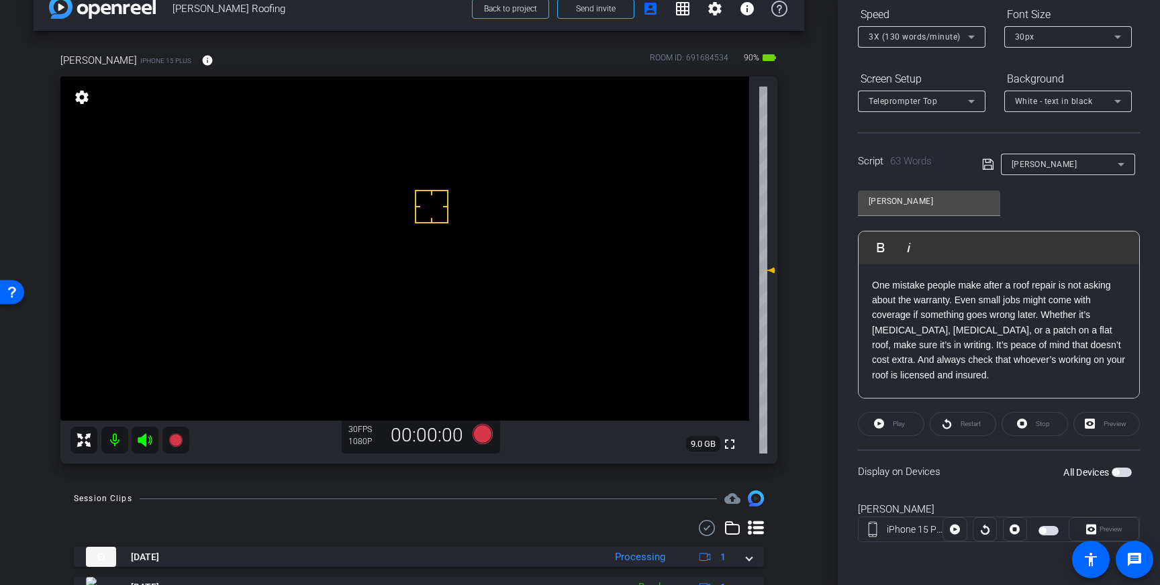
drag, startPoint x: 985, startPoint y: 164, endPoint x: 1114, endPoint y: 395, distance: 264.5
click at [986, 166] on icon at bounding box center [988, 164] width 12 height 16
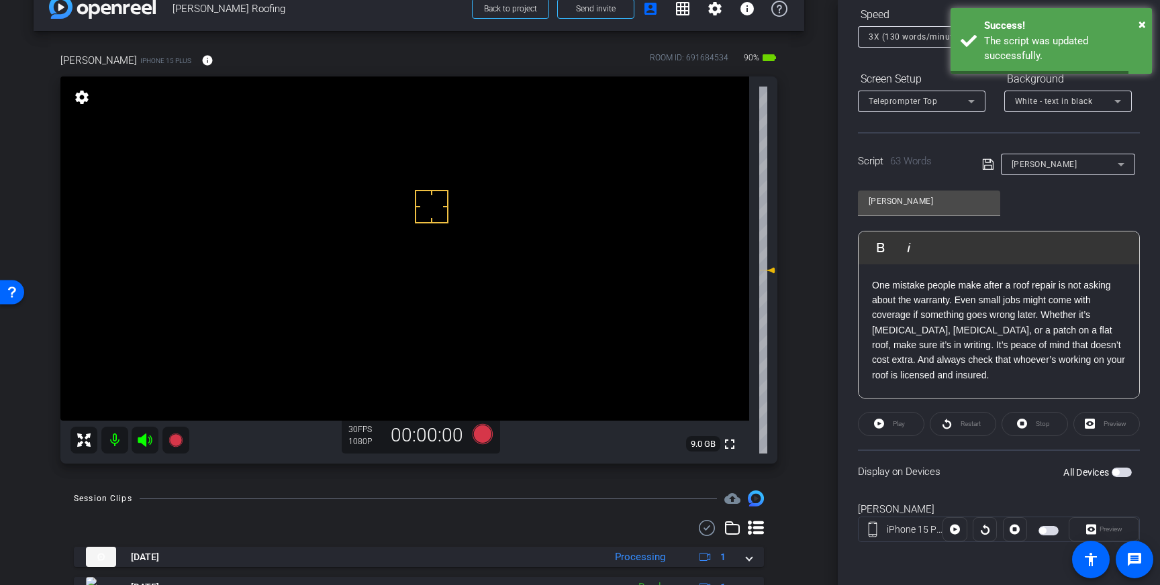
click at [1121, 474] on span "button" at bounding box center [1122, 472] width 20 height 9
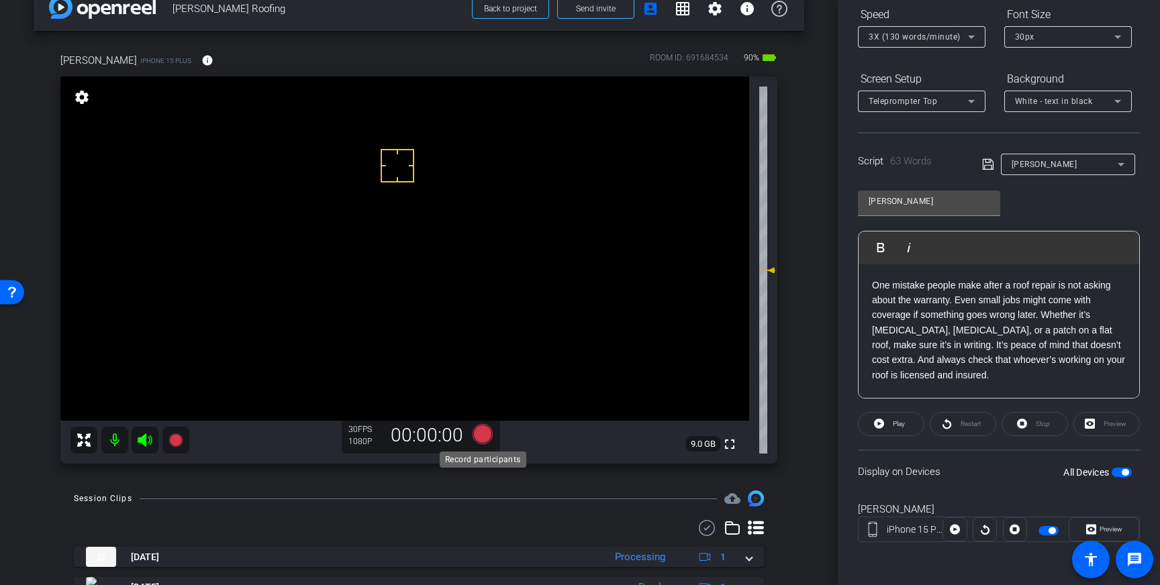
click at [485, 432] on icon at bounding box center [483, 434] width 20 height 20
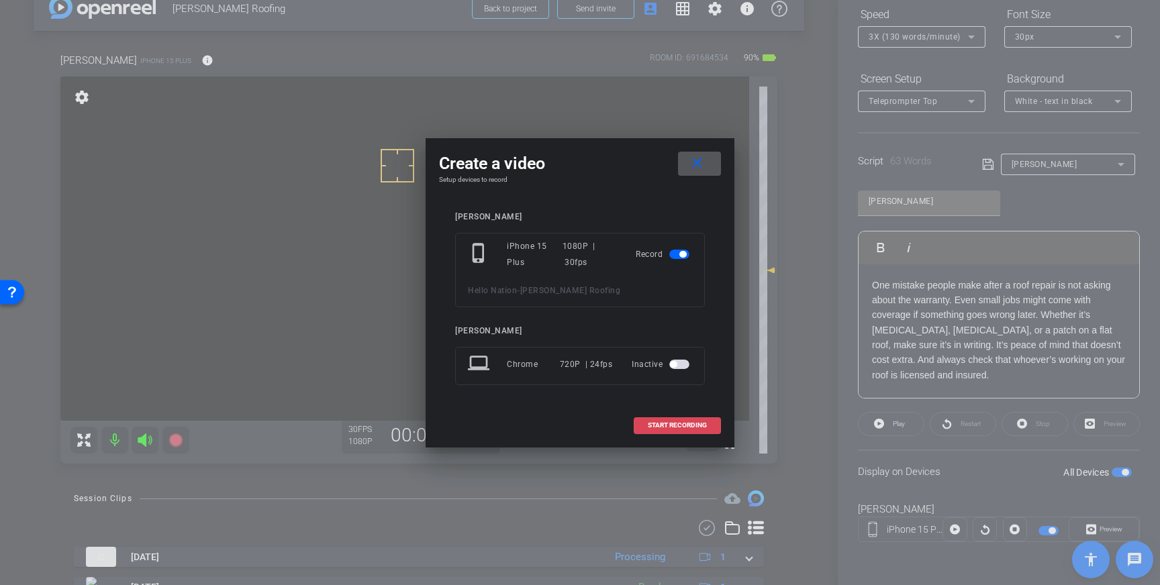
click at [679, 420] on span at bounding box center [677, 426] width 86 height 32
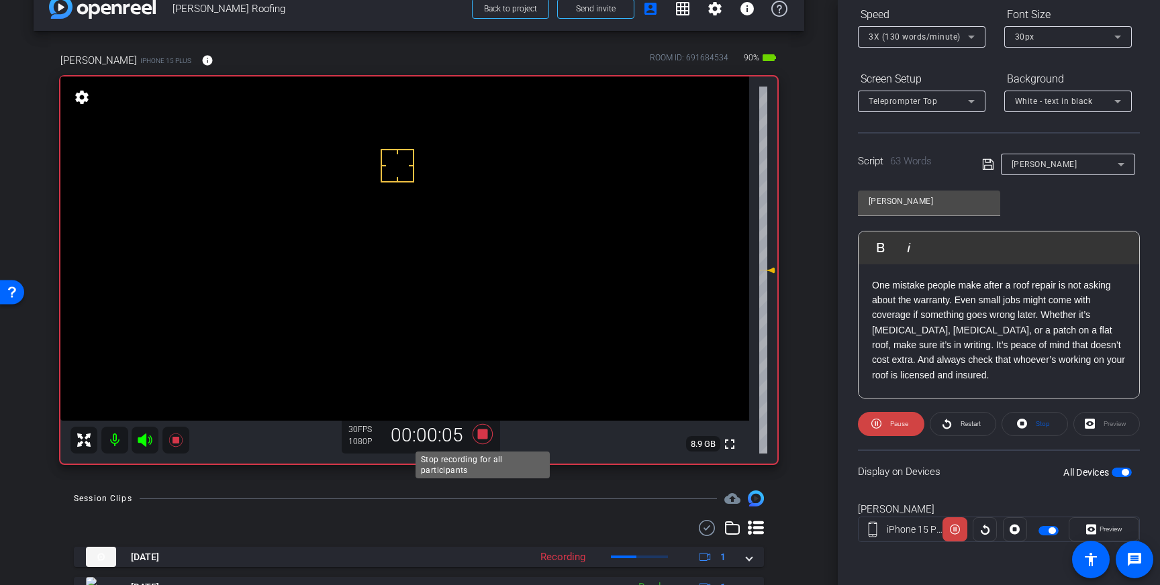
click at [487, 430] on icon at bounding box center [483, 434] width 20 height 20
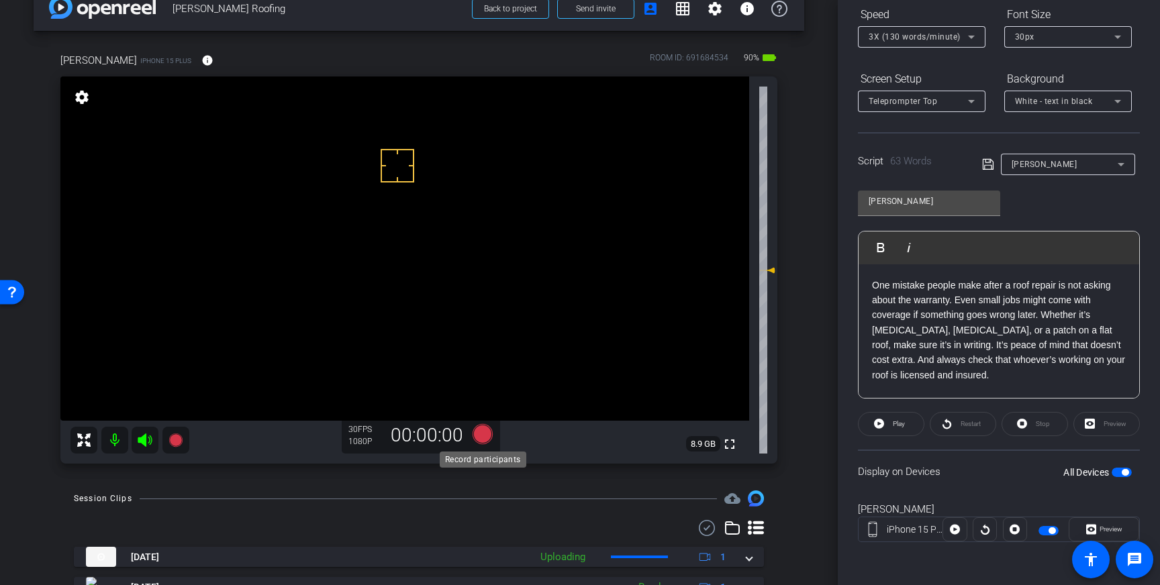
click at [482, 434] on icon at bounding box center [483, 434] width 20 height 20
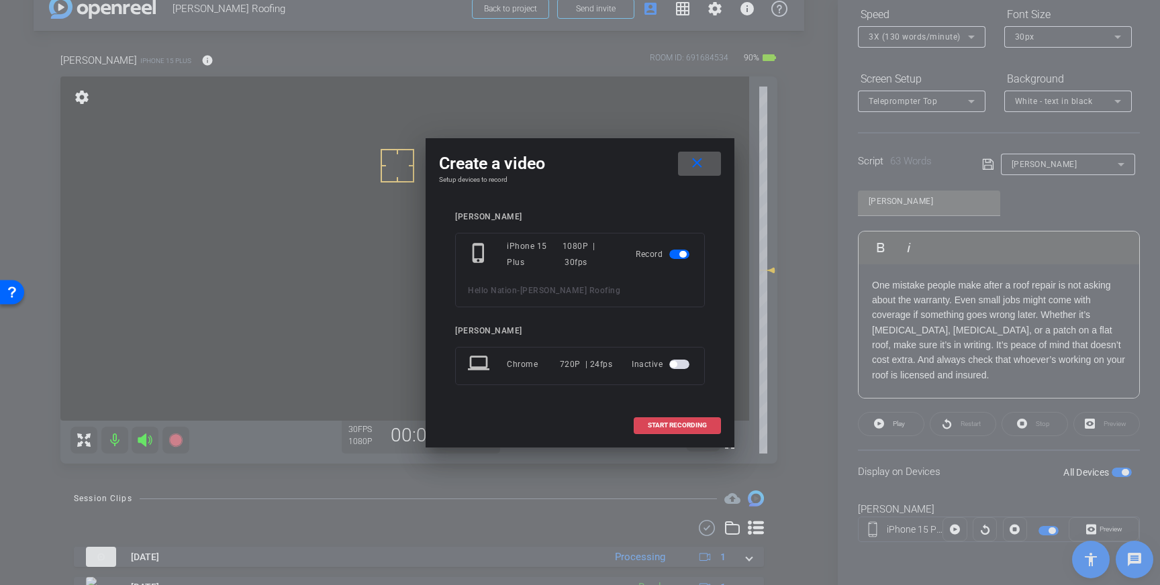
click at [698, 420] on span at bounding box center [677, 426] width 86 height 32
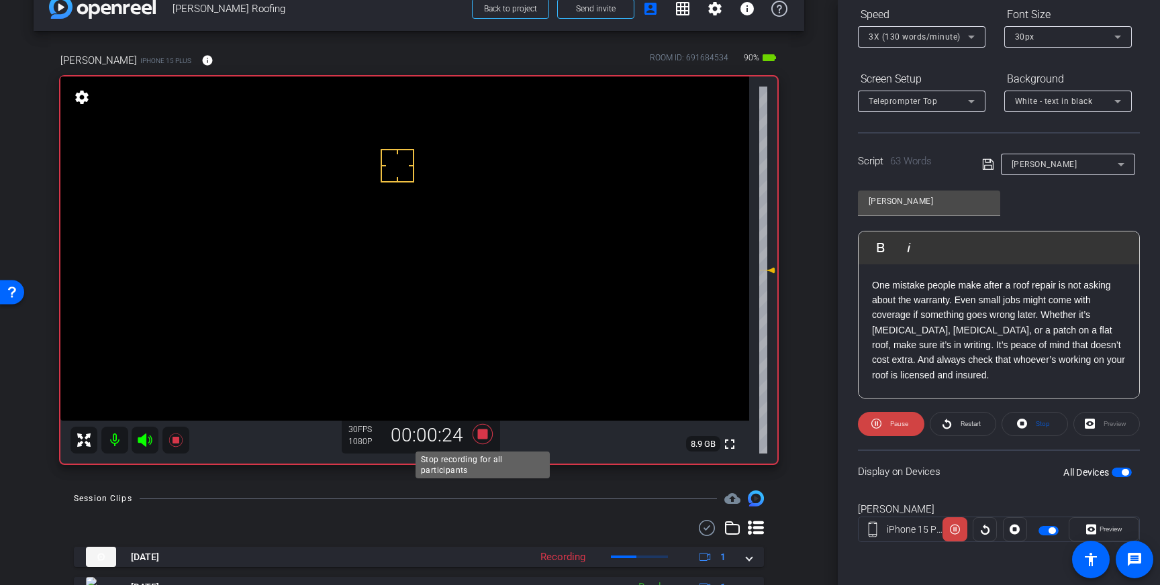
click at [479, 431] on icon at bounding box center [483, 434] width 20 height 20
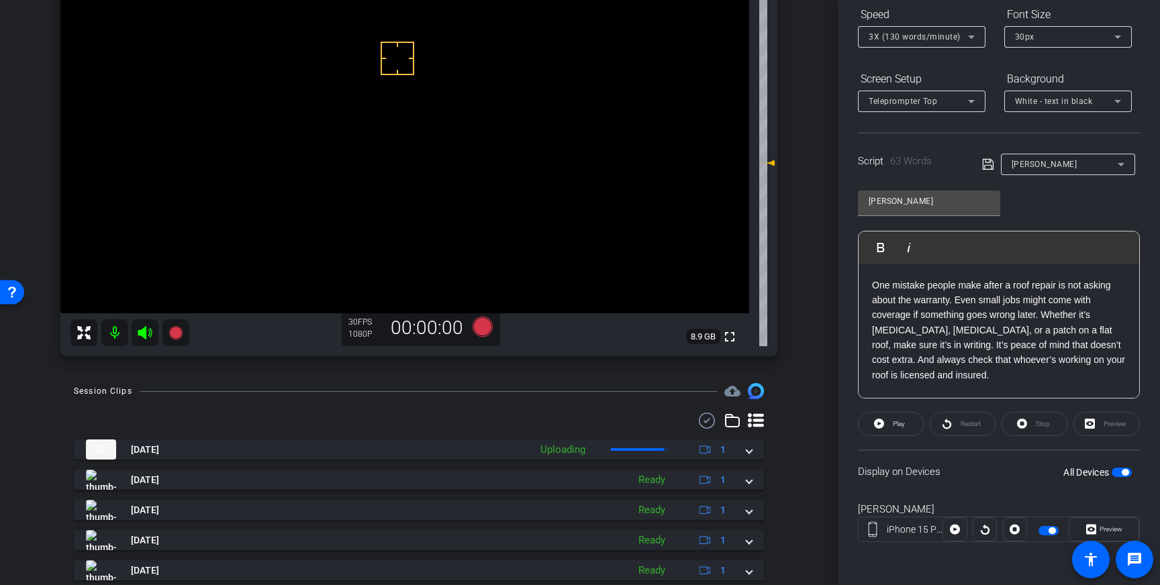
scroll to position [137, 0]
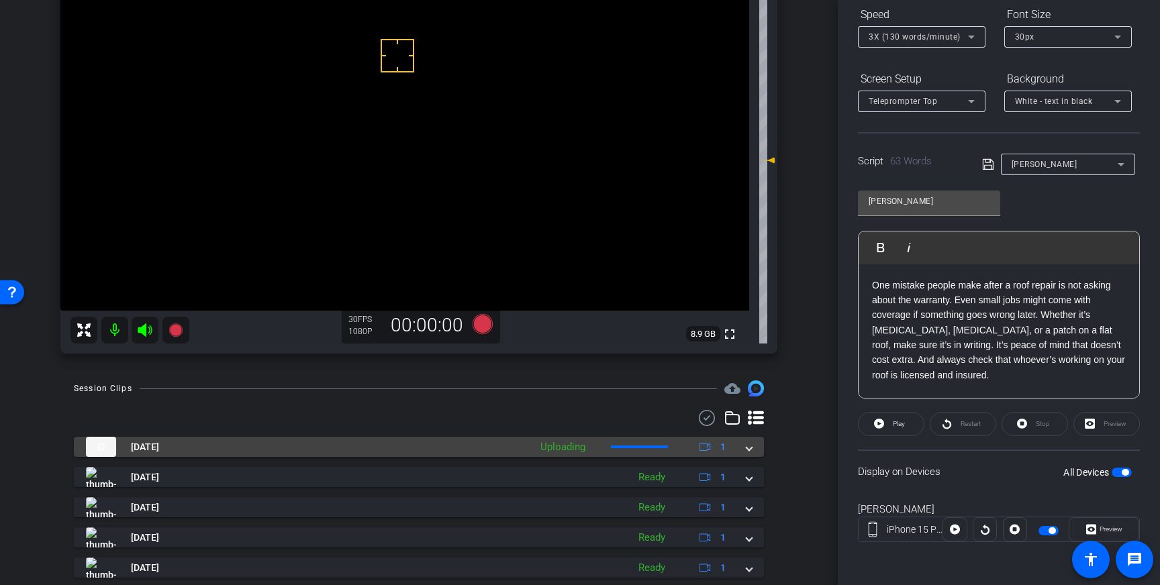
click at [743, 450] on div "Aug 20, 2025 Uploading 1" at bounding box center [416, 447] width 661 height 20
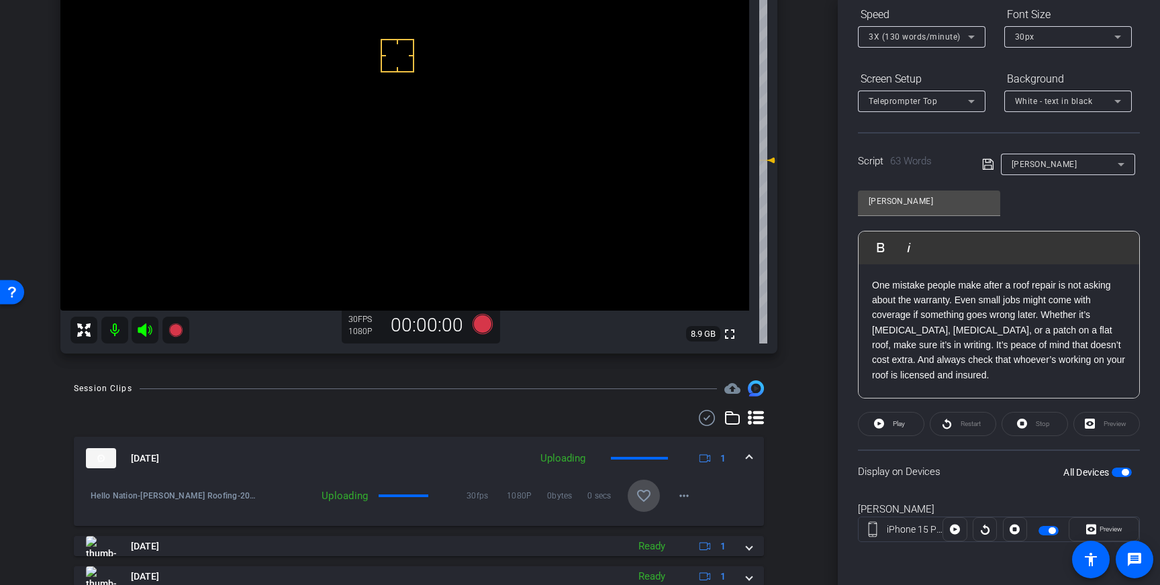
click at [646, 492] on mat-icon "favorite_border" at bounding box center [644, 496] width 16 height 16
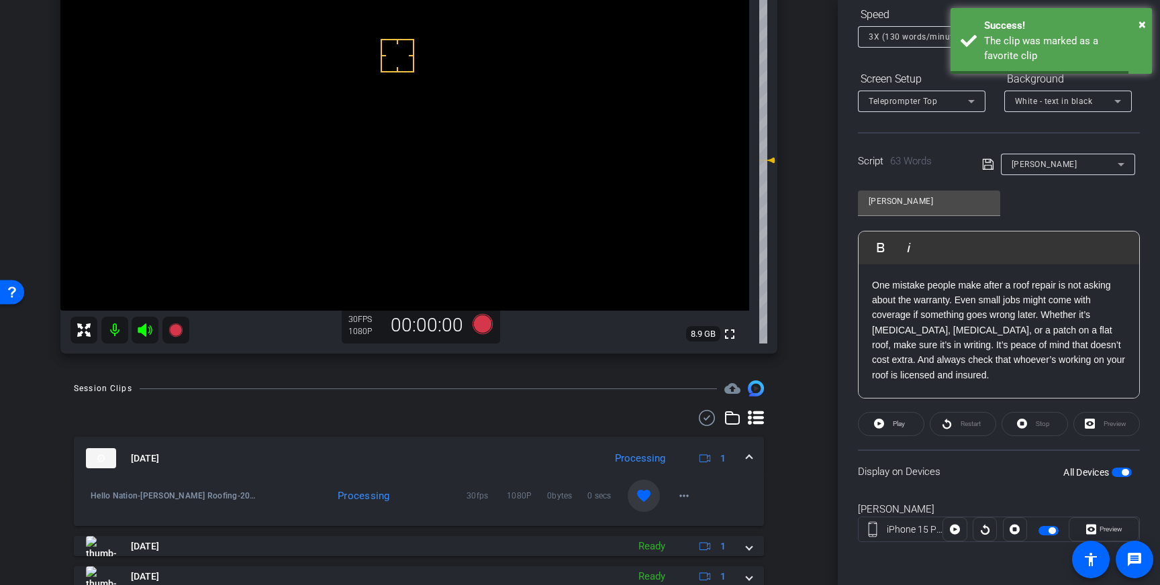
click at [758, 455] on mat-expansion-panel-header "Aug 20, 2025 Processing 1" at bounding box center [419, 458] width 690 height 43
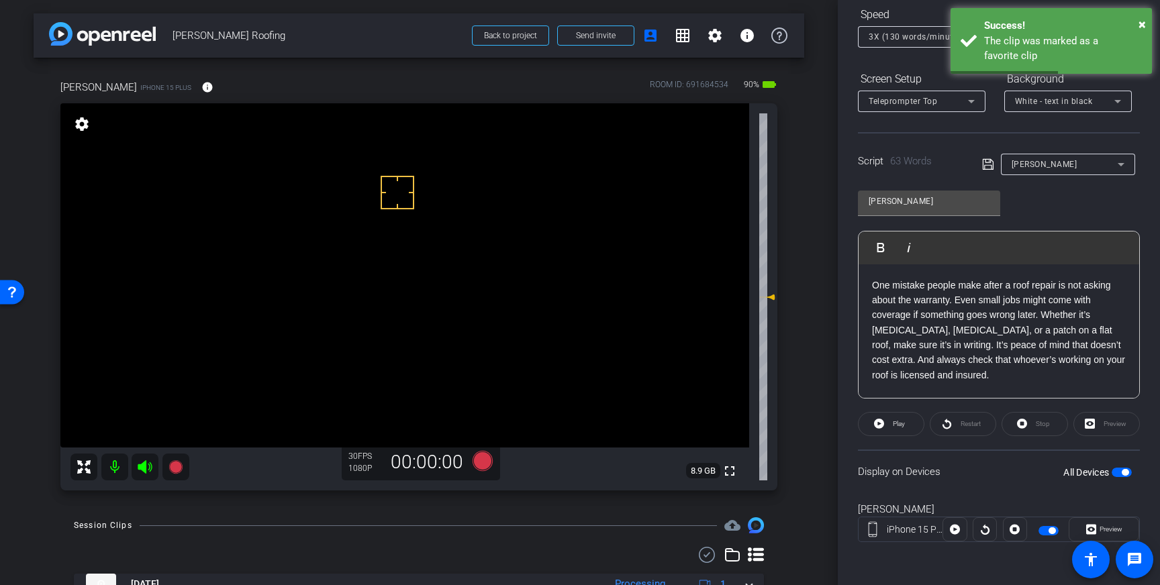
scroll to position [1, 0]
click at [486, 459] on icon at bounding box center [483, 460] width 20 height 20
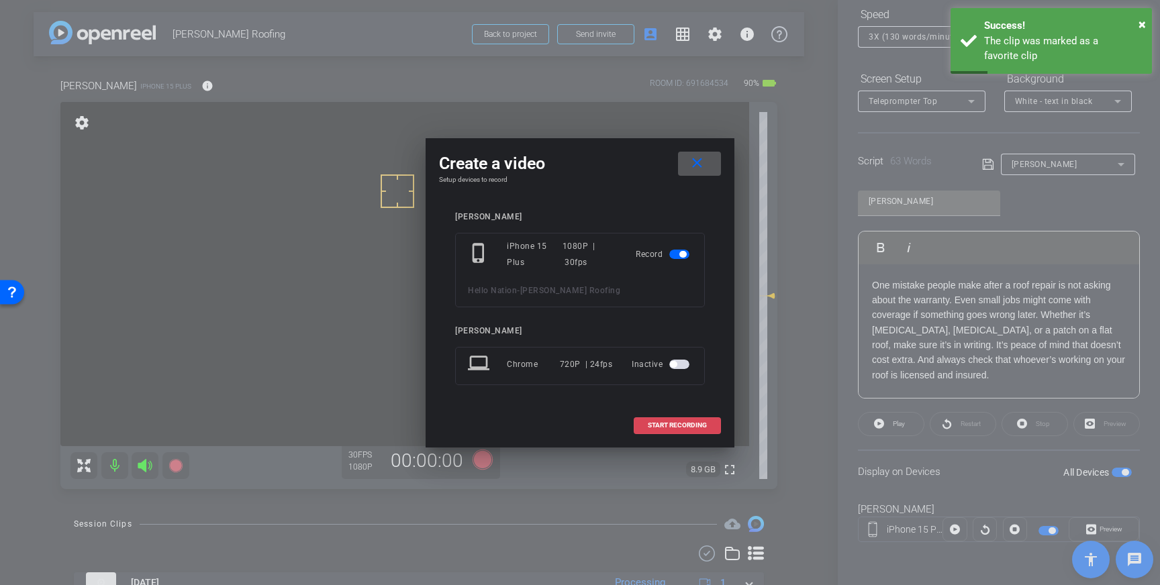
click at [669, 424] on span "START RECORDING" at bounding box center [677, 425] width 59 height 7
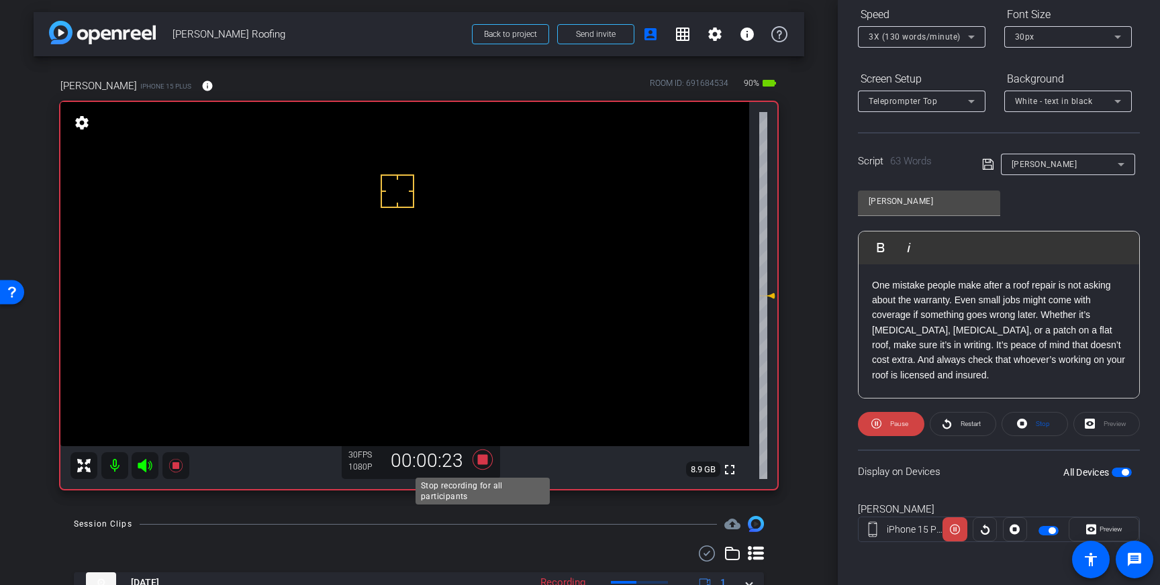
click at [483, 455] on icon at bounding box center [483, 460] width 20 height 20
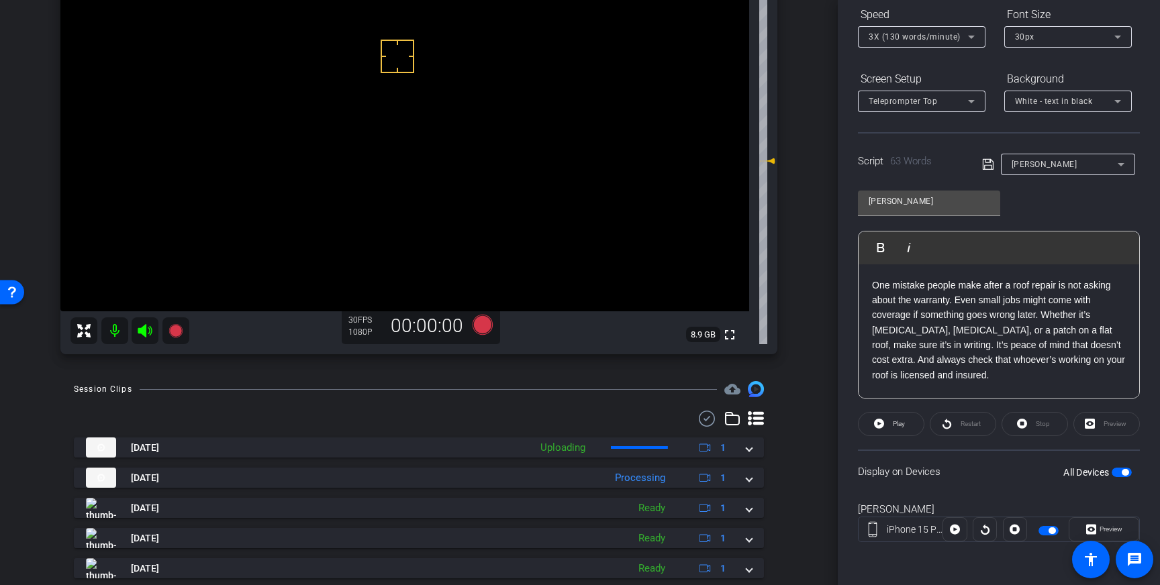
scroll to position [156, 0]
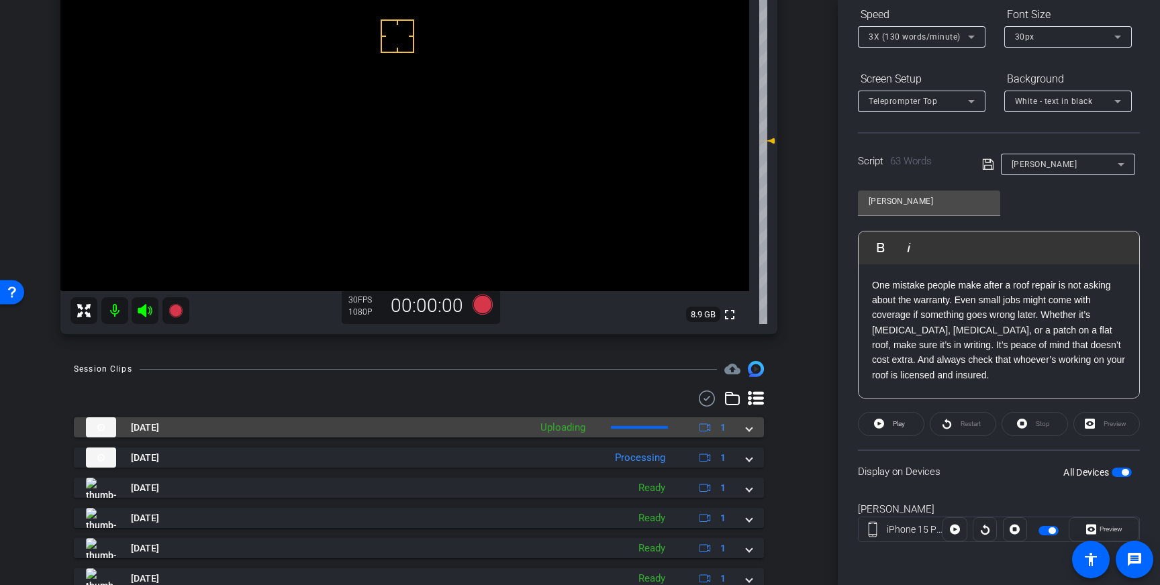
click at [745, 432] on div "Aug 20, 2025 Uploading 1" at bounding box center [416, 428] width 661 height 20
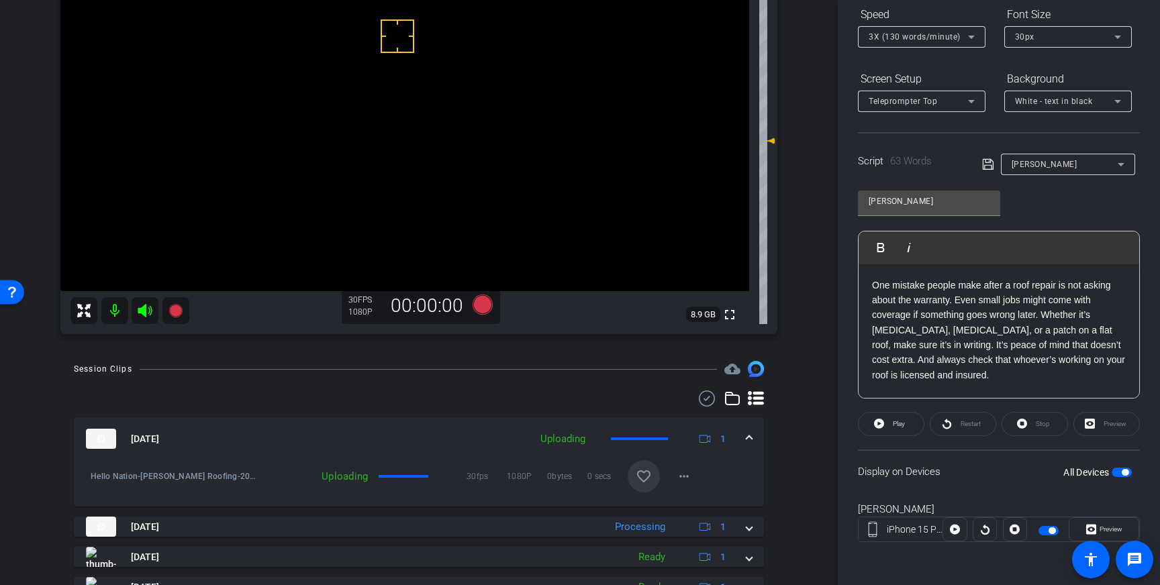
click at [649, 479] on mat-icon "favorite_border" at bounding box center [644, 477] width 16 height 16
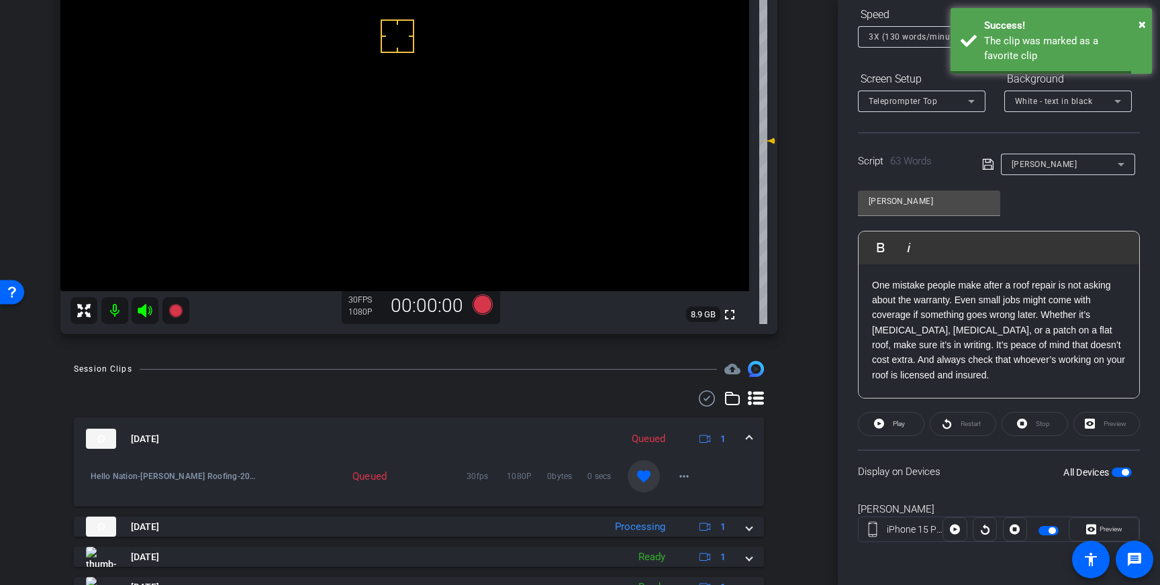
click at [750, 437] on span at bounding box center [749, 439] width 5 height 14
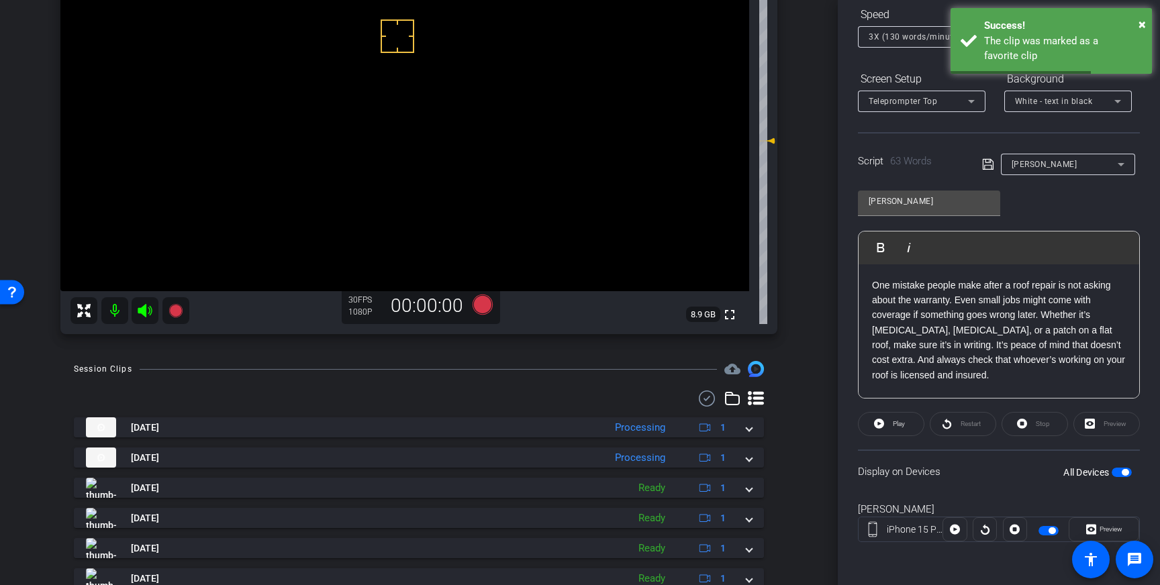
click at [1122, 472] on span "button" at bounding box center [1125, 472] width 7 height 7
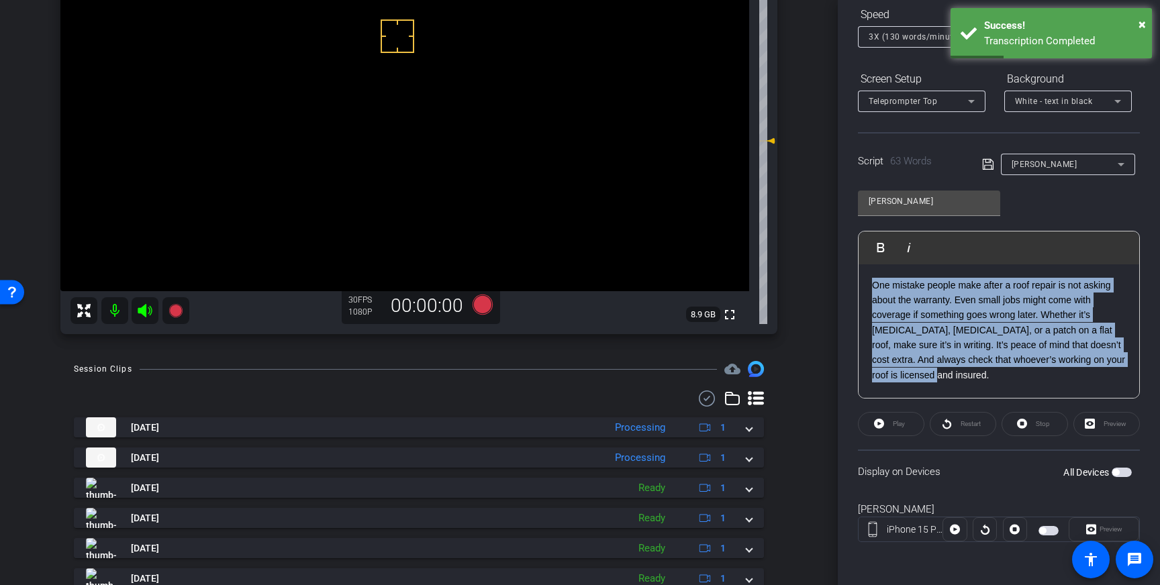
drag, startPoint x: 969, startPoint y: 381, endPoint x: 869, endPoint y: 288, distance: 136.3
click at [869, 288] on div "One mistake people make after a roof repair is not asking about the warranty. E…" at bounding box center [999, 332] width 281 height 134
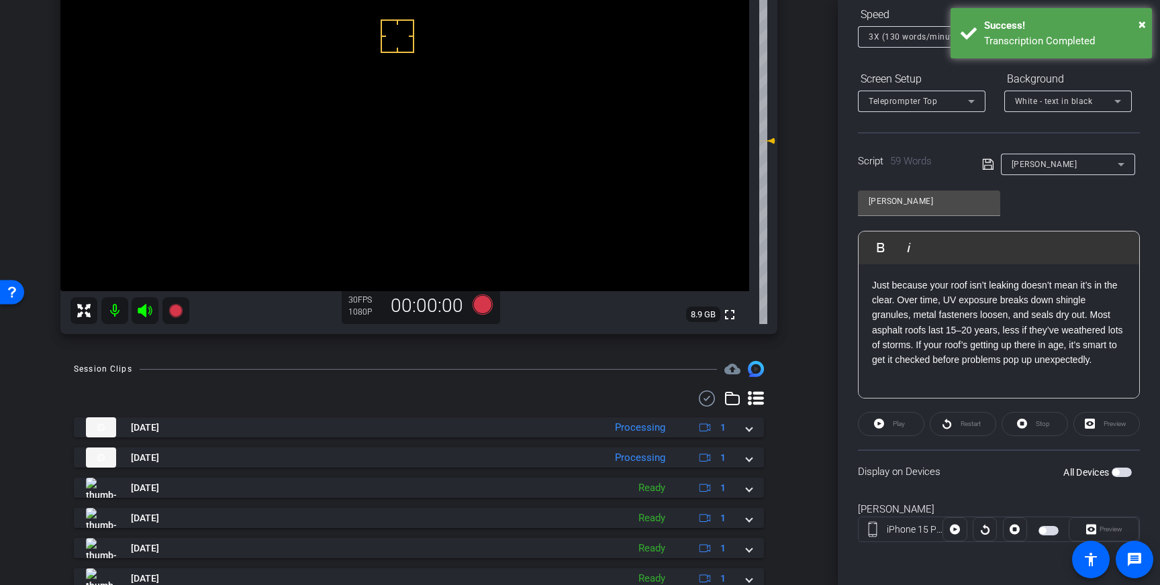
click at [988, 165] on icon at bounding box center [987, 164] width 11 height 11
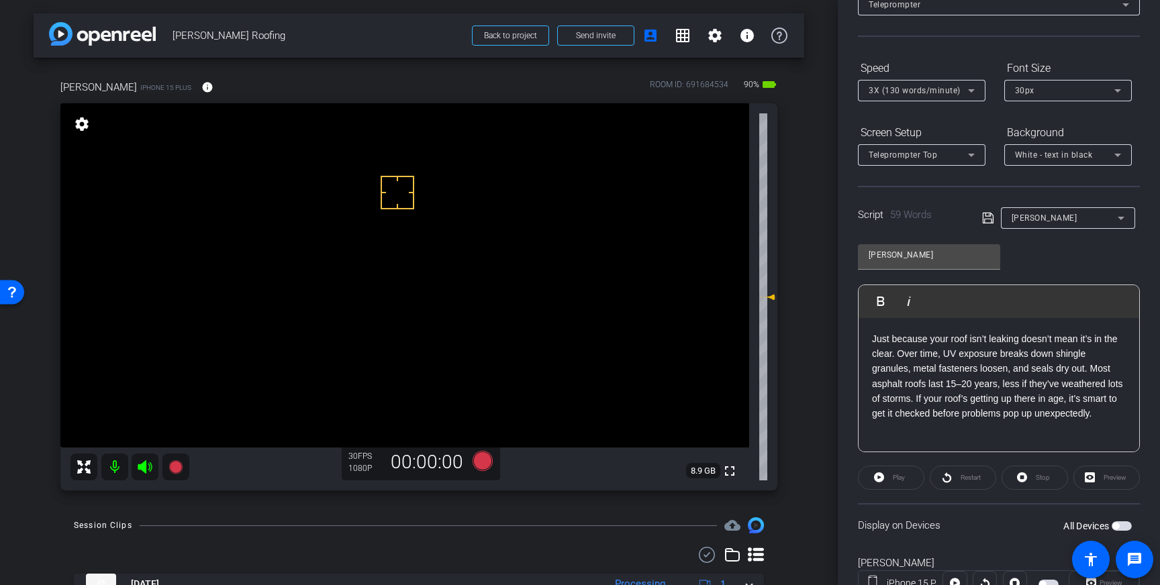
scroll to position [148, 0]
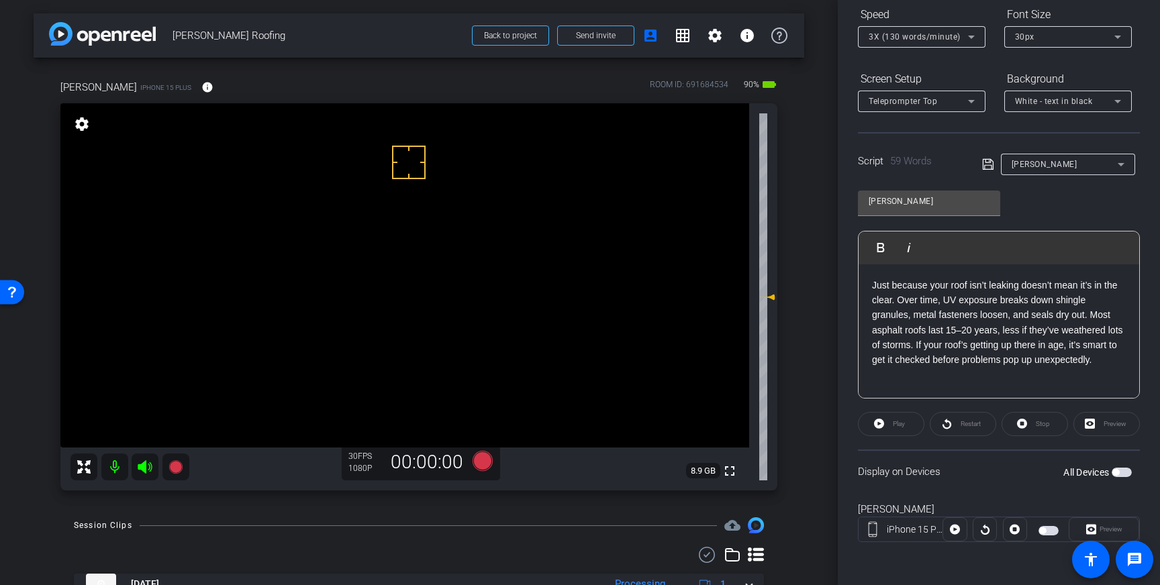
drag, startPoint x: 409, startPoint y: 162, endPoint x: 407, endPoint y: 175, distance: 12.8
click at [1114, 472] on span "button" at bounding box center [1115, 472] width 7 height 7
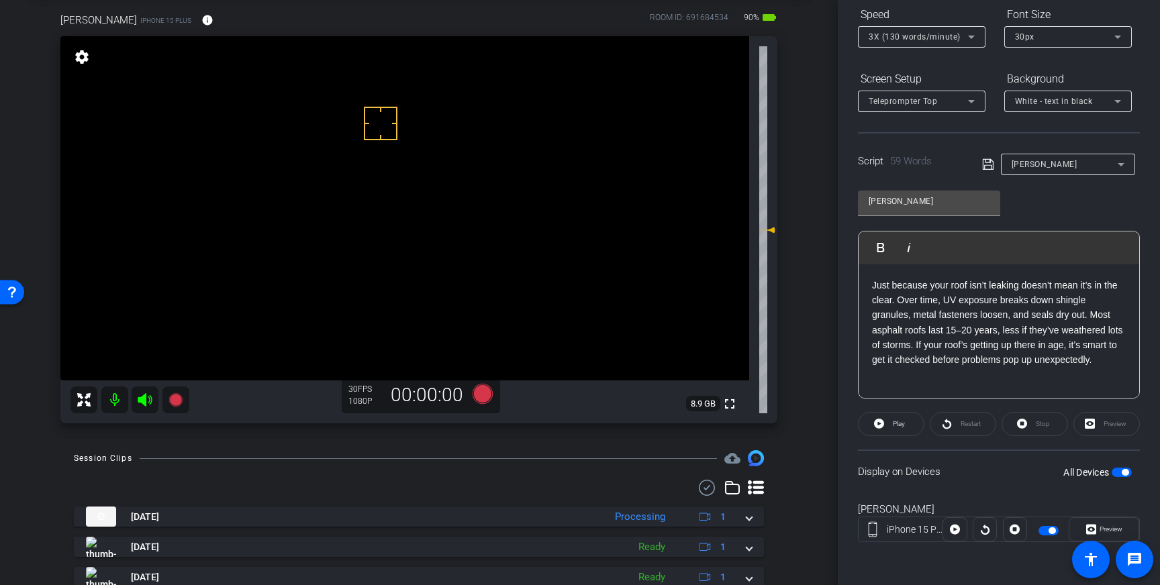
scroll to position [58, 0]
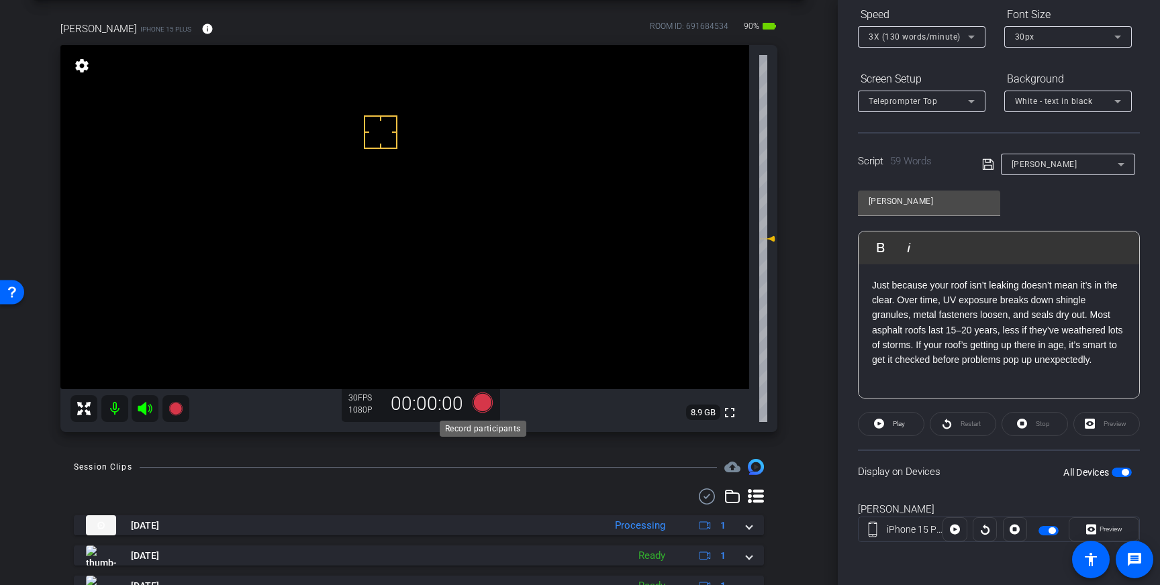
click at [484, 407] on icon at bounding box center [483, 403] width 20 height 20
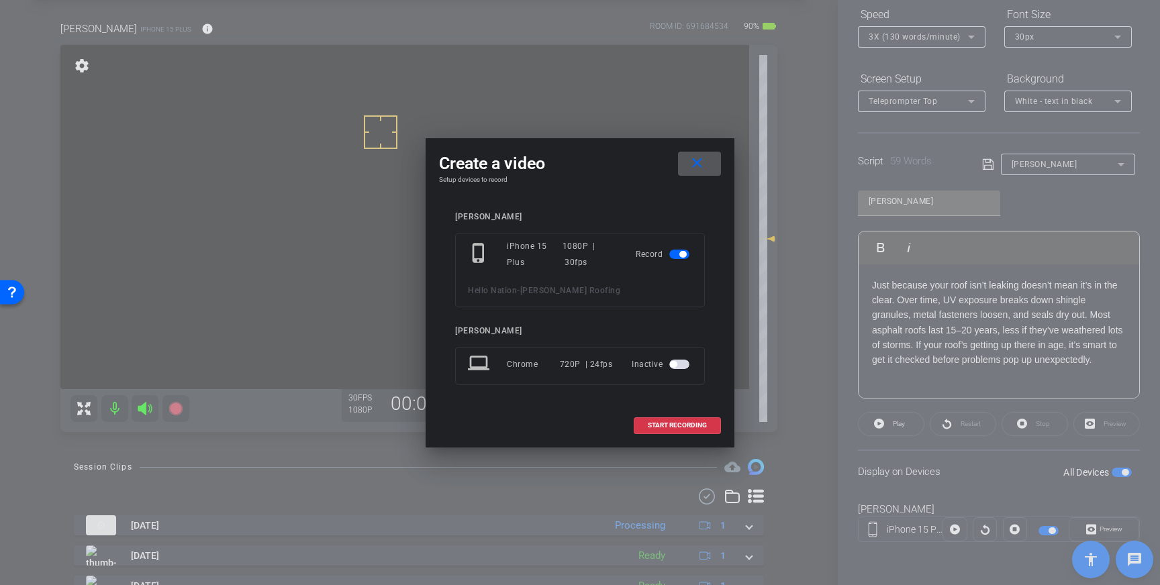
drag, startPoint x: 669, startPoint y: 426, endPoint x: 777, endPoint y: 346, distance: 134.4
click at [677, 424] on span "START RECORDING" at bounding box center [677, 425] width 59 height 7
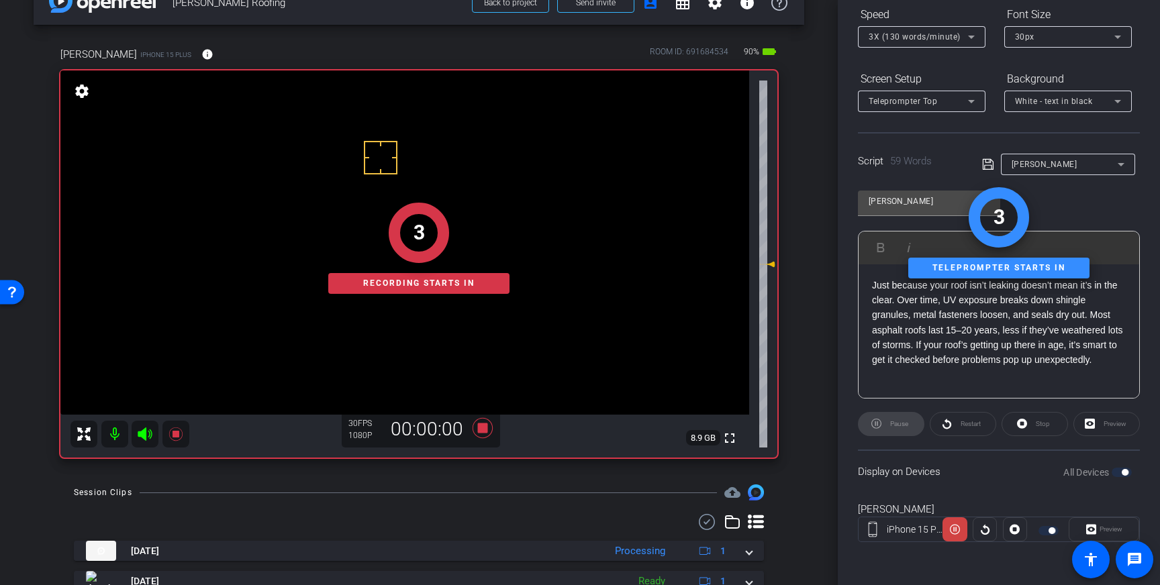
scroll to position [21, 0]
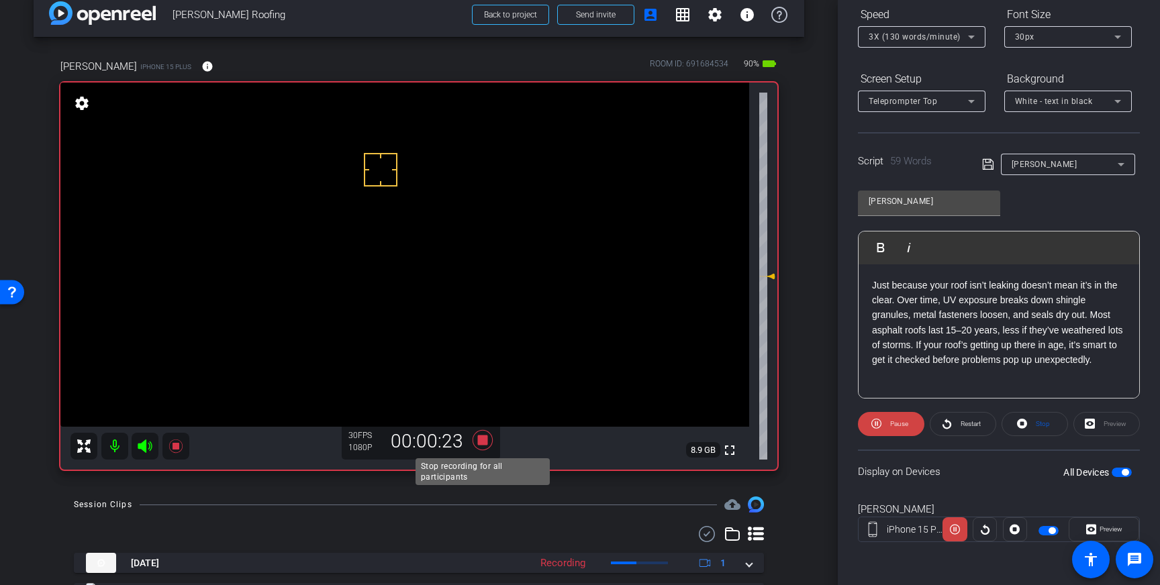
click at [481, 440] on icon at bounding box center [483, 440] width 20 height 20
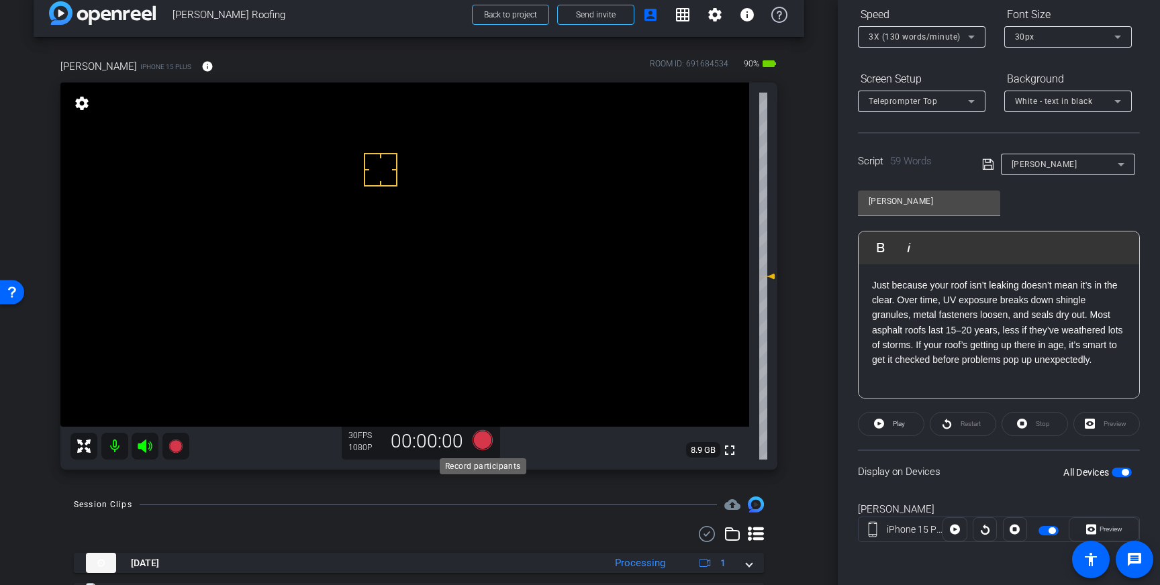
click at [482, 447] on icon at bounding box center [483, 440] width 20 height 20
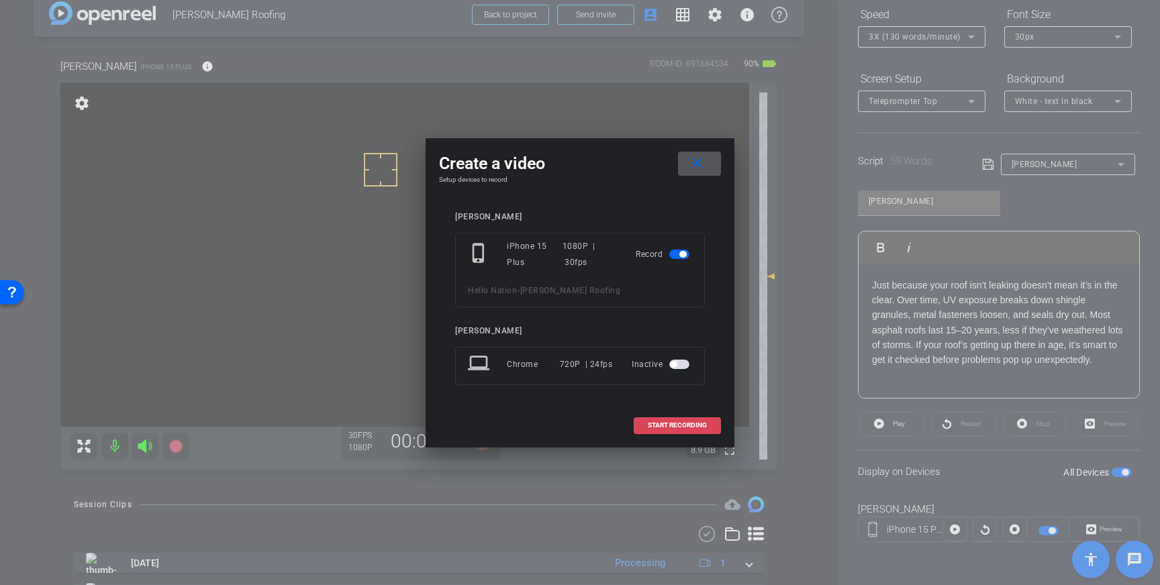
click at [652, 426] on span "START RECORDING" at bounding box center [677, 425] width 59 height 7
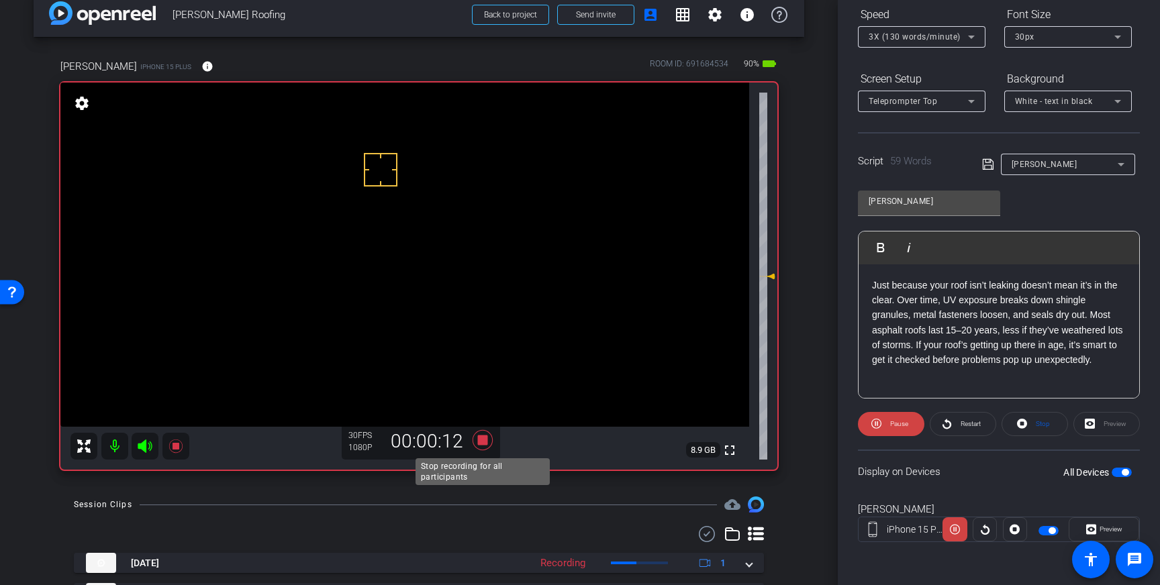
click at [479, 443] on icon at bounding box center [483, 440] width 20 height 20
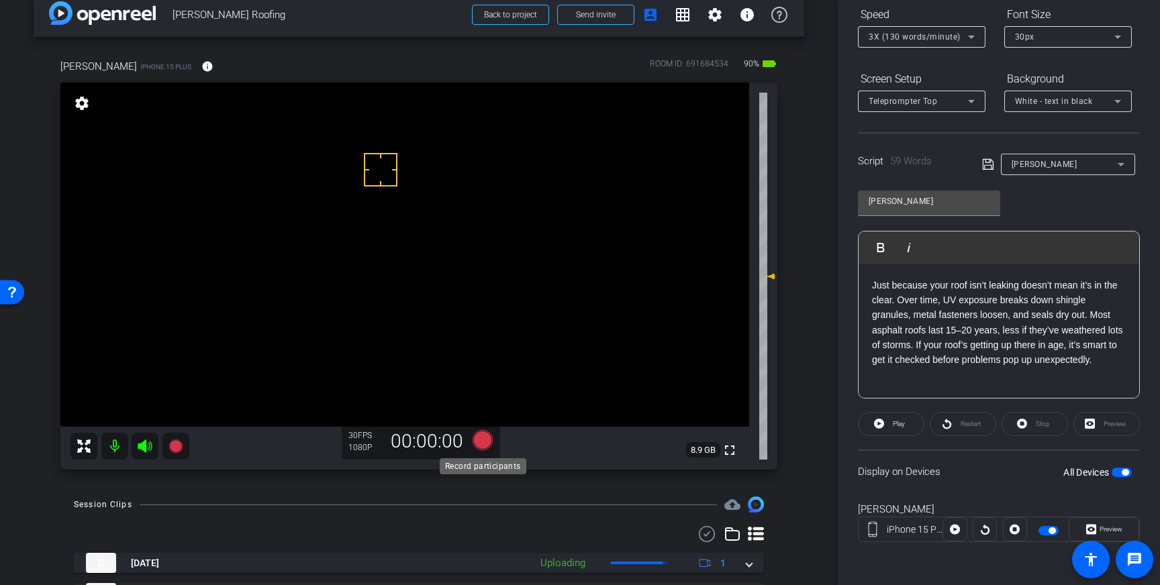
click at [481, 442] on icon at bounding box center [483, 440] width 20 height 20
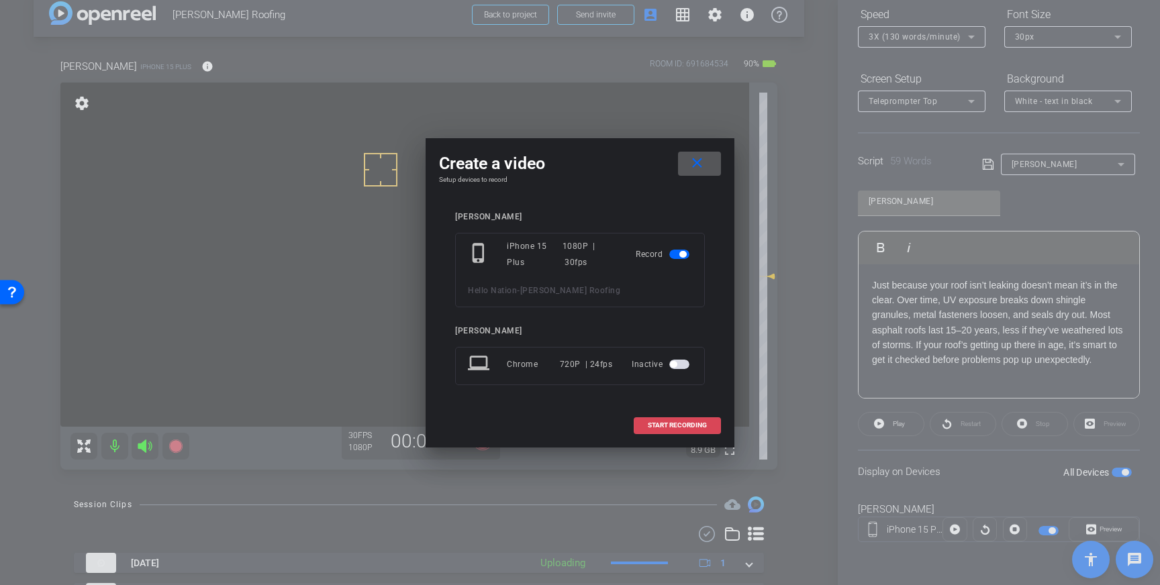
click at [667, 428] on span "START RECORDING" at bounding box center [677, 425] width 59 height 7
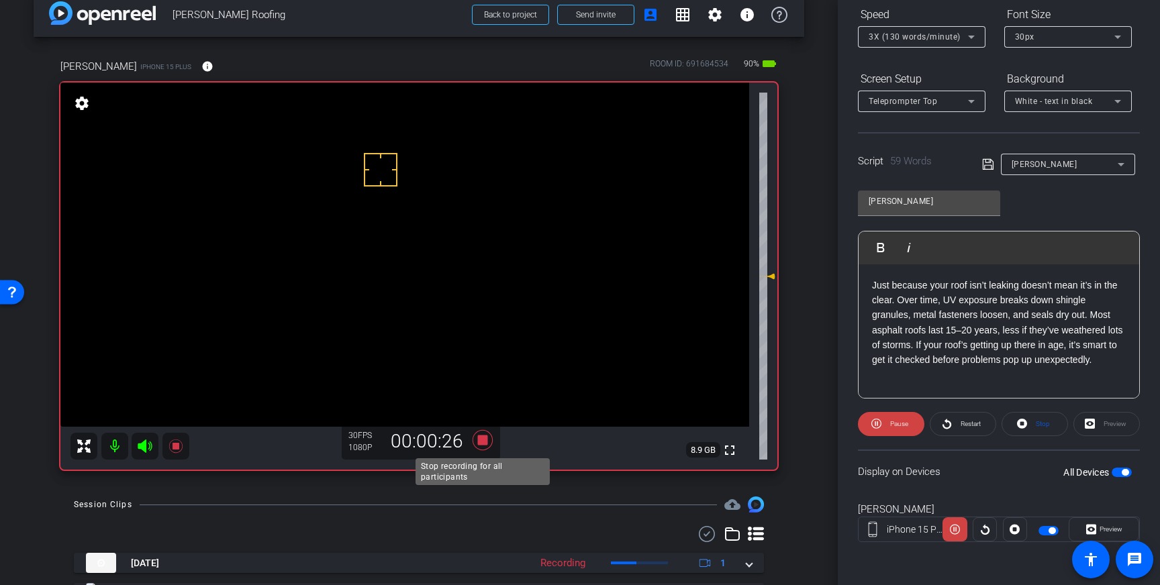
click at [484, 443] on icon at bounding box center [483, 440] width 20 height 20
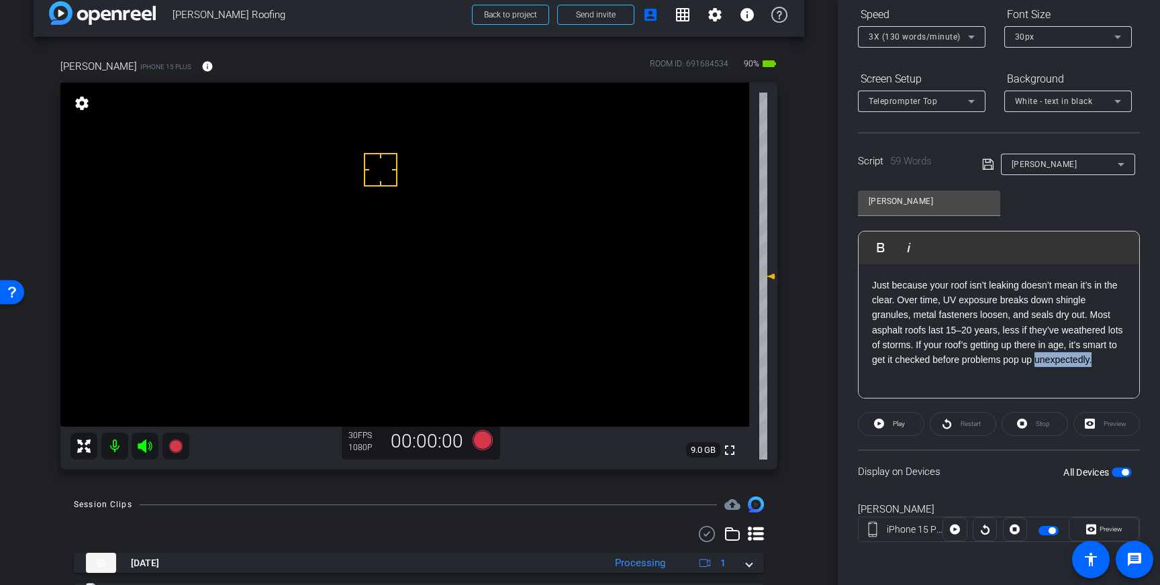
drag, startPoint x: 1100, startPoint y: 361, endPoint x: 1041, endPoint y: 363, distance: 59.8
click at [1041, 363] on p "Just because your roof isn’t leaking doesn’t mean it’s in the clear. Over time,…" at bounding box center [999, 323] width 254 height 90
click at [988, 161] on icon at bounding box center [988, 164] width 12 height 16
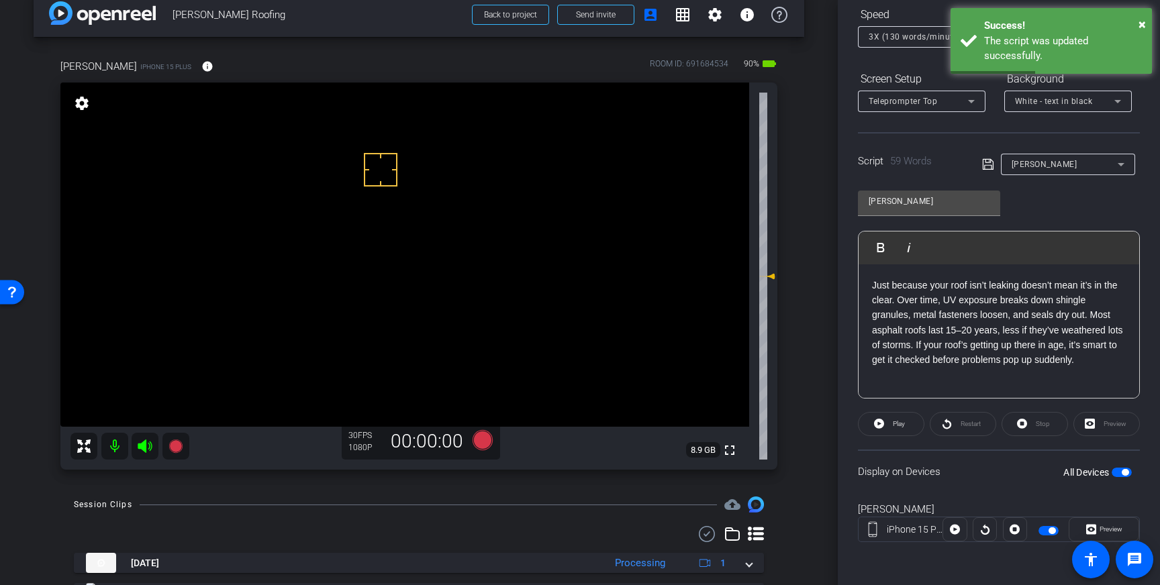
click at [1121, 471] on span "button" at bounding box center [1122, 472] width 20 height 9
click at [1117, 472] on span "button" at bounding box center [1115, 472] width 7 height 7
click at [985, 165] on icon at bounding box center [987, 164] width 11 height 11
click at [484, 448] on icon at bounding box center [483, 440] width 20 height 20
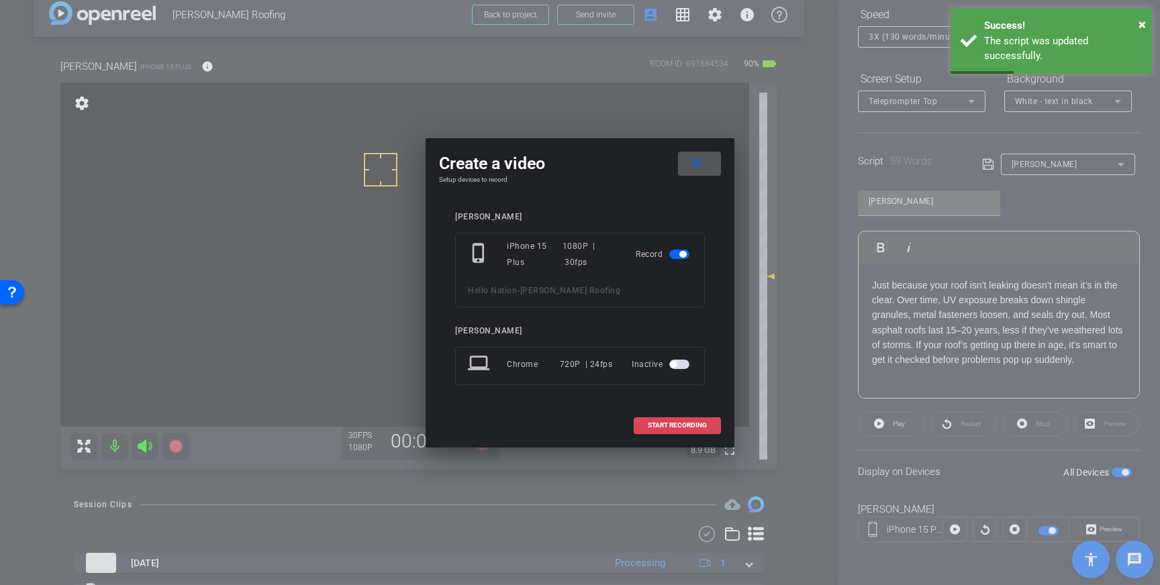
click at [701, 414] on span at bounding box center [677, 426] width 86 height 32
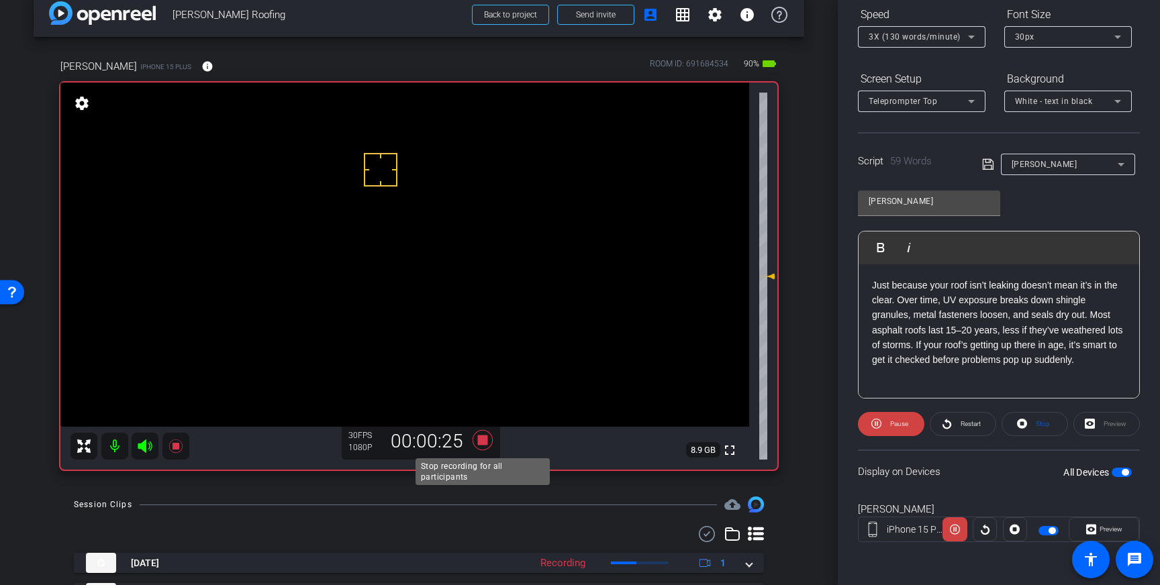
click at [485, 436] on icon at bounding box center [483, 440] width 20 height 20
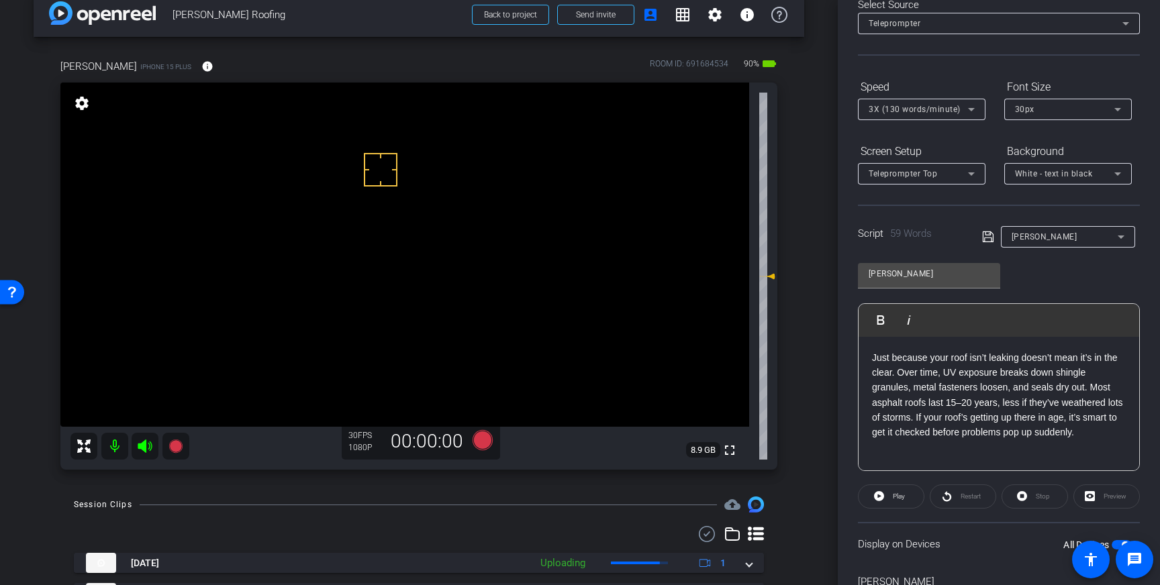
scroll to position [0, 0]
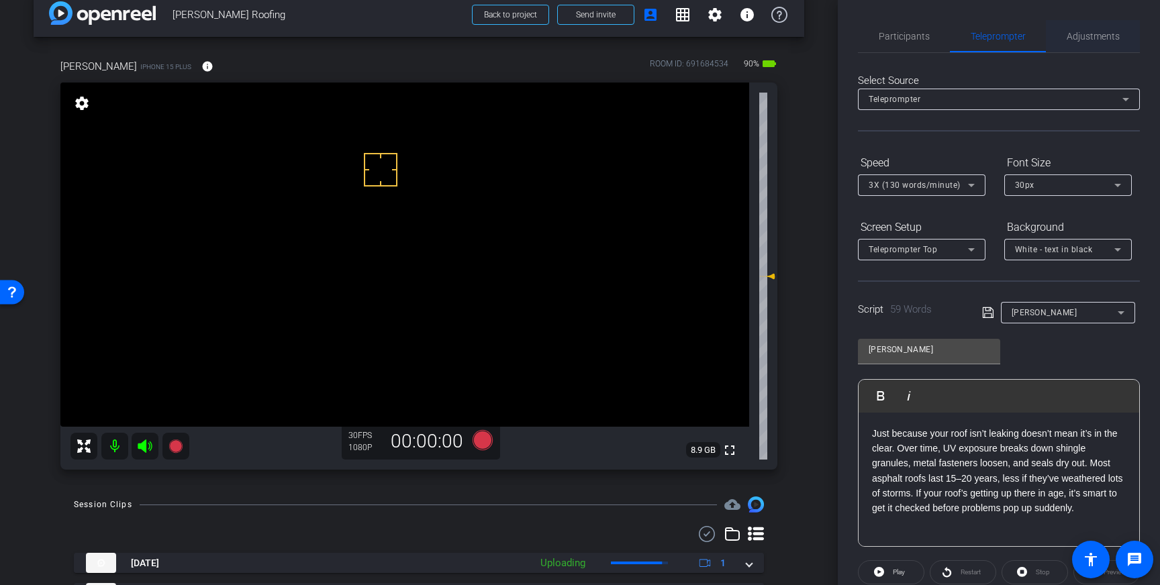
click at [1100, 27] on span "Adjustments" at bounding box center [1093, 36] width 53 height 32
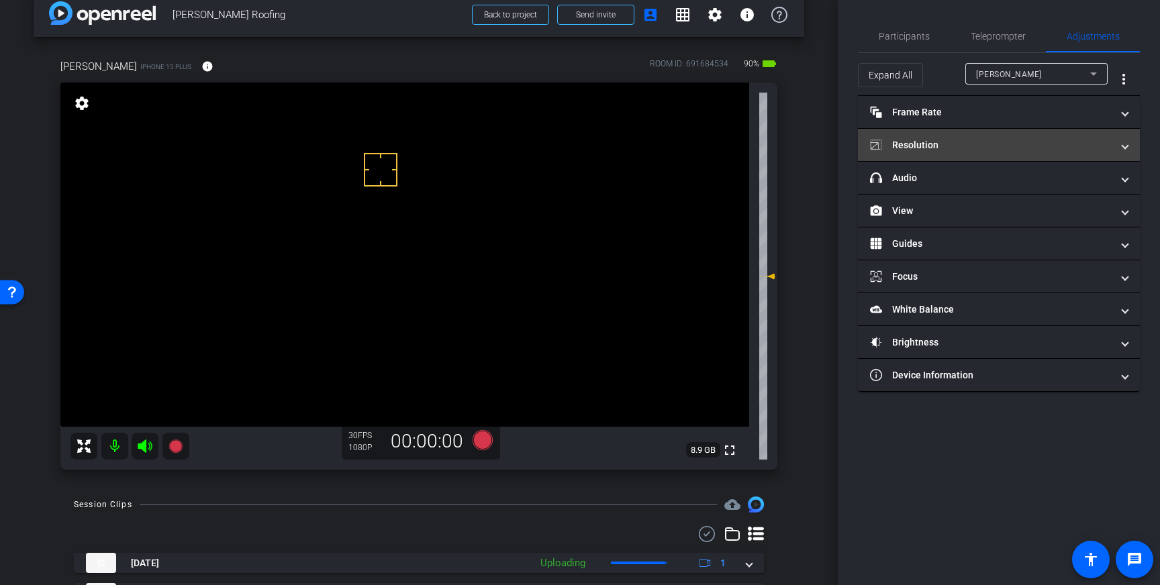
click at [1067, 136] on mat-expansion-panel-header "Resolution" at bounding box center [999, 145] width 282 height 32
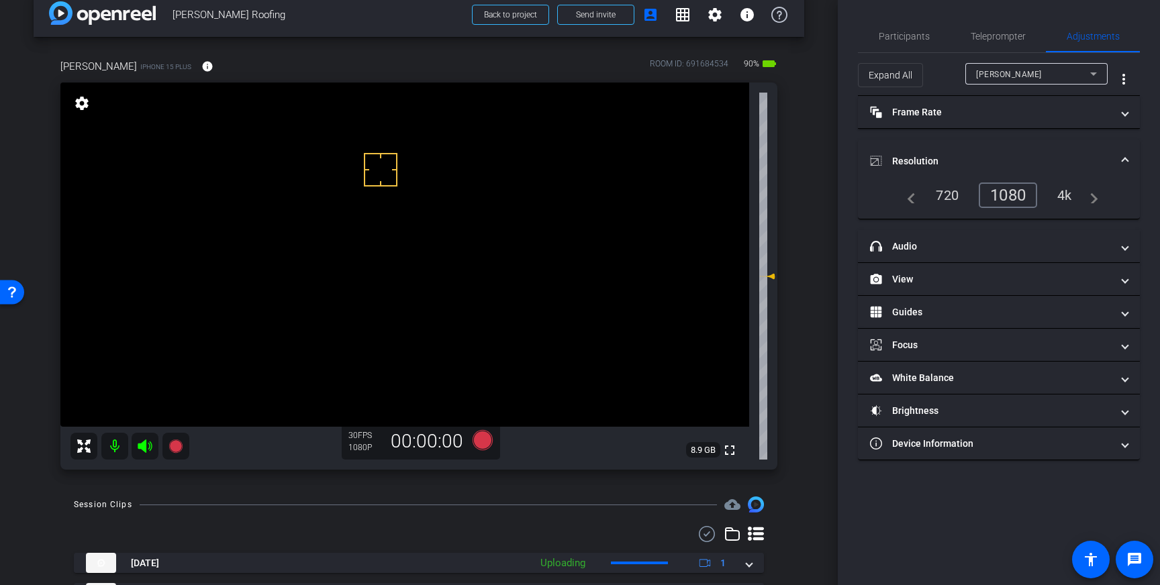
click at [1056, 191] on div "4k" at bounding box center [1064, 195] width 35 height 23
click at [1125, 156] on span at bounding box center [1124, 161] width 5 height 14
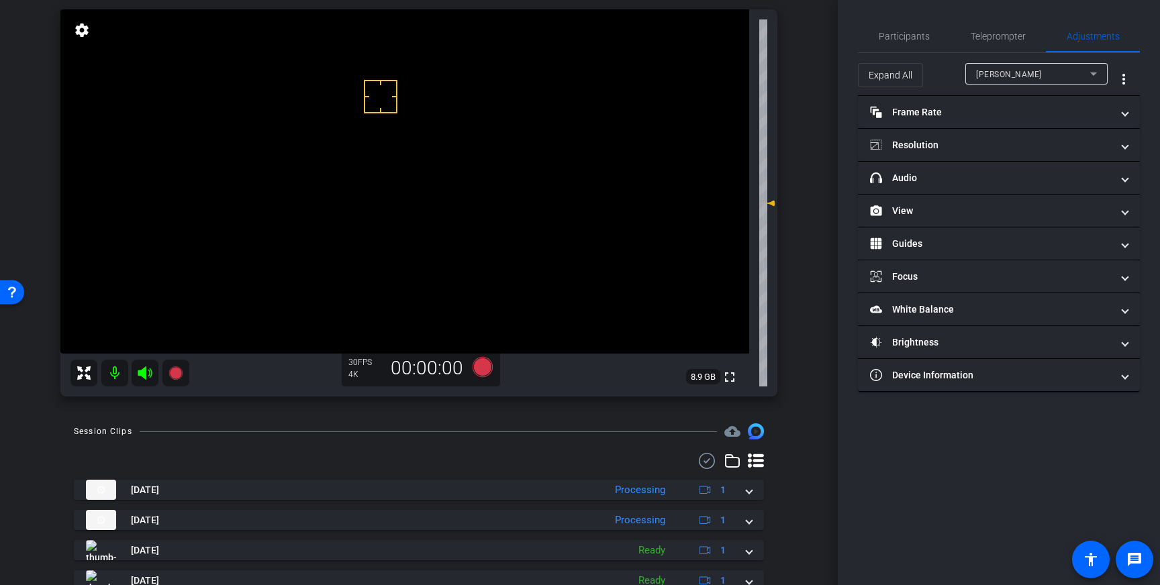
scroll to position [98, 0]
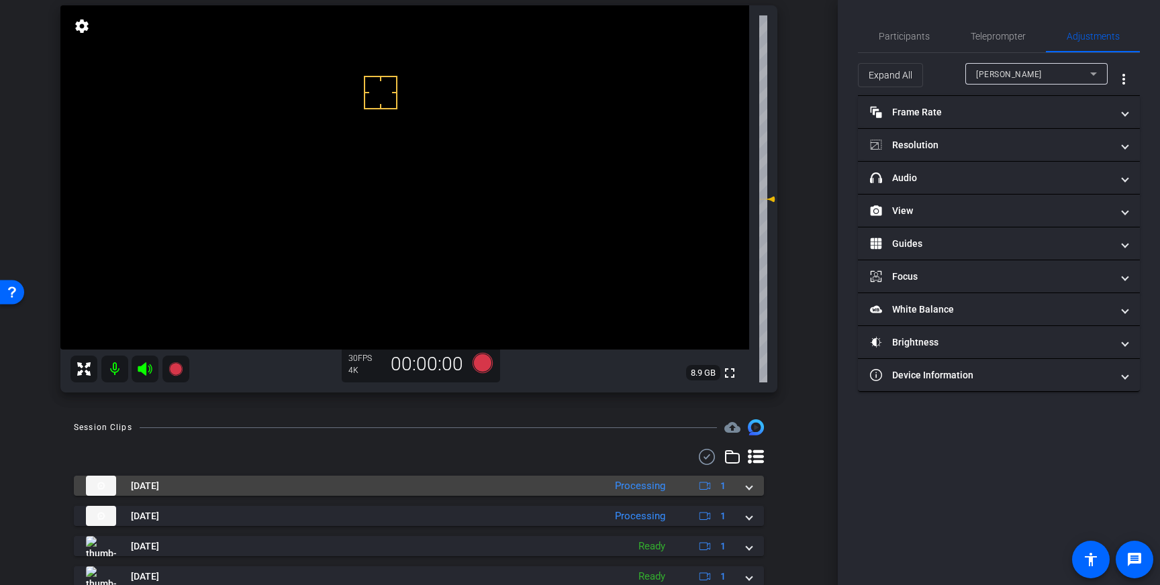
click at [745, 491] on div "Aug 20, 2025 Processing 1" at bounding box center [416, 486] width 661 height 20
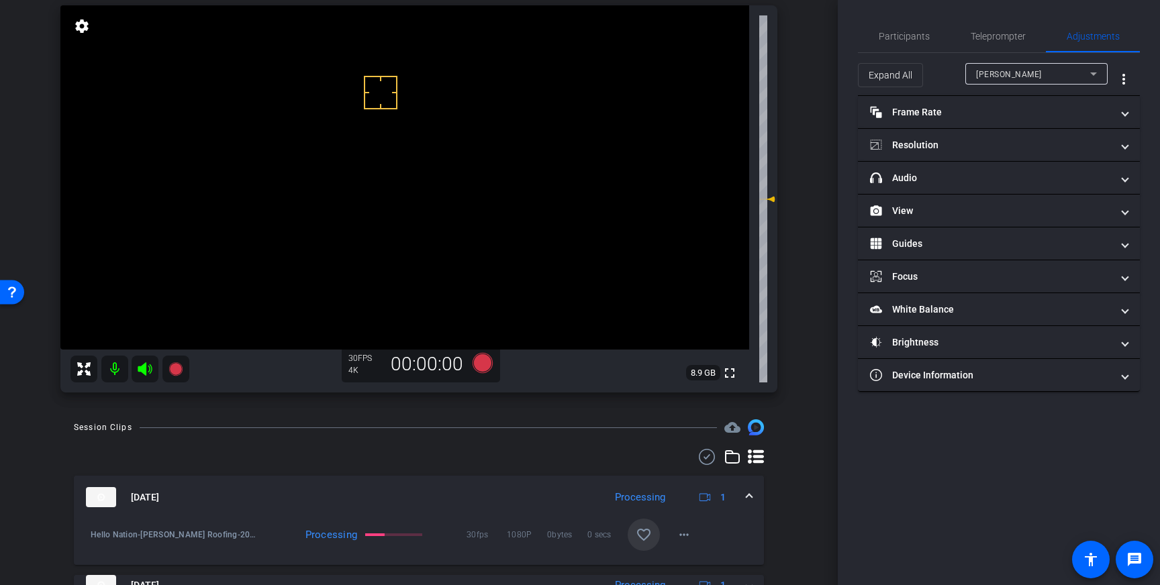
click at [651, 536] on mat-icon "favorite_border" at bounding box center [644, 535] width 16 height 16
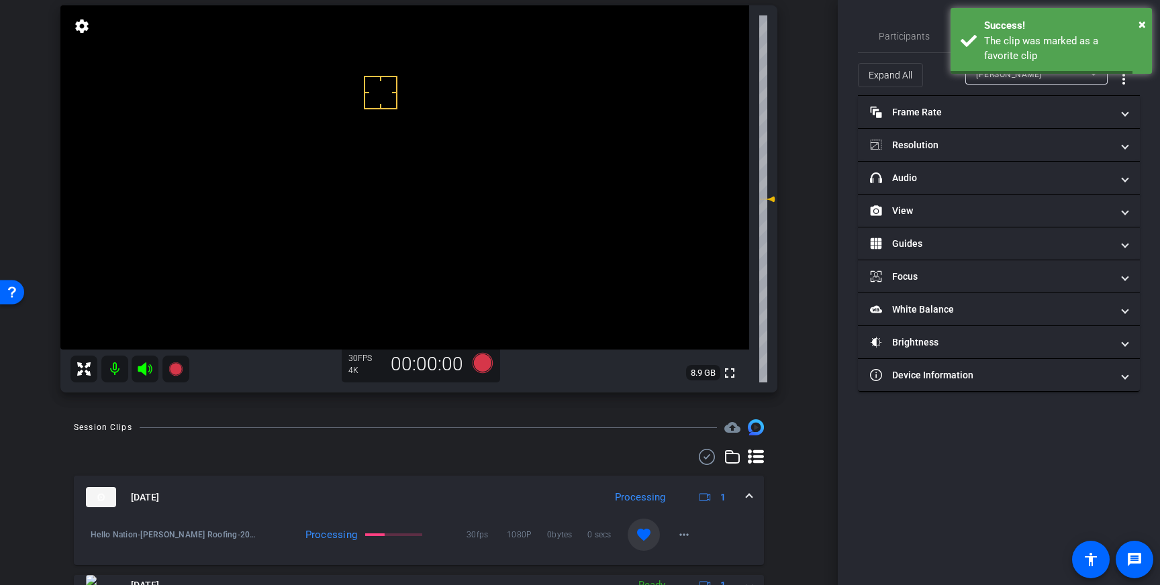
click at [747, 487] on mat-expansion-panel-header "Aug 20, 2025 Processing 1" at bounding box center [419, 497] width 690 height 43
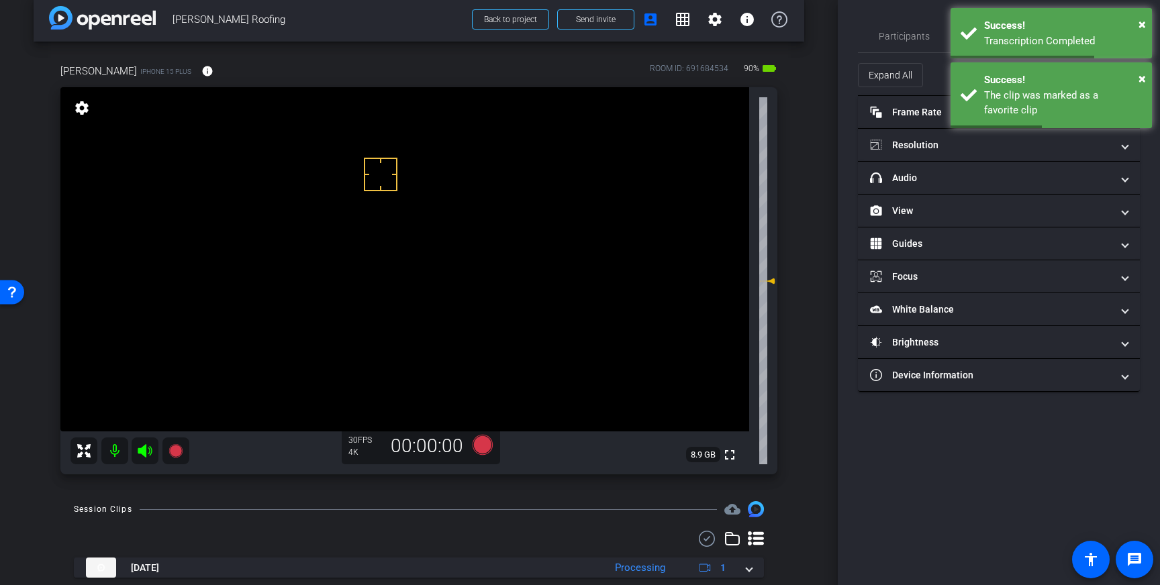
scroll to position [0, 0]
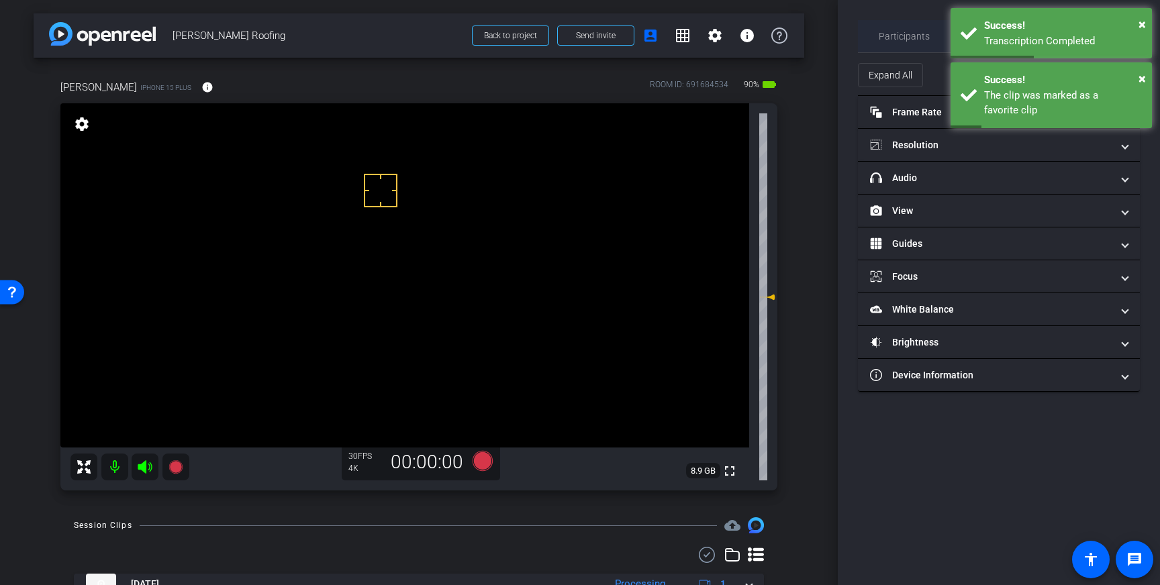
click at [894, 32] on span "Participants" at bounding box center [904, 36] width 51 height 9
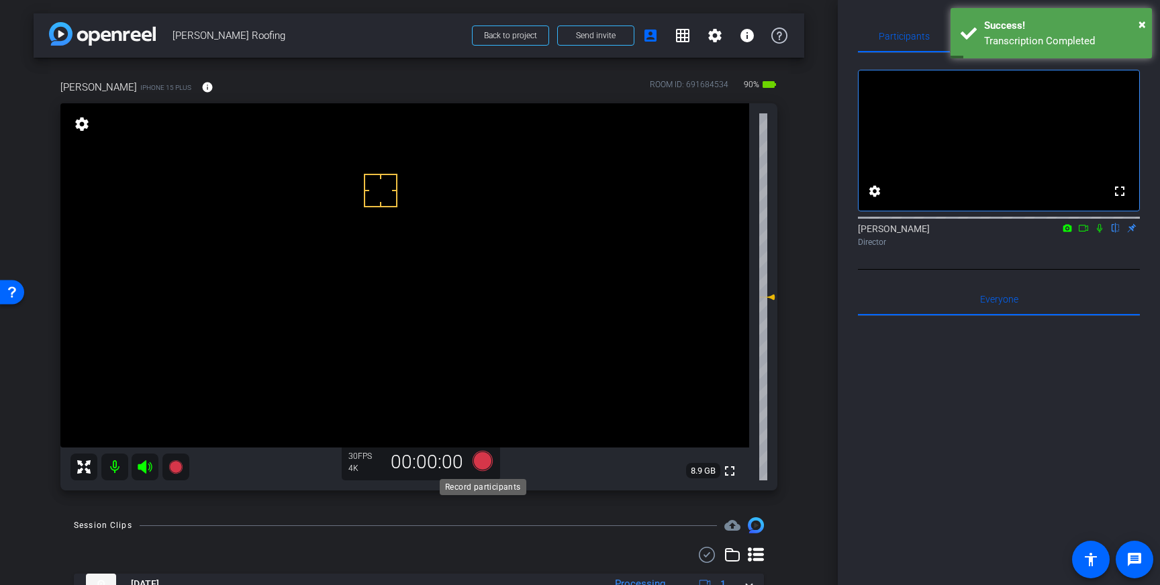
click at [483, 463] on icon at bounding box center [483, 461] width 20 height 20
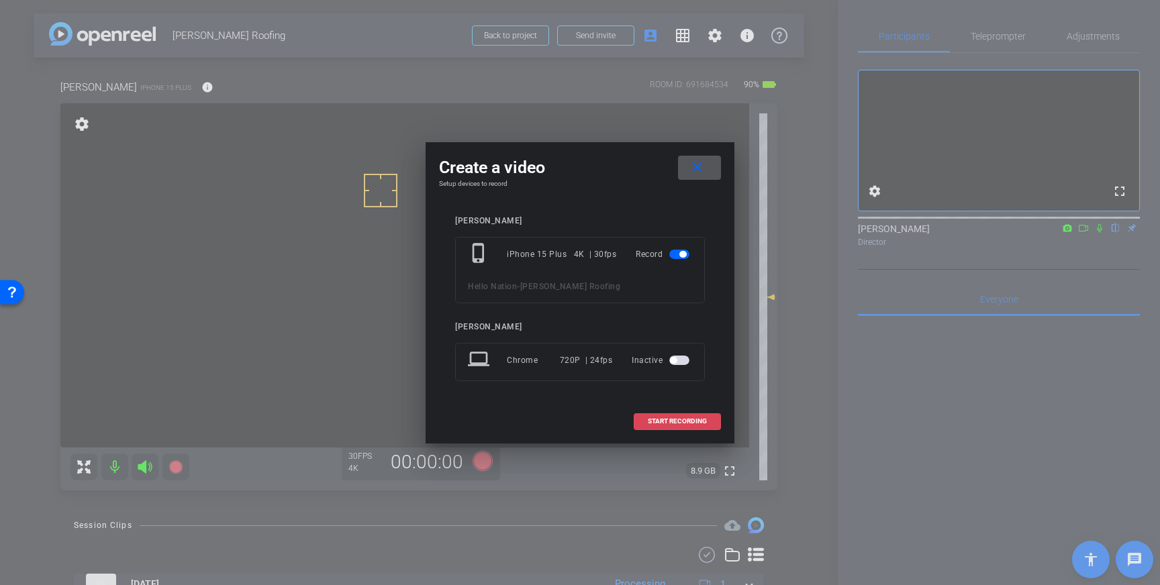
click at [662, 424] on span "START RECORDING" at bounding box center [677, 421] width 59 height 7
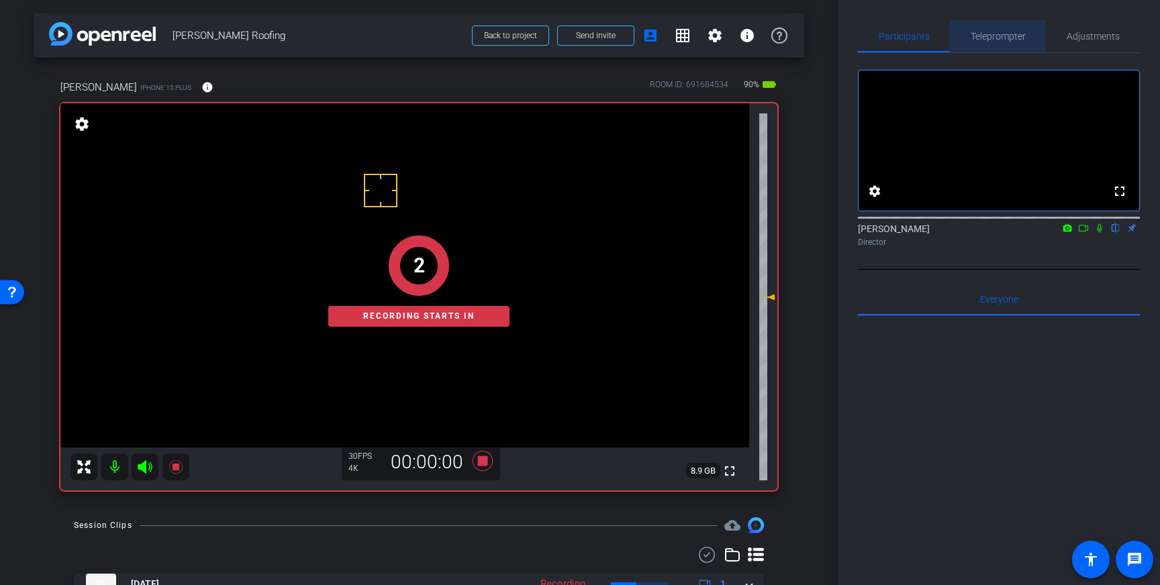
click at [1003, 38] on span "Teleprompter" at bounding box center [998, 36] width 55 height 9
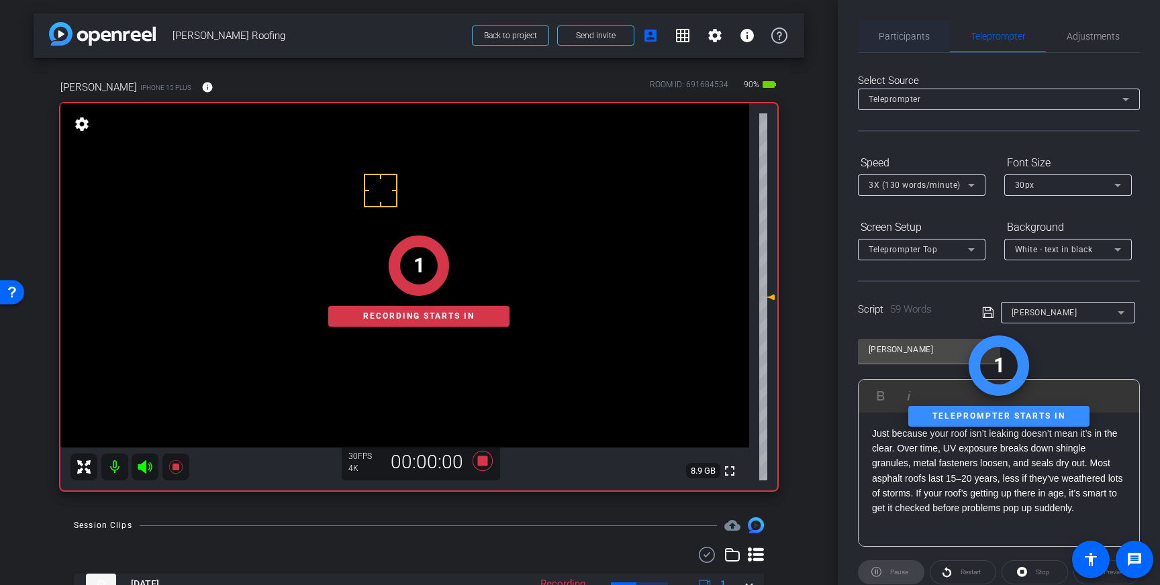
click at [916, 30] on span "Participants" at bounding box center [904, 36] width 51 height 32
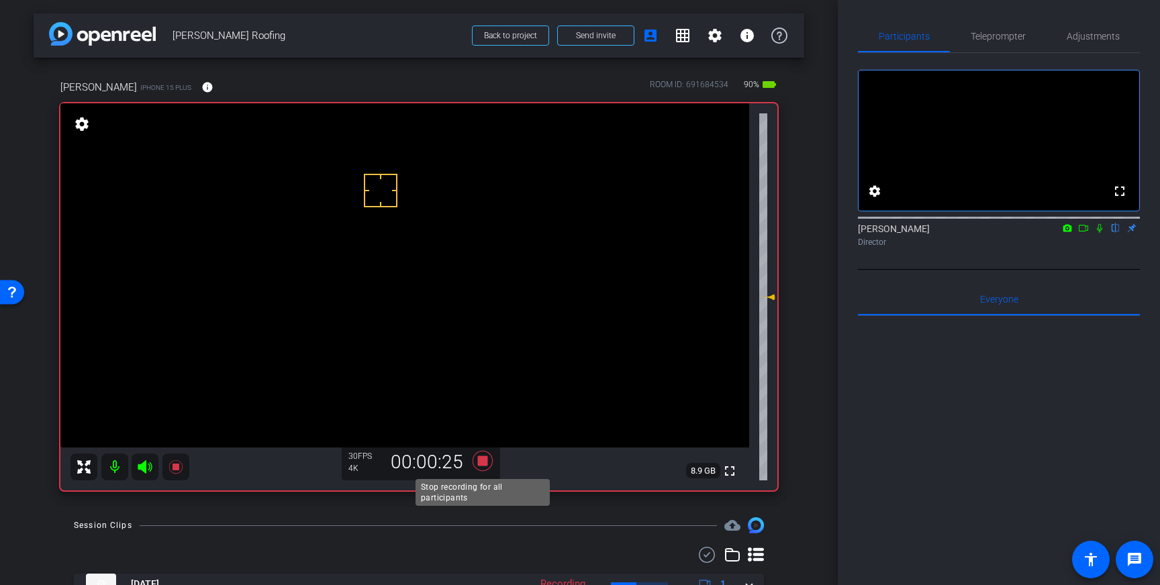
click at [480, 463] on icon at bounding box center [483, 461] width 20 height 20
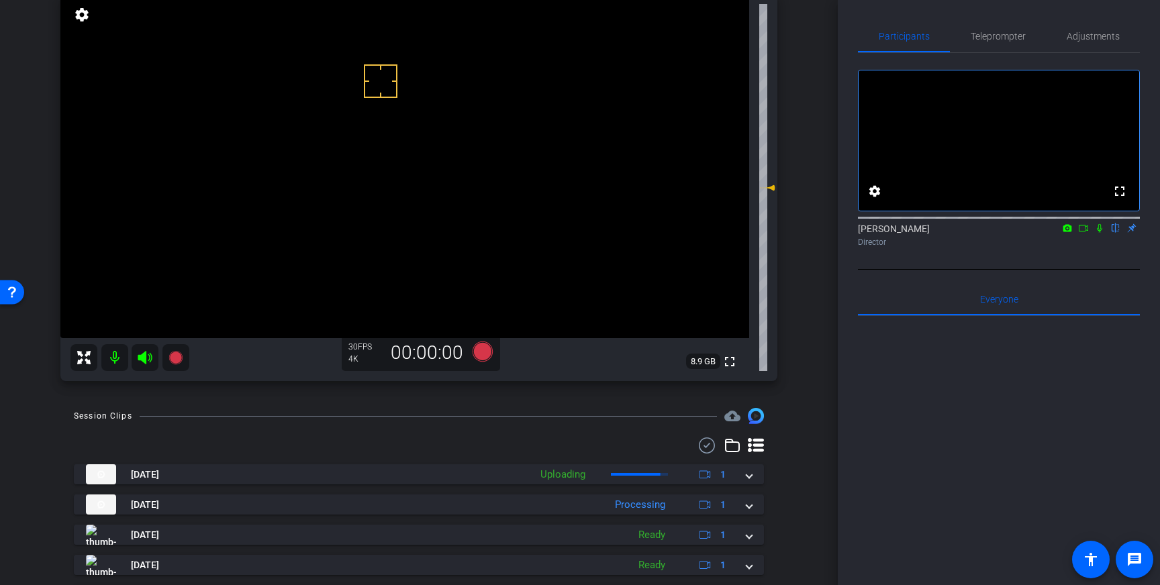
scroll to position [120, 0]
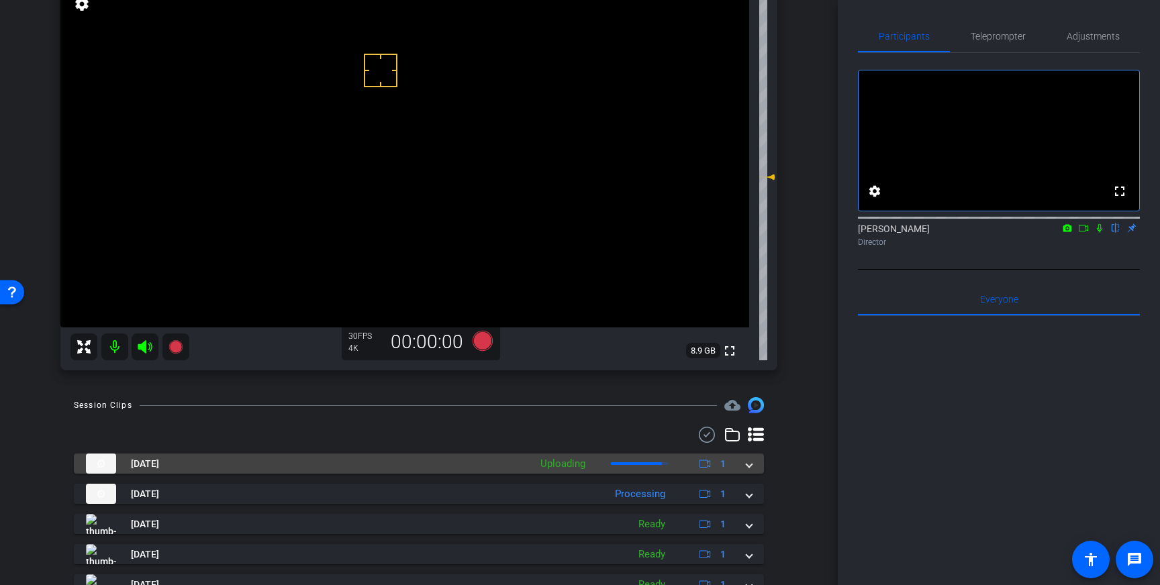
click at [747, 467] on span at bounding box center [749, 464] width 5 height 14
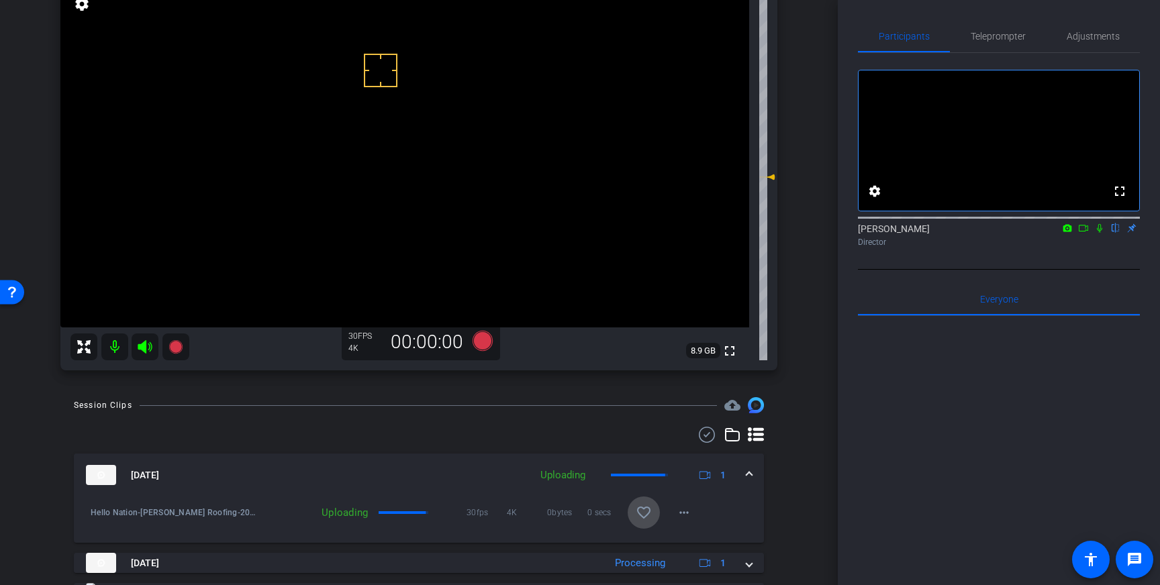
click at [649, 506] on mat-icon "favorite_border" at bounding box center [644, 513] width 16 height 16
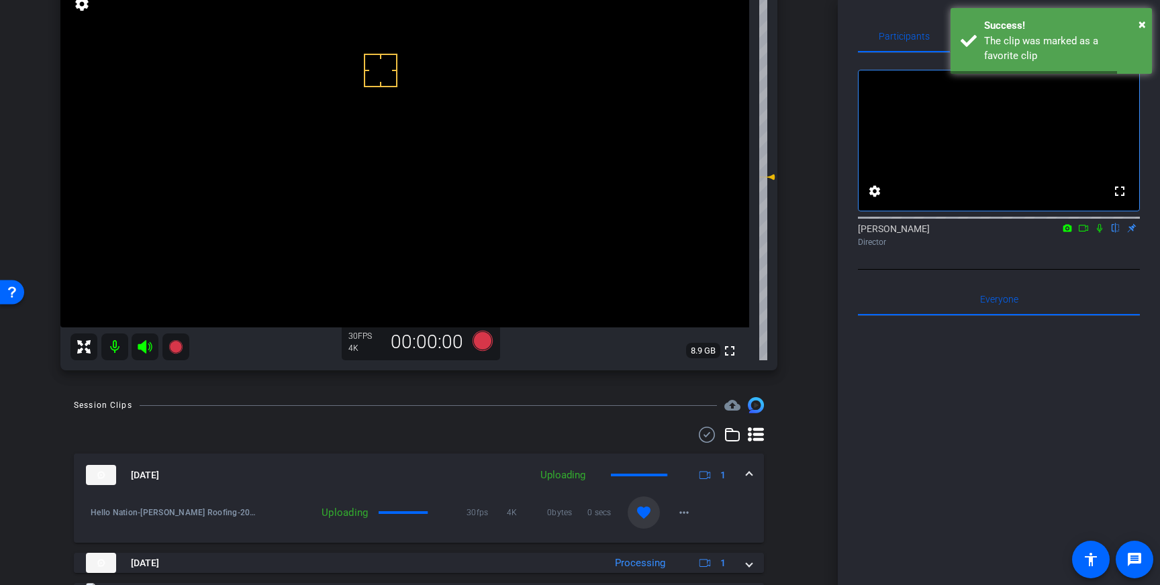
click at [749, 473] on span at bounding box center [749, 476] width 5 height 14
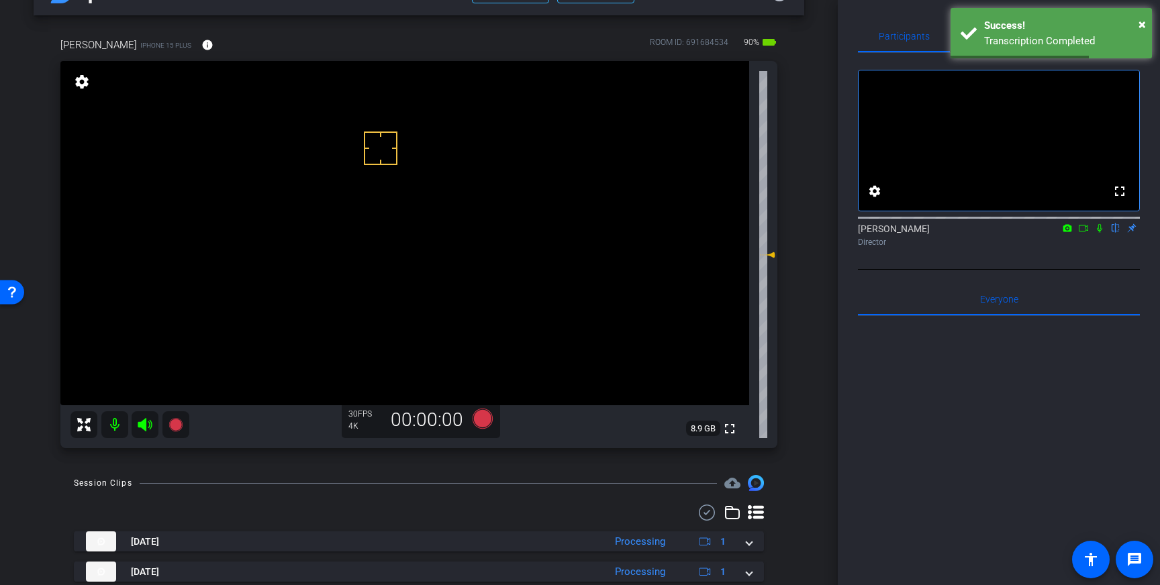
scroll to position [54, 0]
